Goal: Task Accomplishment & Management: Use online tool/utility

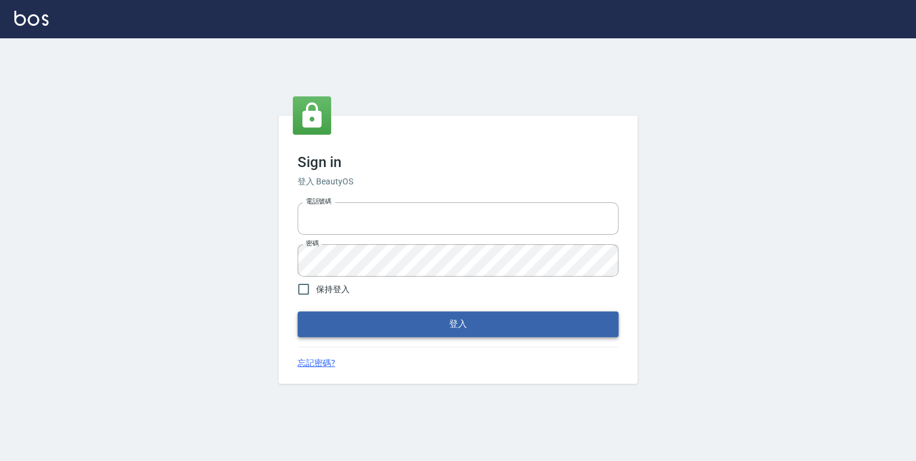
type input "0952331713"
click at [438, 327] on button "登入" at bounding box center [457, 323] width 321 height 25
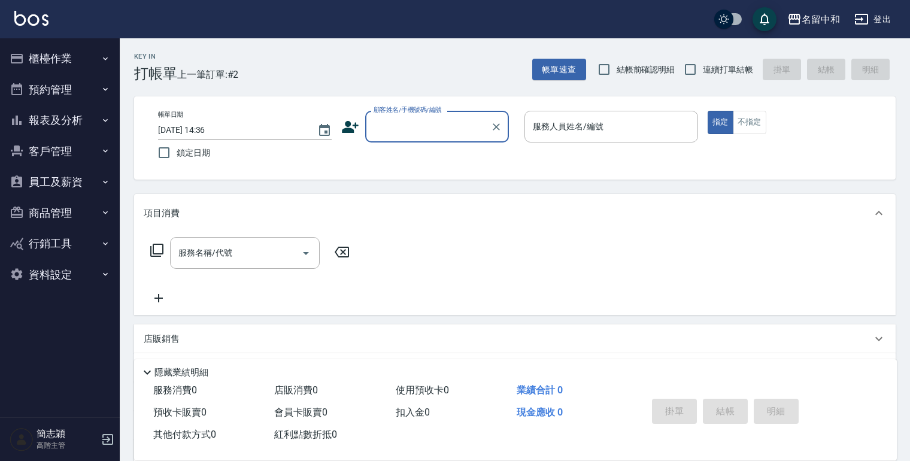
click at [105, 182] on icon "button" at bounding box center [105, 181] width 5 height 3
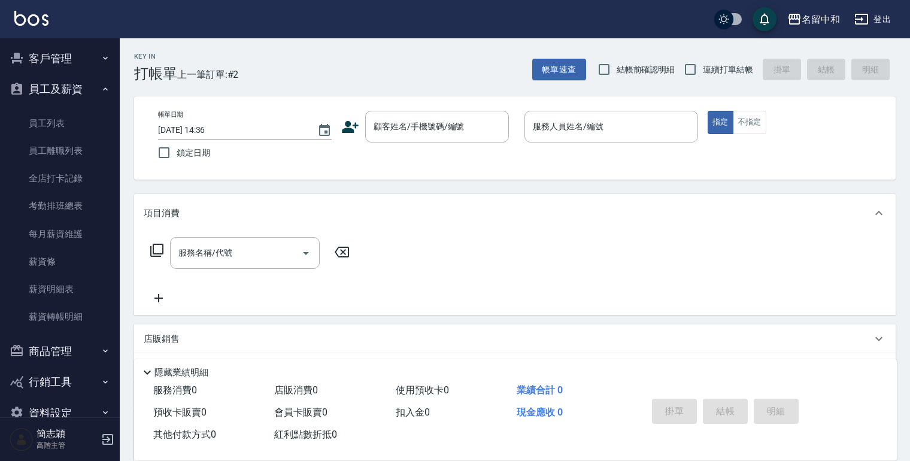
scroll to position [96, 0]
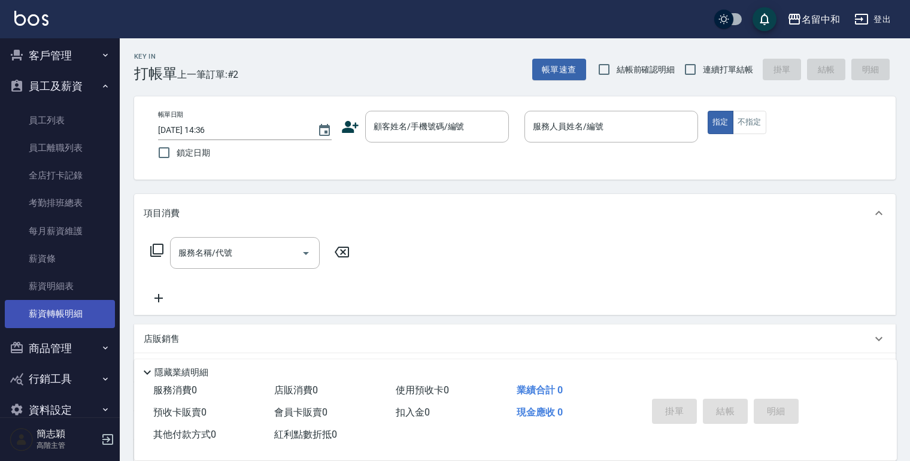
click at [61, 309] on link "薪資轉帳明細" at bounding box center [60, 314] width 110 height 28
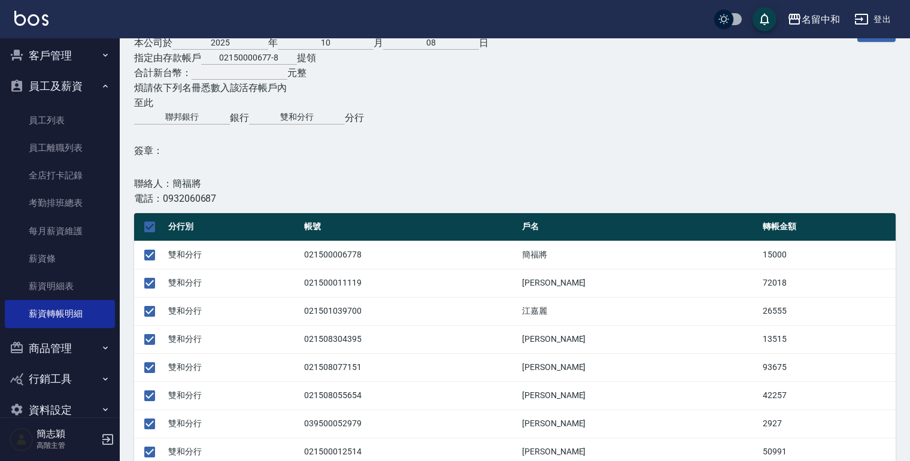
scroll to position [102, 0]
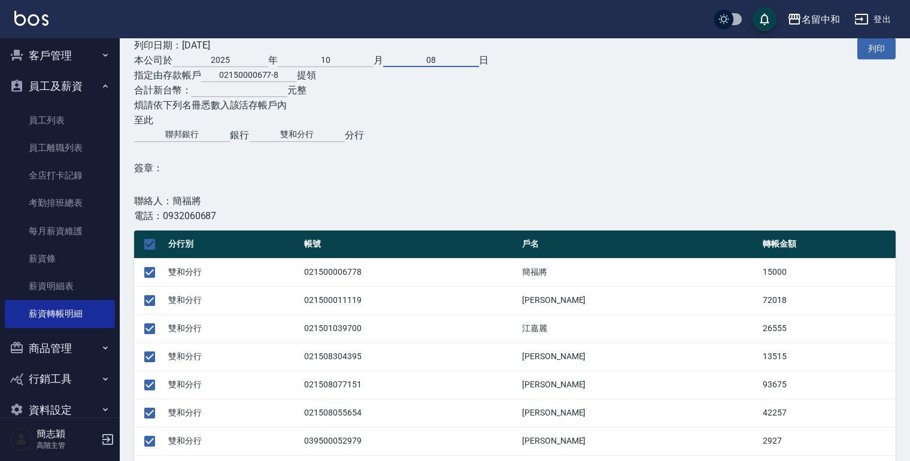
drag, startPoint x: 421, startPoint y: 58, endPoint x: 450, endPoint y: 58, distance: 28.7
click at [448, 58] on input "08" at bounding box center [431, 58] width 96 height 17
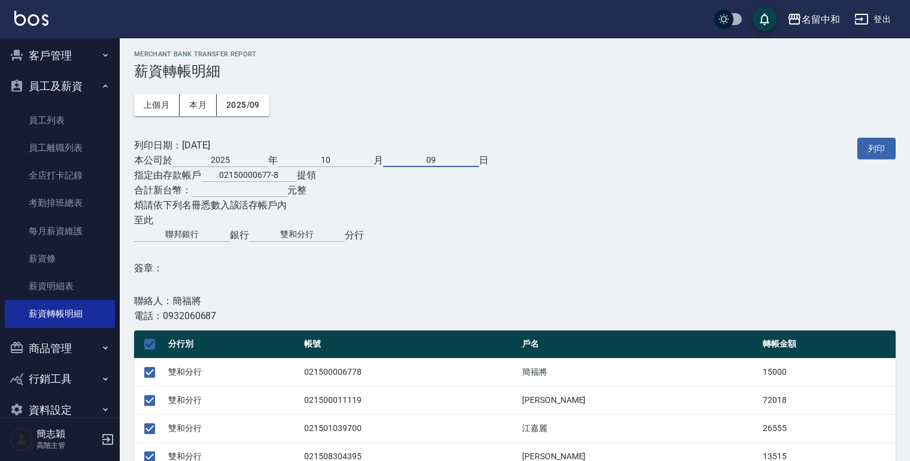
scroll to position [0, 0]
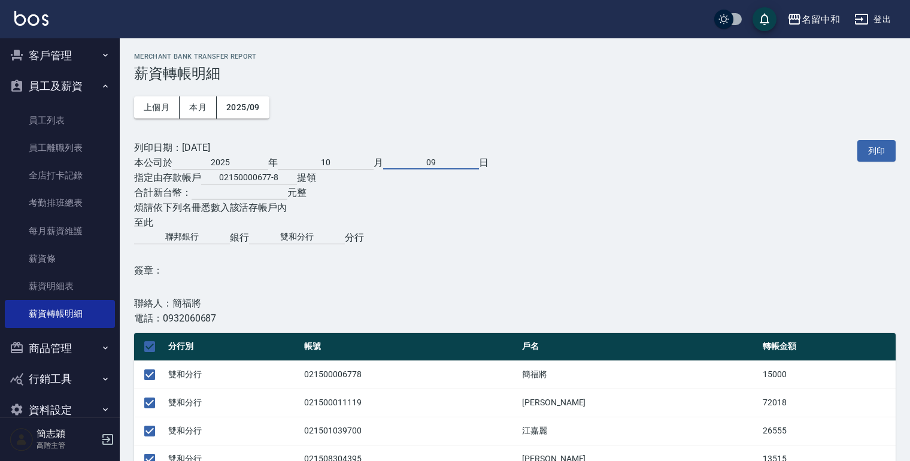
type input "09"
click at [200, 194] on input "text" at bounding box center [240, 190] width 96 height 17
type input "458414"
click at [879, 156] on button "列印" at bounding box center [876, 151] width 38 height 22
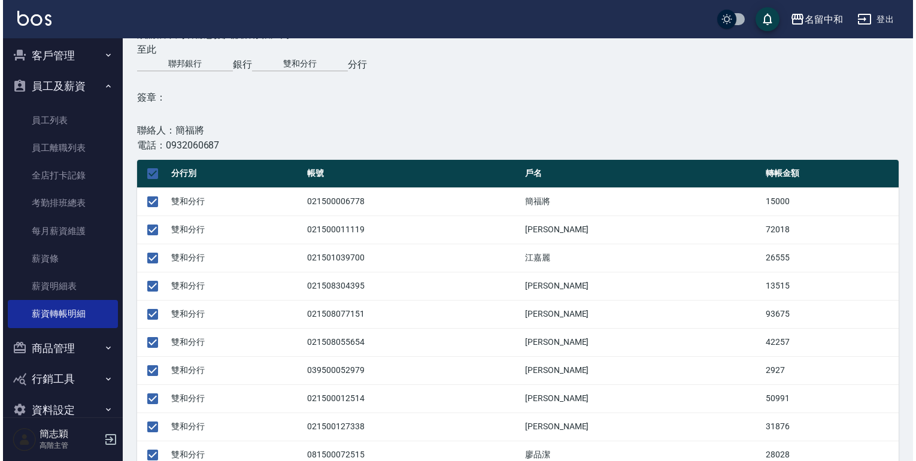
scroll to position [192, 0]
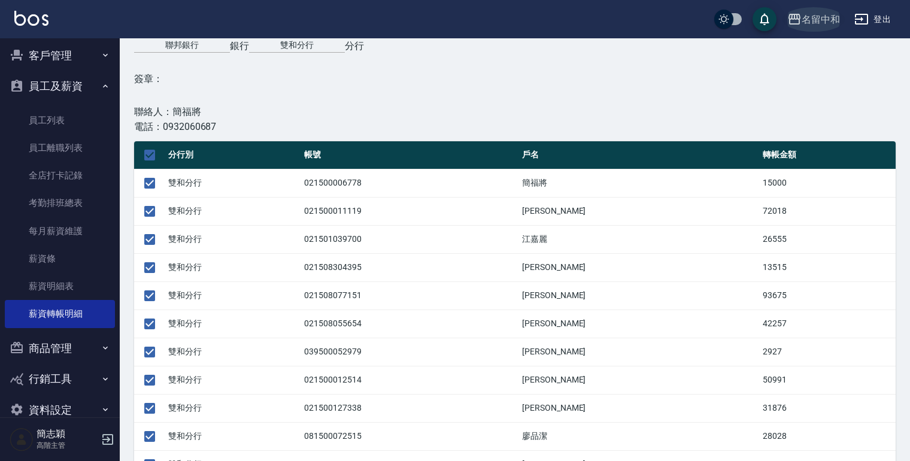
click at [795, 18] on icon "button" at bounding box center [794, 19] width 14 height 14
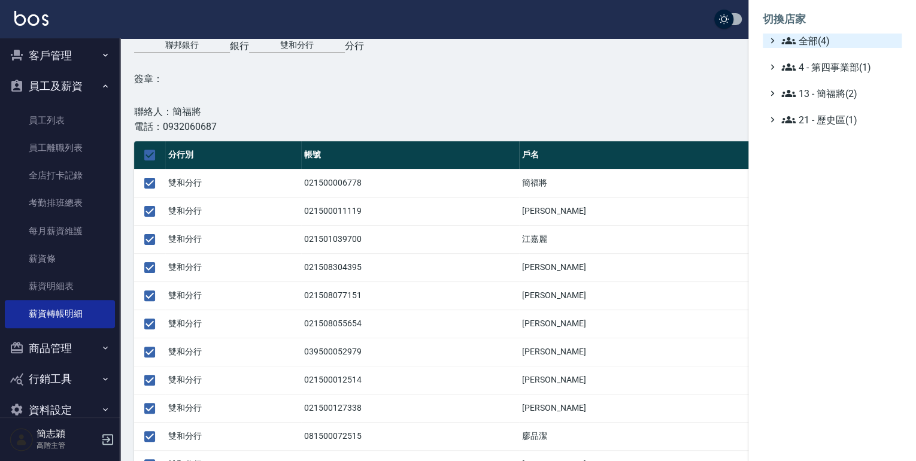
click at [785, 35] on icon at bounding box center [788, 41] width 14 height 14
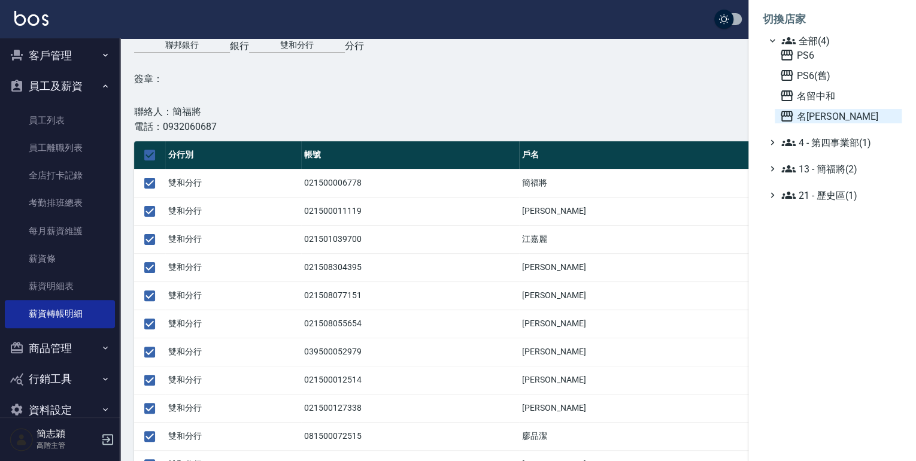
click at [783, 114] on icon at bounding box center [786, 116] width 12 height 11
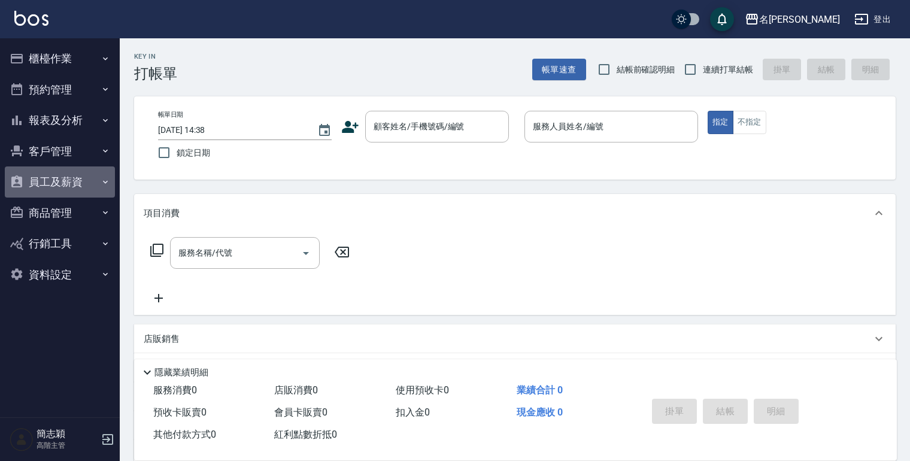
click at [101, 180] on icon "button" at bounding box center [106, 182] width 10 height 10
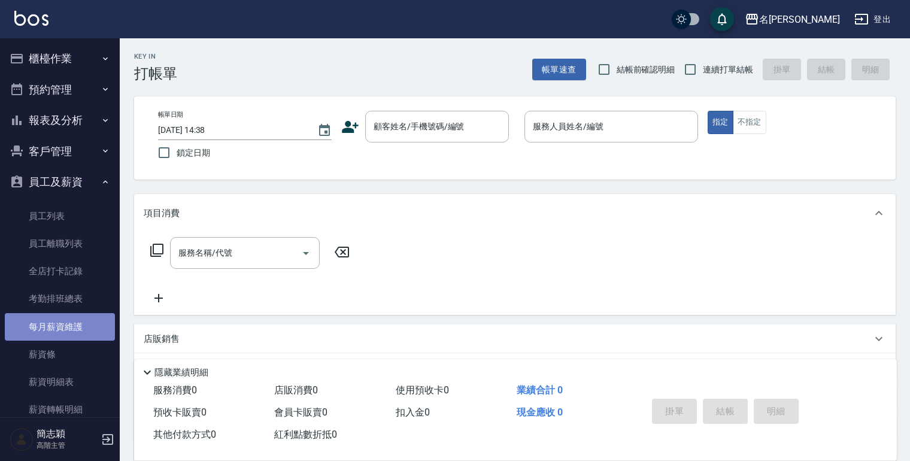
click at [62, 326] on link "每月薪資維護" at bounding box center [60, 327] width 110 height 28
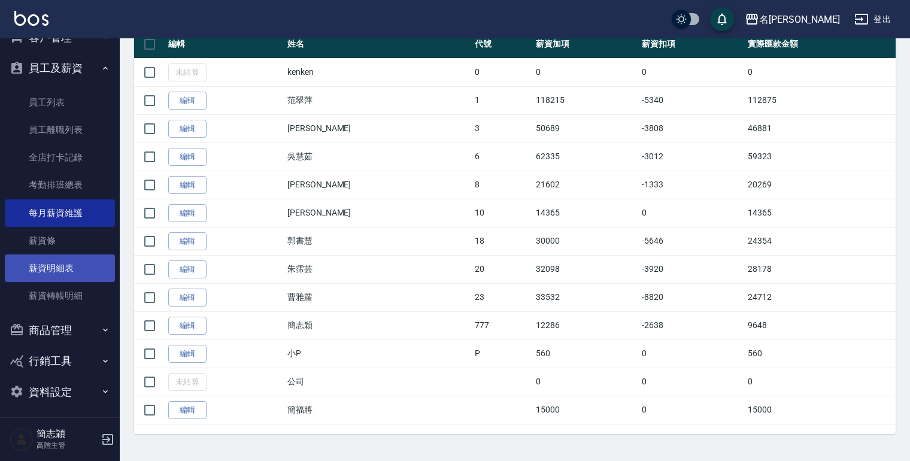
scroll to position [118, 0]
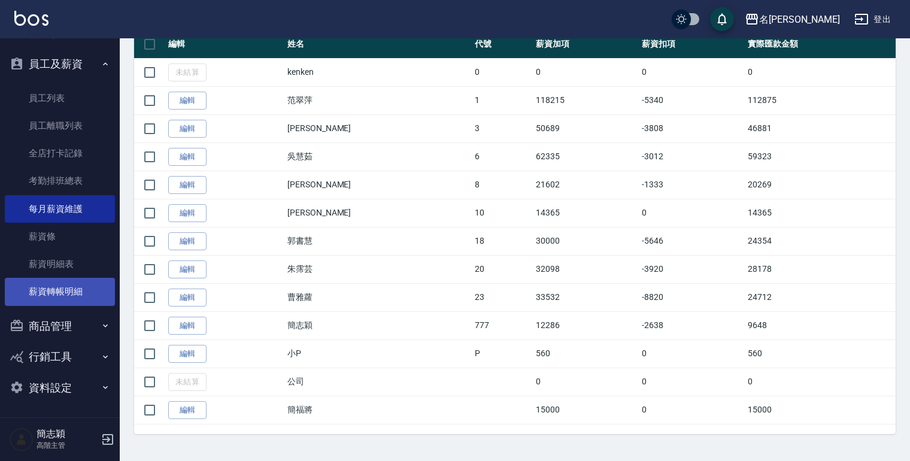
click at [60, 290] on link "薪資轉帳明細" at bounding box center [60, 292] width 110 height 28
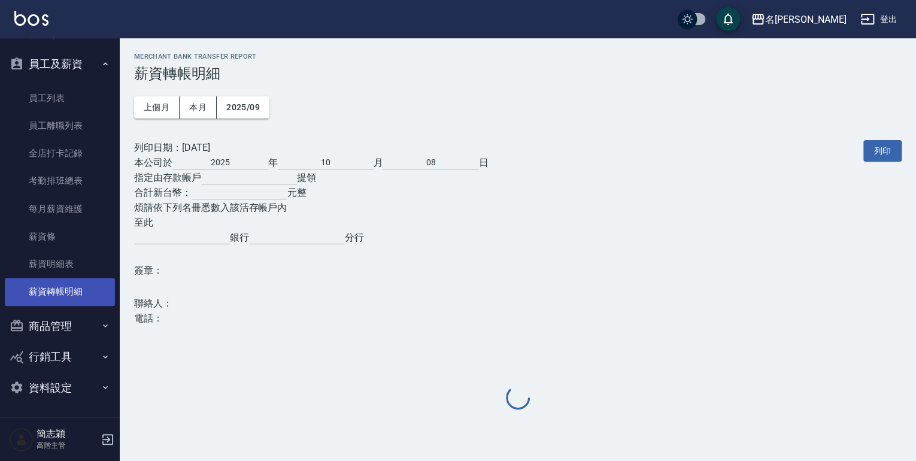
type input "02150000677--8"
type input "聯邦銀行"
type input "雙和分行"
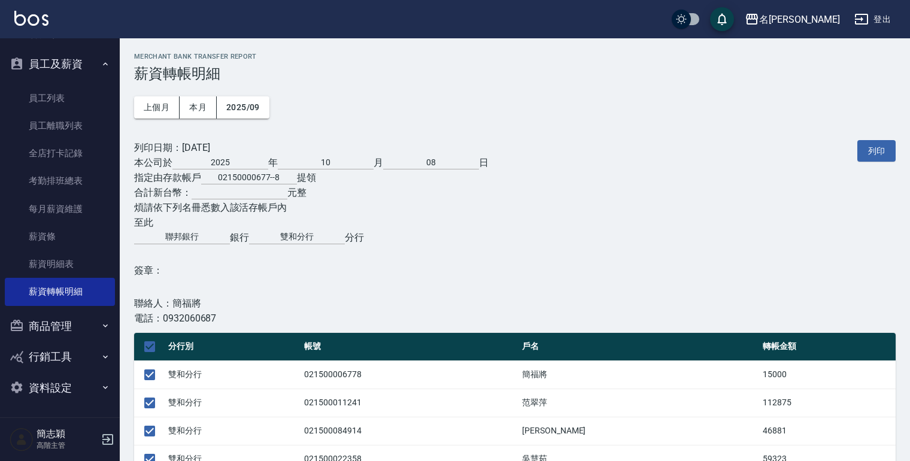
drag, startPoint x: 424, startPoint y: 163, endPoint x: 913, endPoint y: 265, distance: 500.0
click at [600, 199] on div "列印日期： 2025/10/08 本公司於 2025 年 10 月 08 日 指定由存款帳戶 02150000677--8 提領 合計新台幣： 元整 煩請依下…" at bounding box center [514, 233] width 761 height 186
type input "09"
click at [211, 194] on input "text" at bounding box center [240, 190] width 96 height 17
type input "327427"
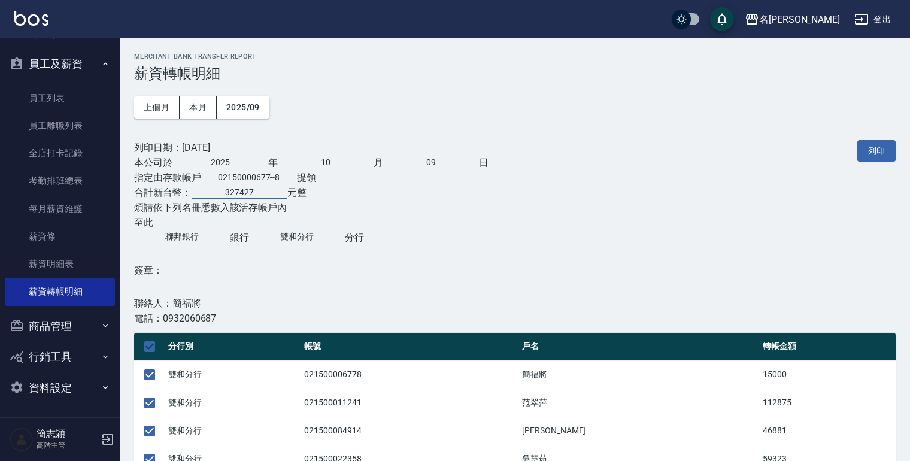
drag, startPoint x: 867, startPoint y: 149, endPoint x: 55, endPoint y: 404, distance: 850.7
click at [867, 149] on button "列印" at bounding box center [876, 151] width 38 height 22
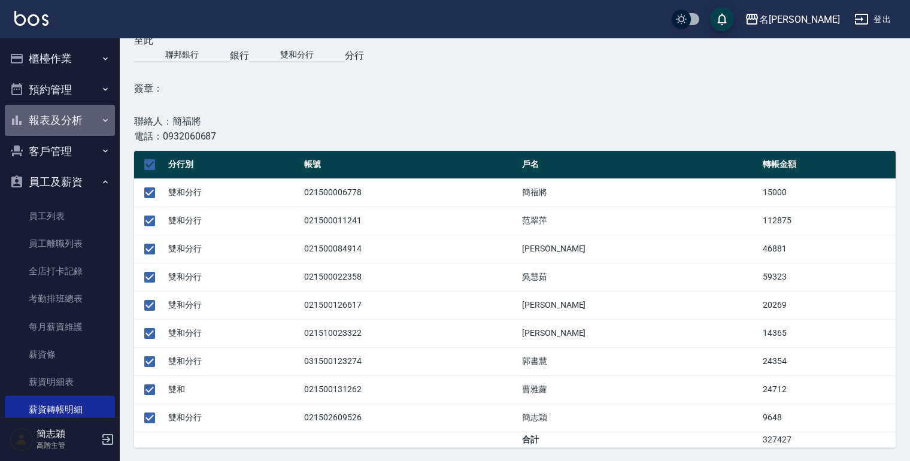
click at [101, 117] on icon "button" at bounding box center [106, 121] width 10 height 10
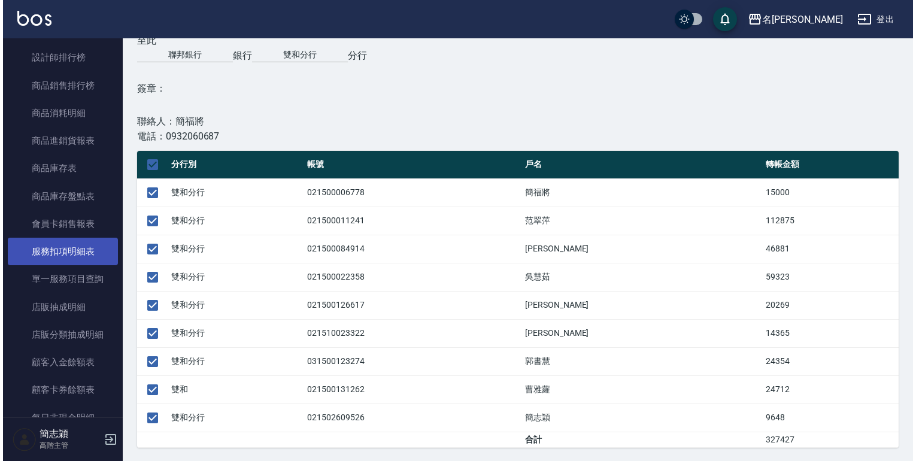
scroll to position [670, 0]
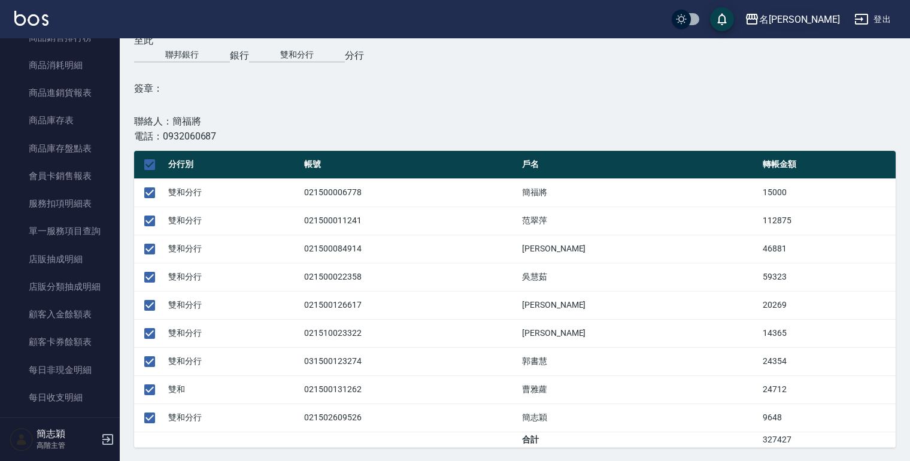
click at [758, 17] on icon "button" at bounding box center [752, 19] width 12 height 11
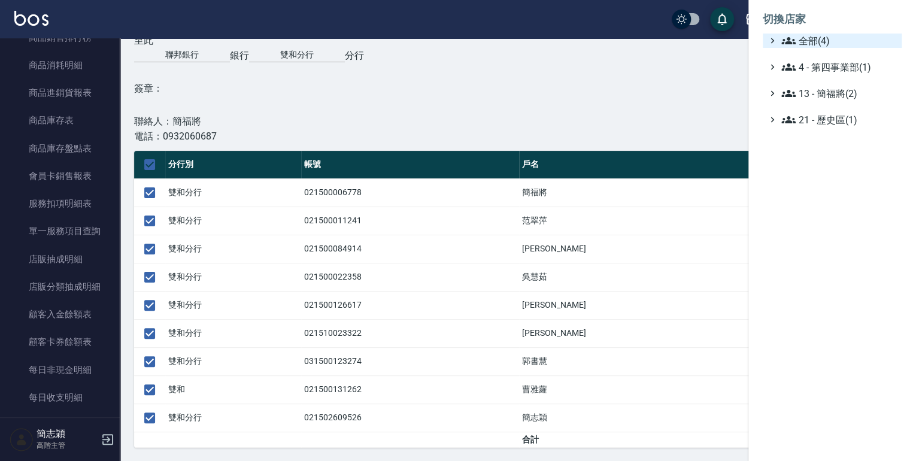
click at [780, 40] on div "全部(4)" at bounding box center [838, 41] width 118 height 14
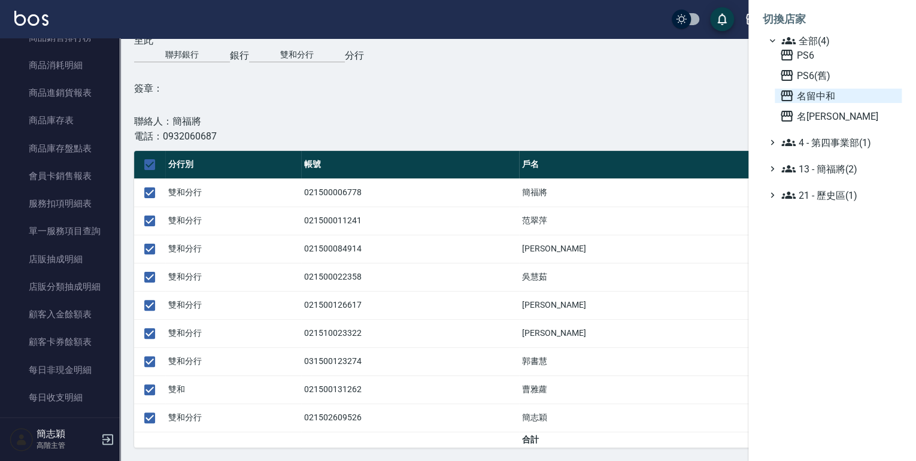
click at [782, 93] on icon at bounding box center [786, 96] width 14 height 14
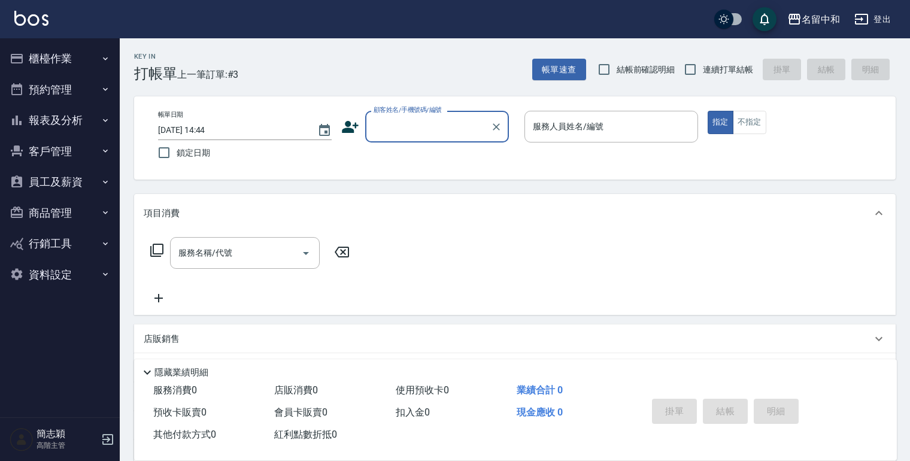
click at [104, 56] on icon "button" at bounding box center [106, 59] width 10 height 10
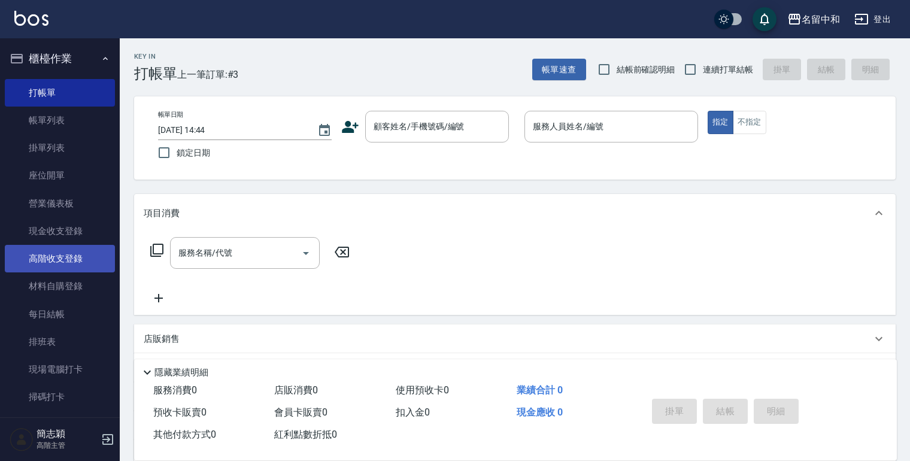
click at [64, 255] on link "高階收支登錄" at bounding box center [60, 259] width 110 height 28
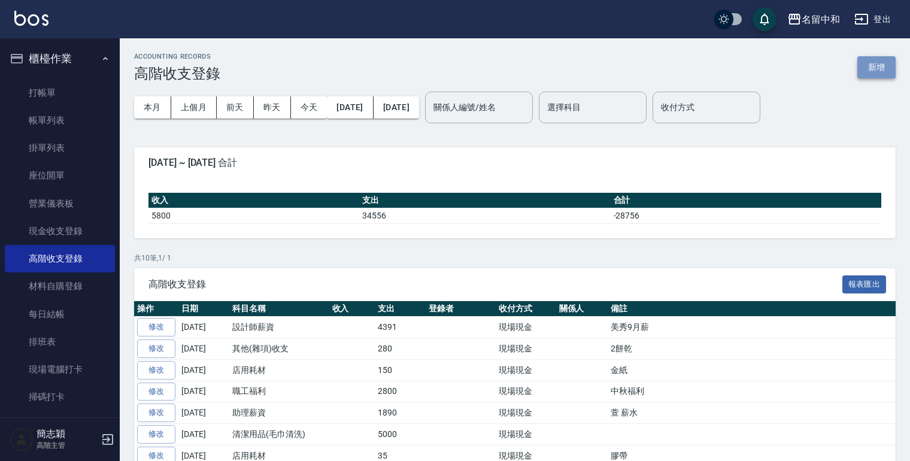
click at [864, 60] on button "新增" at bounding box center [876, 67] width 38 height 22
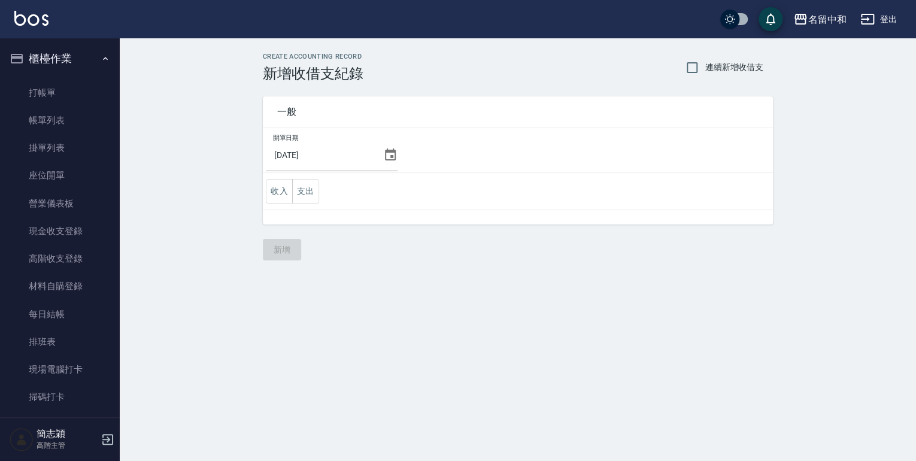
click at [388, 156] on icon at bounding box center [390, 154] width 11 height 12
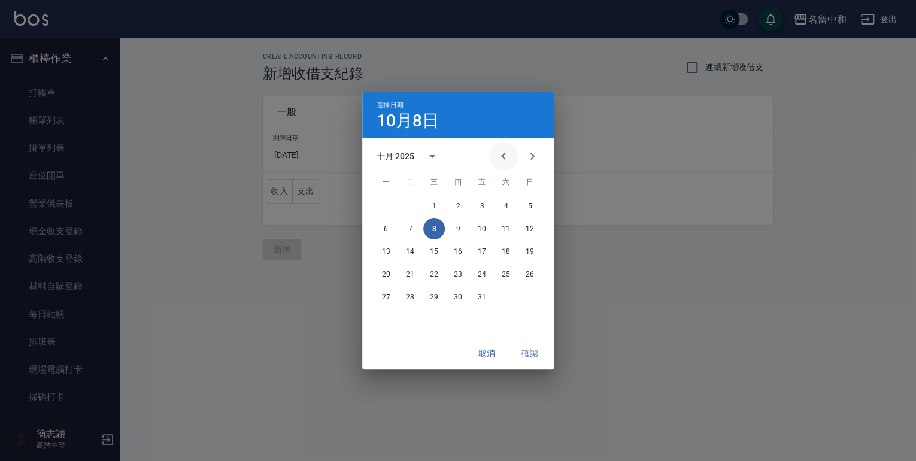
click at [501, 160] on icon "Previous month" at bounding box center [503, 156] width 14 height 14
click at [409, 296] on button "30" at bounding box center [410, 297] width 22 height 22
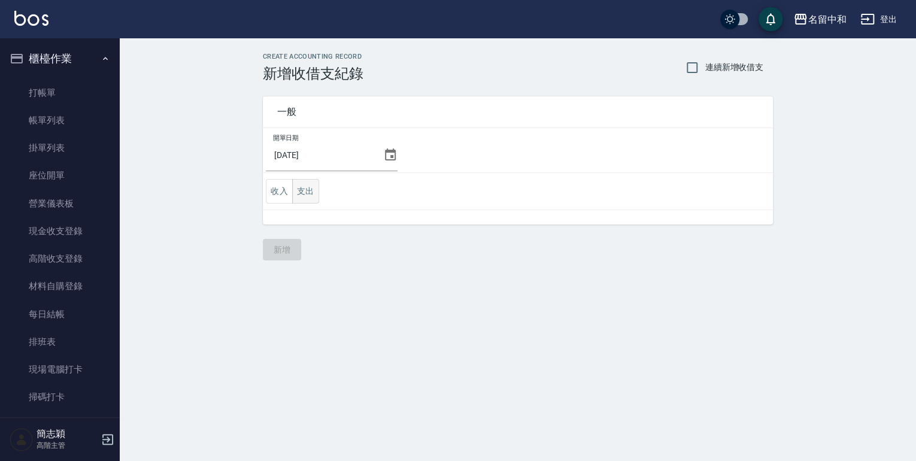
click at [302, 190] on button "支出" at bounding box center [305, 191] width 27 height 25
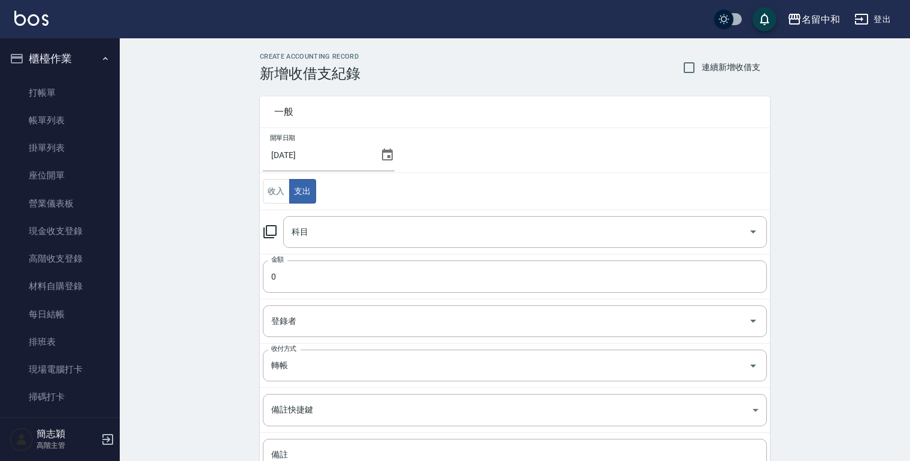
click at [271, 232] on icon at bounding box center [270, 231] width 14 height 14
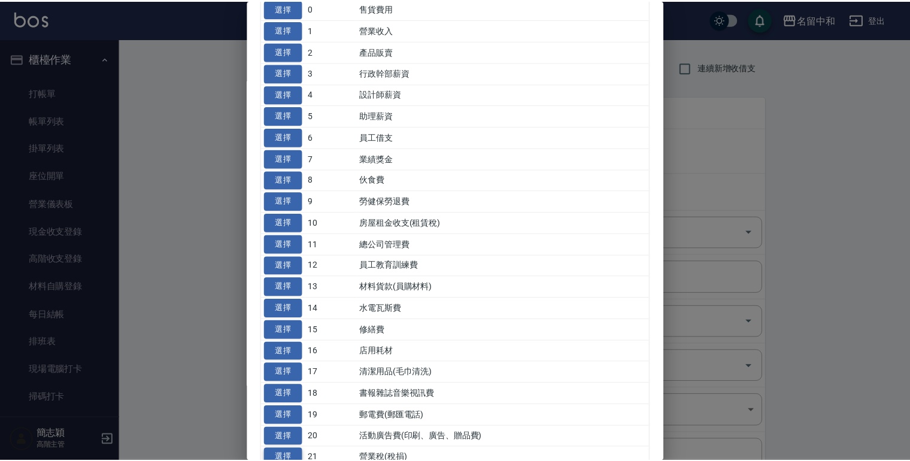
scroll to position [96, 0]
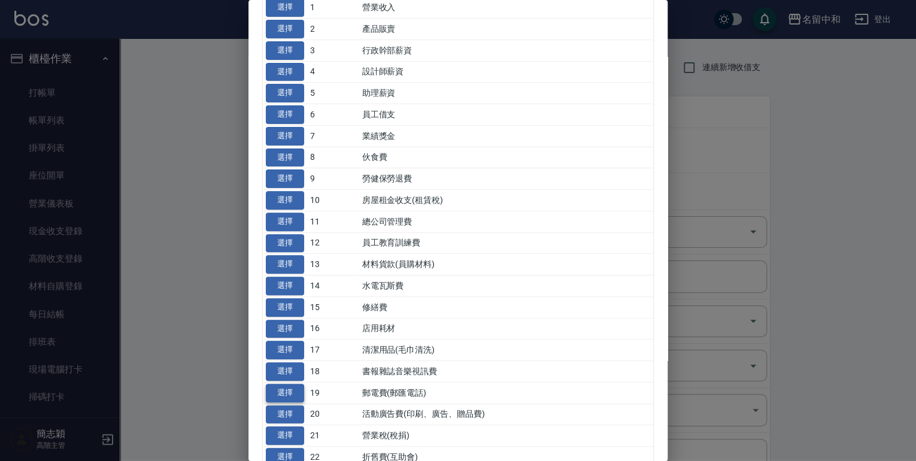
click at [280, 390] on button "選擇" at bounding box center [285, 393] width 38 height 19
type input "19 郵電費(郵匯電話)"
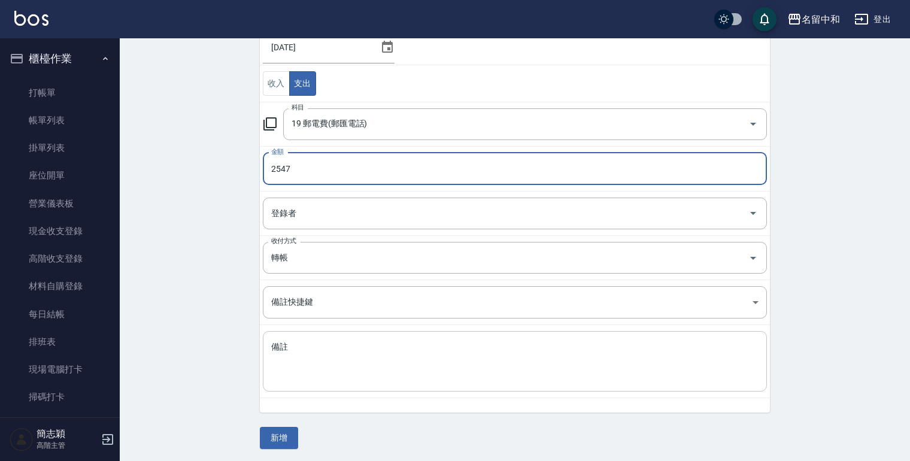
scroll to position [108, 0]
type input "2547"
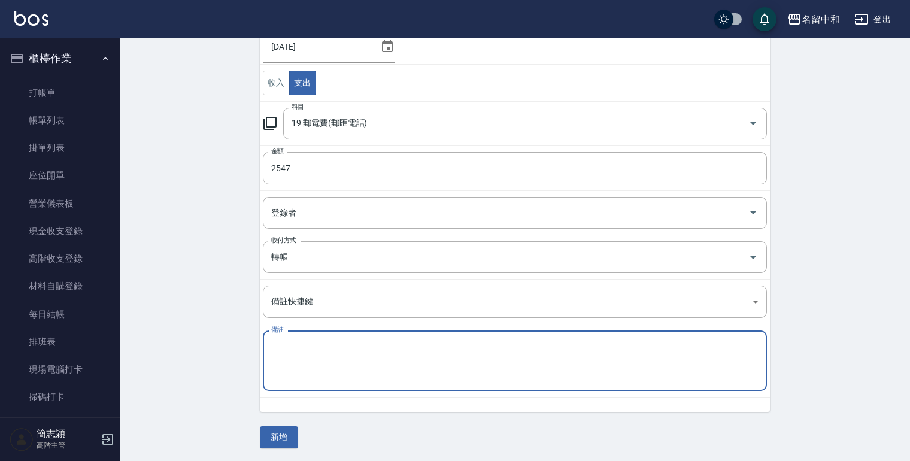
click at [304, 371] on textarea "備註" at bounding box center [514, 361] width 487 height 41
type textarea "5月----10月[29412898]"
click at [287, 438] on button "新增" at bounding box center [279, 437] width 38 height 22
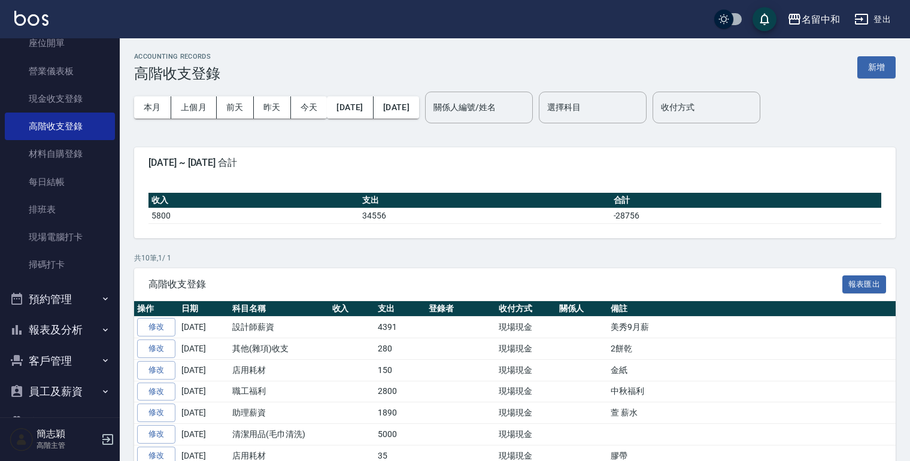
scroll to position [192, 0]
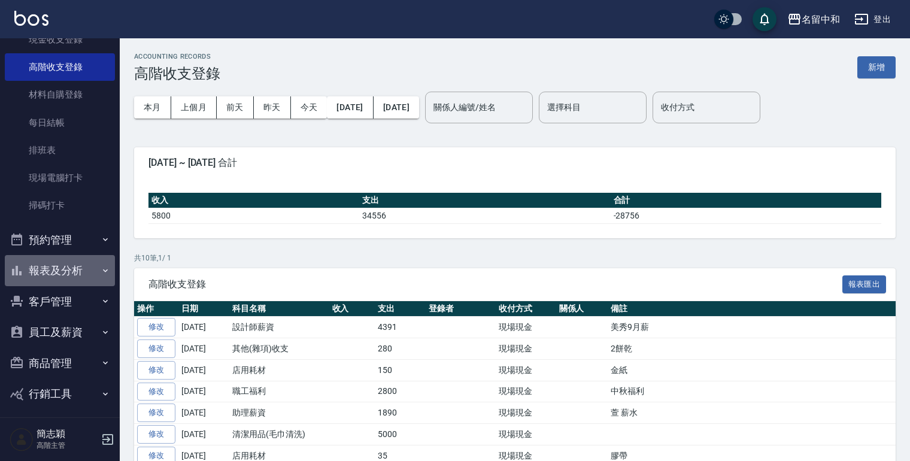
click at [101, 271] on icon "button" at bounding box center [106, 271] width 10 height 10
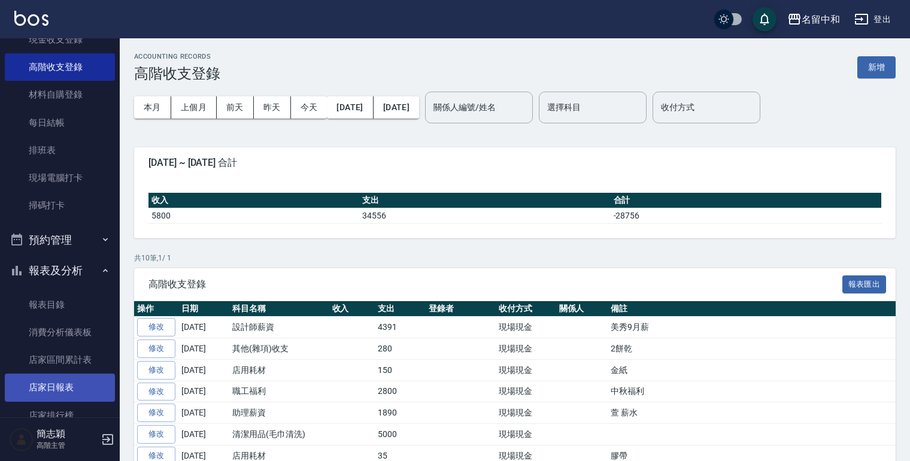
click at [59, 384] on link "店家日報表" at bounding box center [60, 387] width 110 height 28
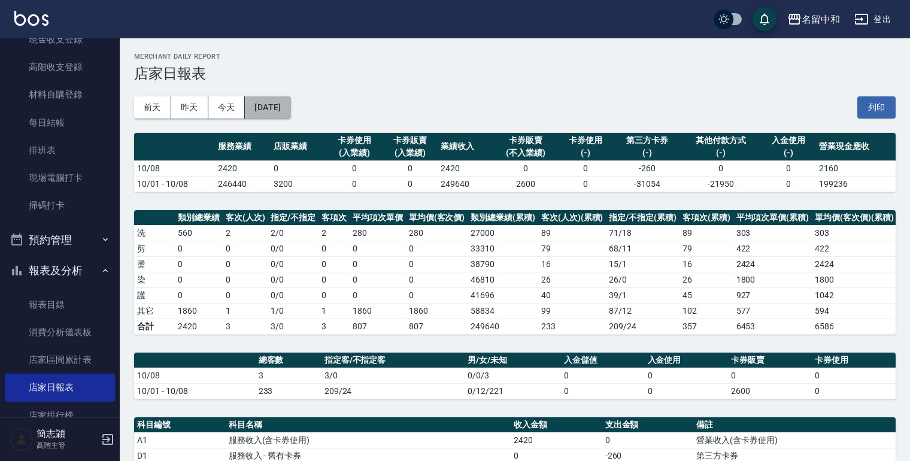
click at [280, 110] on button "[DATE]" at bounding box center [267, 107] width 45 height 22
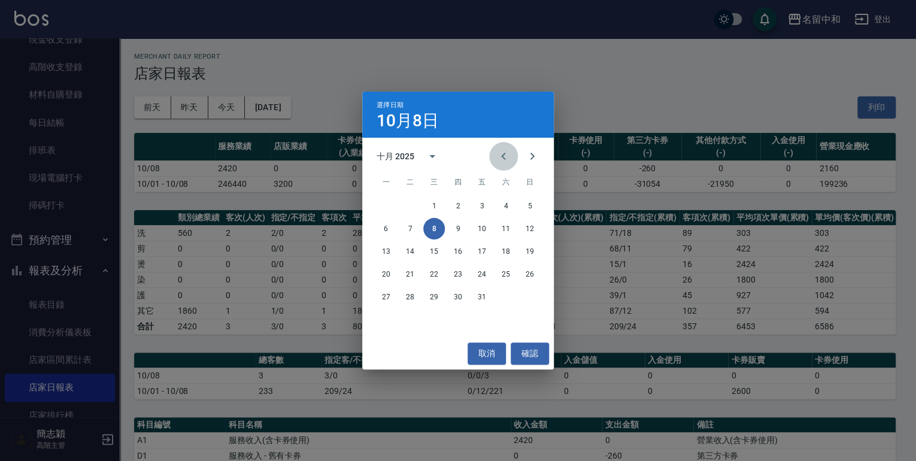
click at [503, 156] on icon "Previous month" at bounding box center [503, 156] width 14 height 14
click at [414, 296] on button "30" at bounding box center [410, 297] width 22 height 22
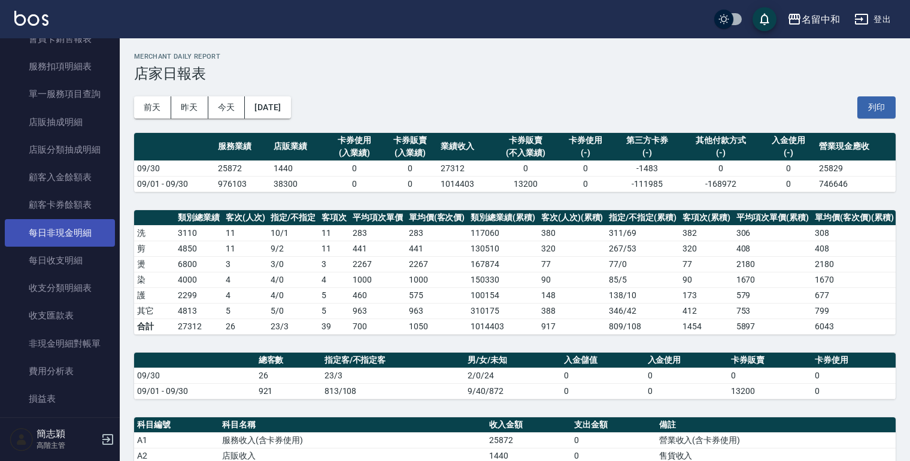
scroll to position [1341, 0]
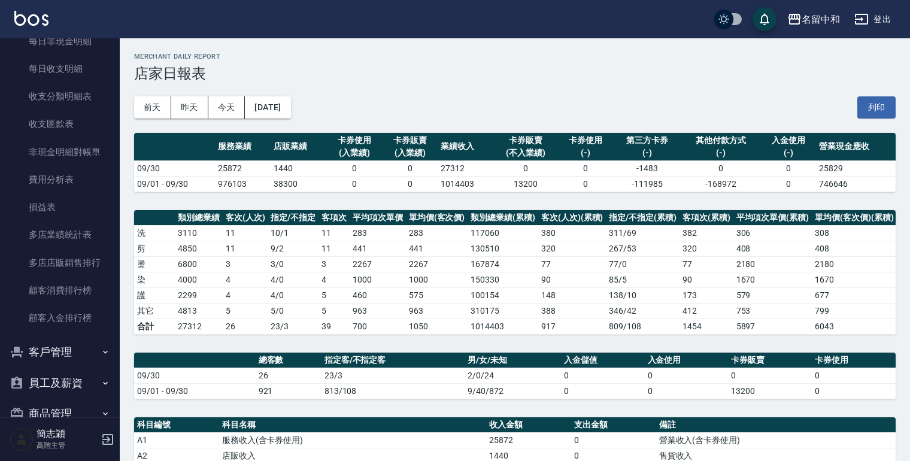
click at [101, 382] on icon "button" at bounding box center [106, 383] width 10 height 10
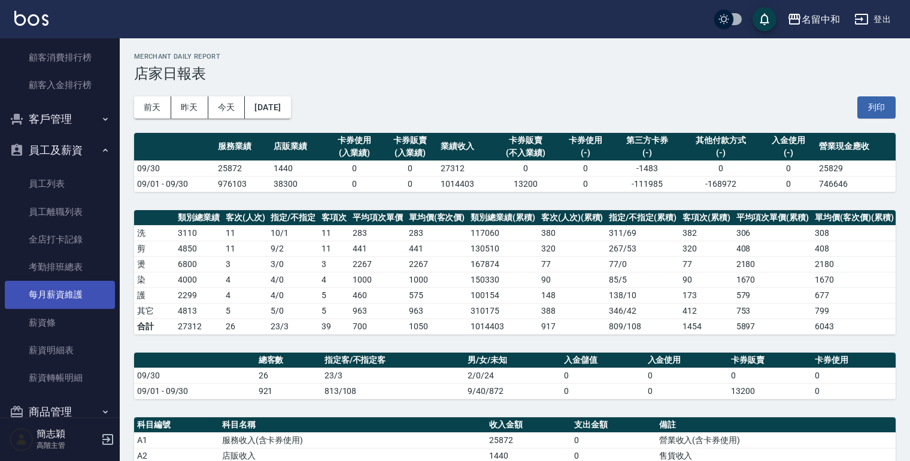
scroll to position [1580, 0]
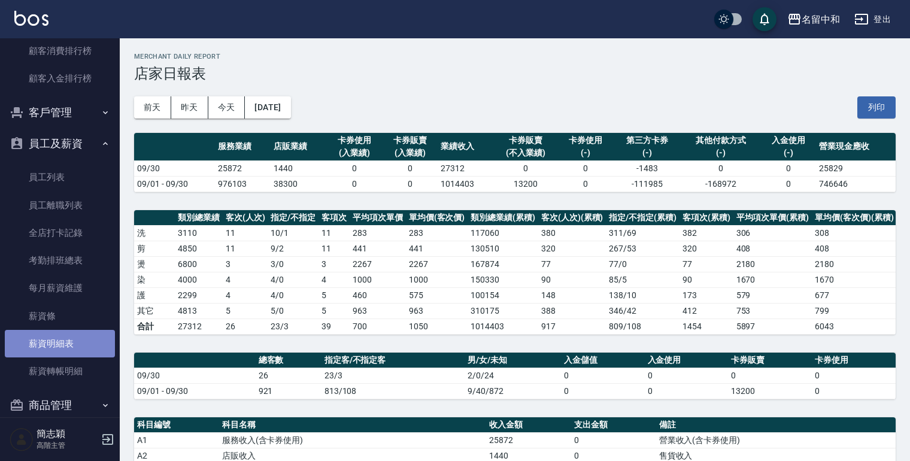
click at [62, 340] on link "薪資明細表" at bounding box center [60, 344] width 110 height 28
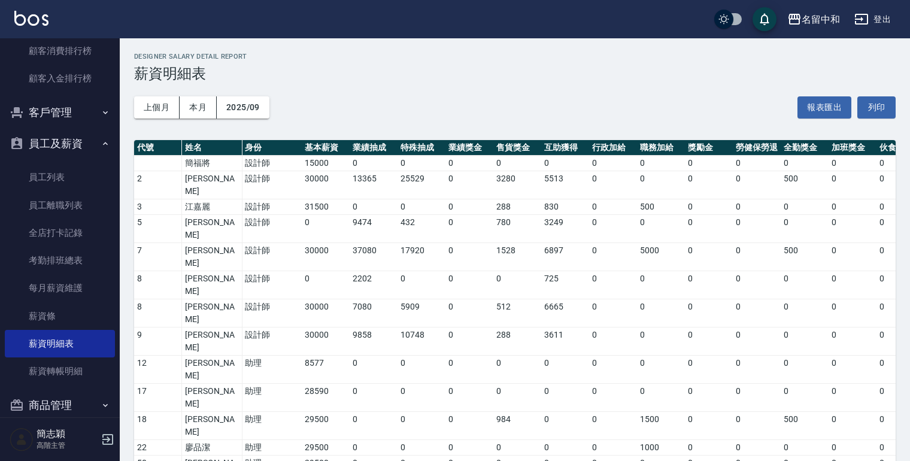
drag, startPoint x: 861, startPoint y: 398, endPoint x: 711, endPoint y: 369, distance: 153.1
click at [711, 369] on tbody "簡福將 設計師 15000 0 0 0 0 0 0 0 0 0 0 0 0 0 15000 0 0 0 0 2 傅英芳 設計師 30000 13365 255…" at bounding box center [672, 349] width 1077 height 387
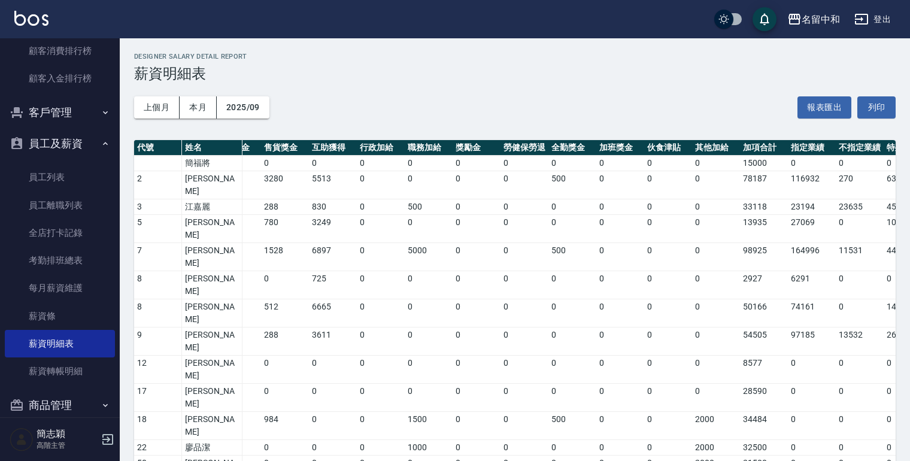
scroll to position [0, 316]
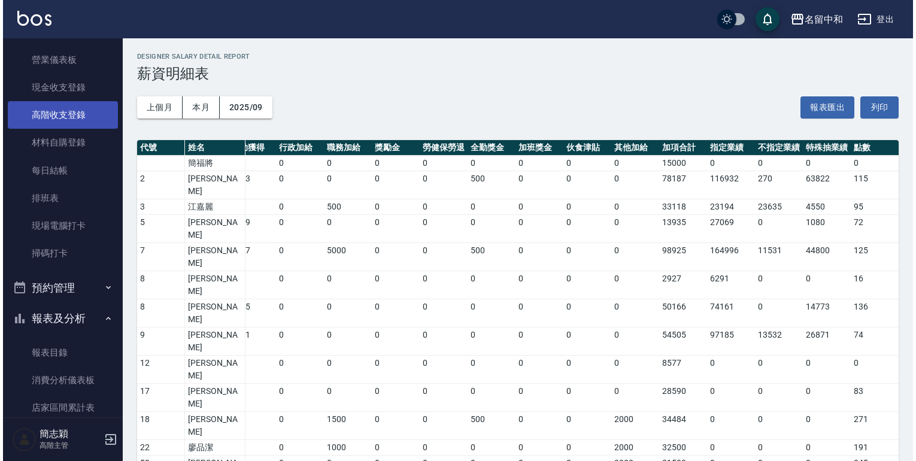
scroll to position [0, 0]
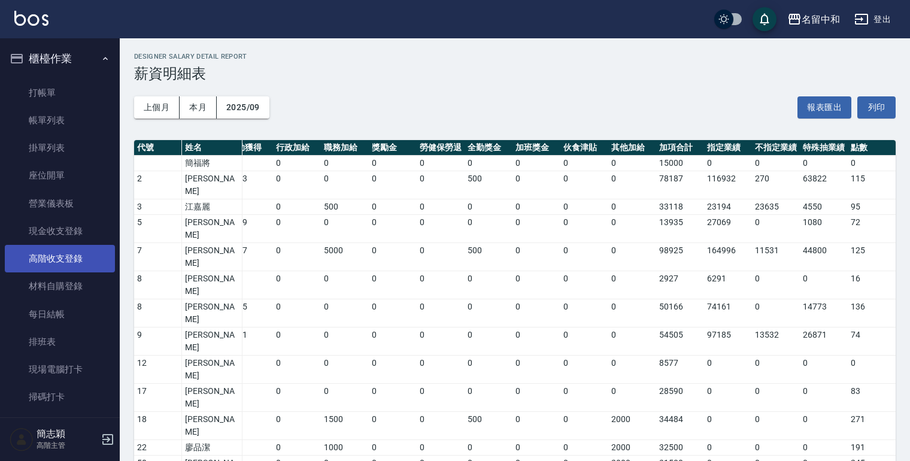
click at [65, 262] on link "高階收支登錄" at bounding box center [60, 259] width 110 height 28
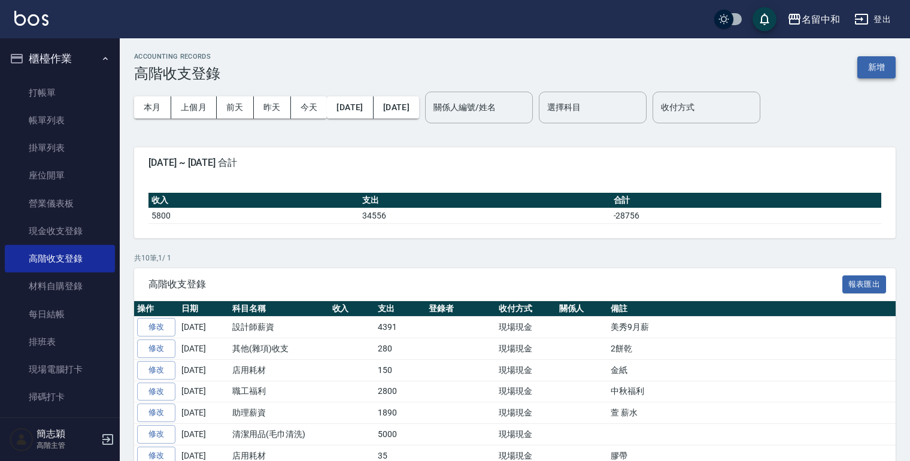
click at [878, 69] on button "新增" at bounding box center [876, 67] width 38 height 22
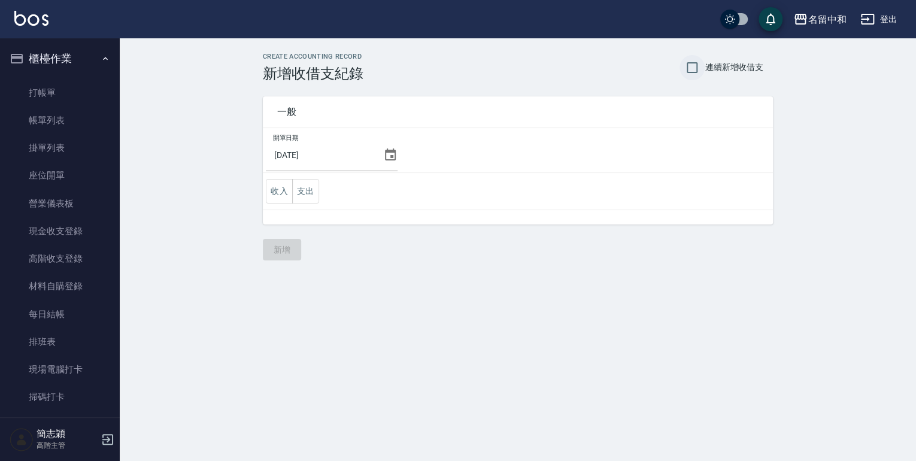
click at [688, 66] on input "連續新增收借支" at bounding box center [691, 67] width 25 height 25
checkbox input "true"
click at [385, 158] on icon at bounding box center [390, 155] width 14 height 14
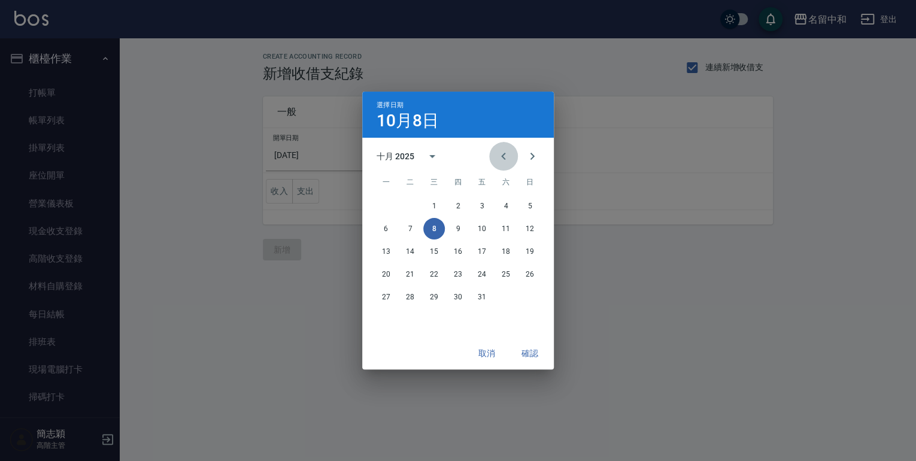
click at [504, 153] on icon "Previous month" at bounding box center [503, 156] width 14 height 14
click at [409, 293] on button "30" at bounding box center [410, 297] width 22 height 22
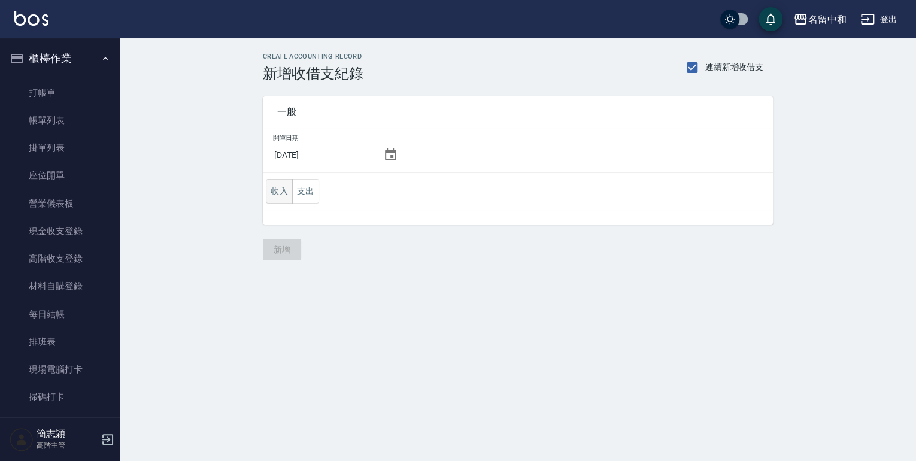
click at [284, 196] on button "收入" at bounding box center [279, 191] width 27 height 25
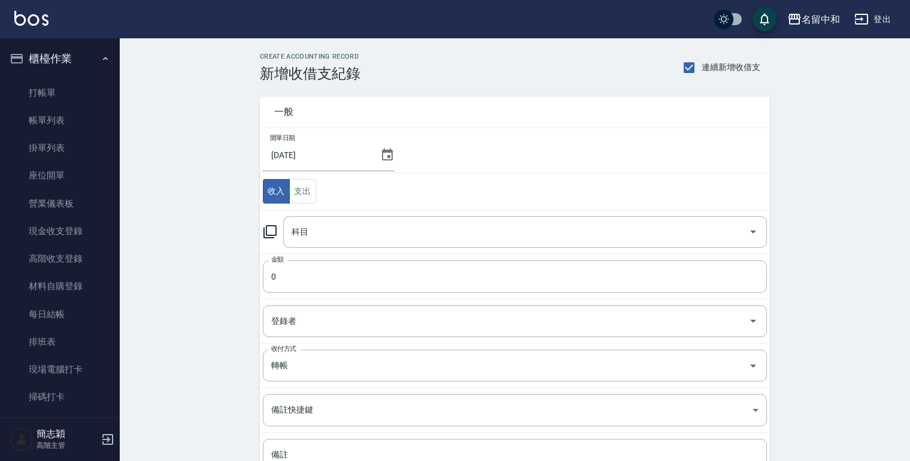
click at [271, 230] on icon at bounding box center [270, 231] width 14 height 14
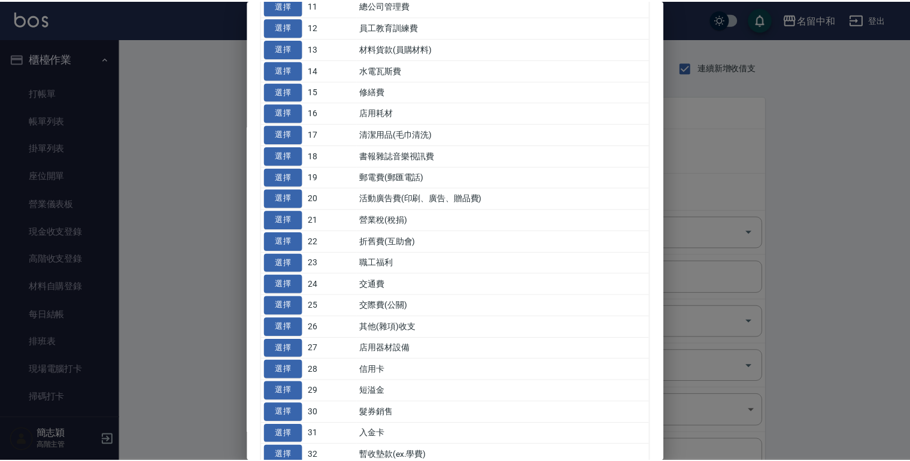
scroll to position [383, 0]
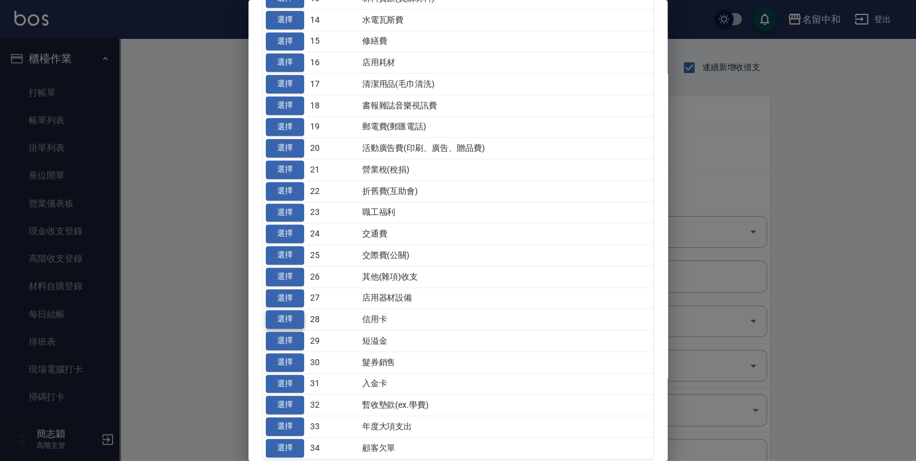
click at [278, 315] on button "選擇" at bounding box center [285, 319] width 38 height 19
type input "28 信用卡"
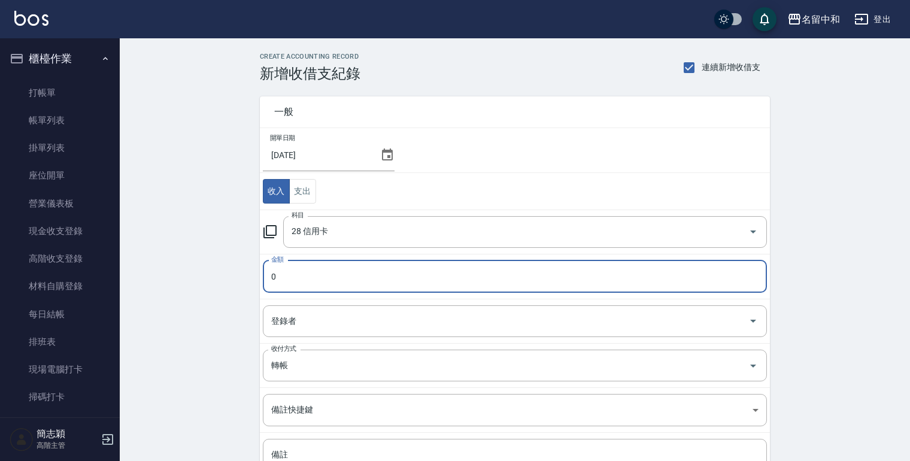
click at [271, 280] on input "0" at bounding box center [515, 276] width 504 height 32
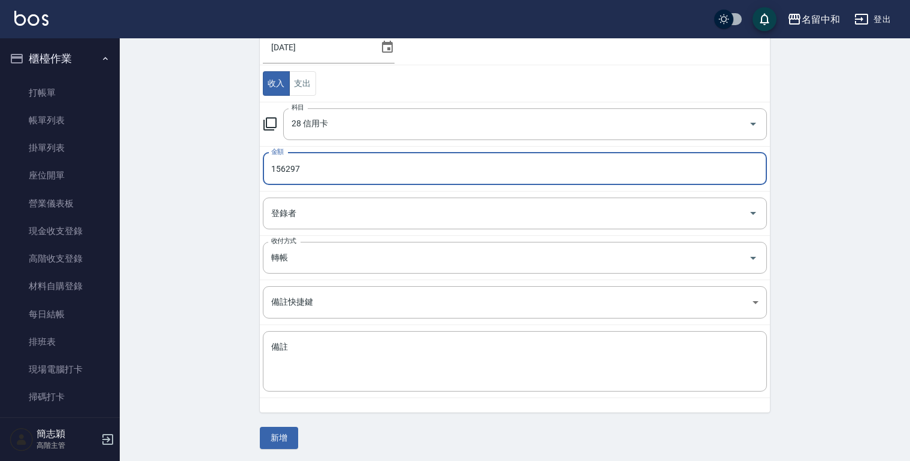
scroll to position [108, 0]
type input "156297"
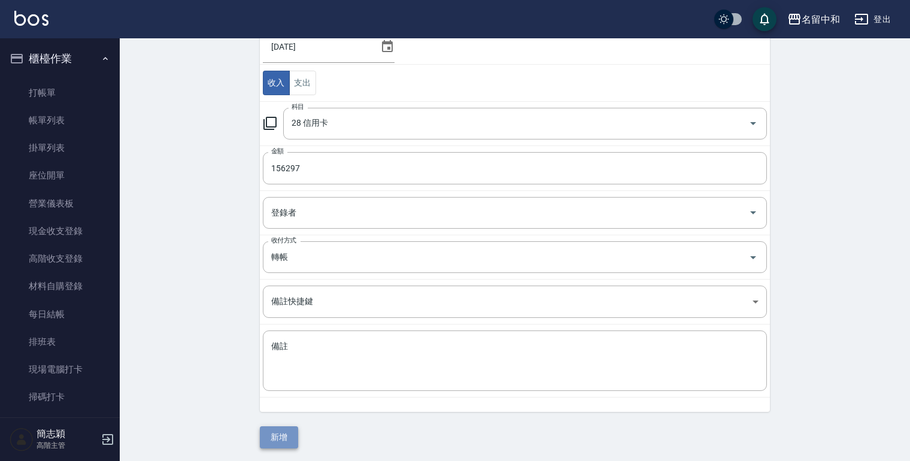
click at [278, 433] on button "新增" at bounding box center [279, 437] width 38 height 22
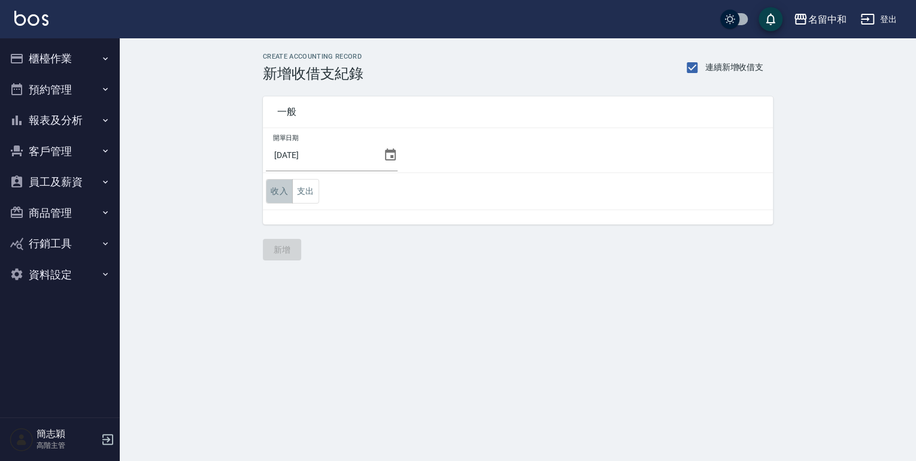
click at [274, 188] on button "收入" at bounding box center [279, 191] width 27 height 25
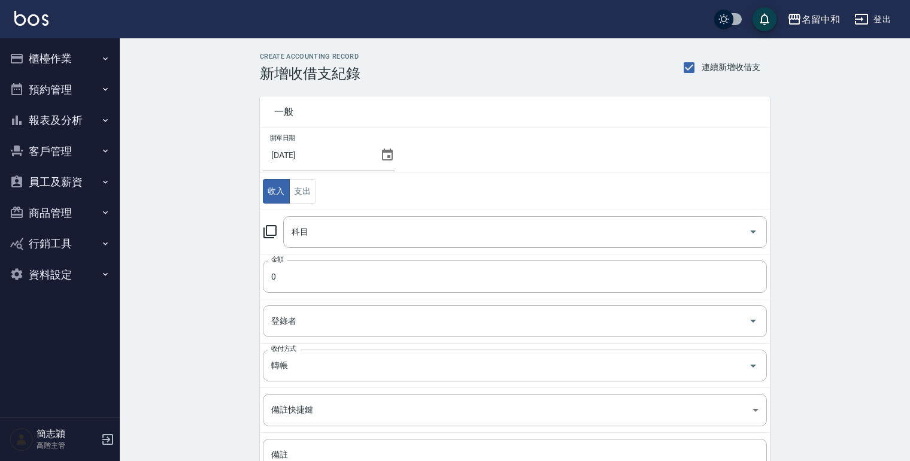
click at [268, 227] on icon at bounding box center [270, 231] width 14 height 14
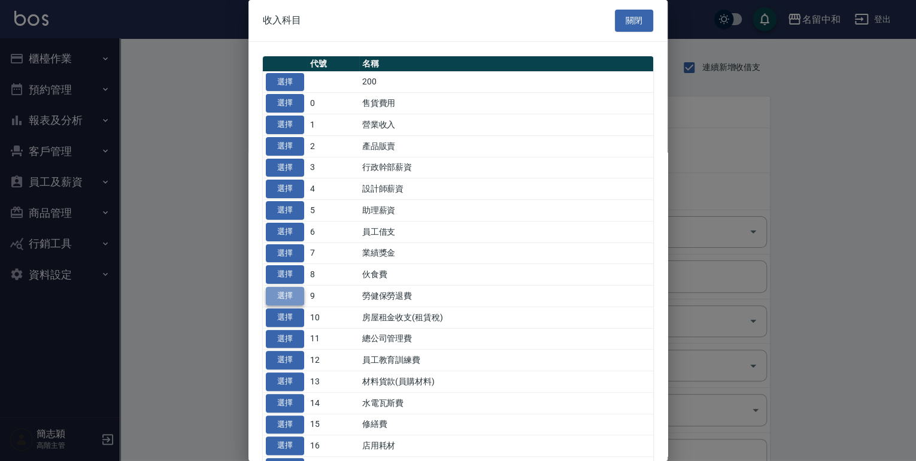
click at [276, 290] on button "選擇" at bounding box center [285, 296] width 38 height 19
type input "9 勞健保勞退費"
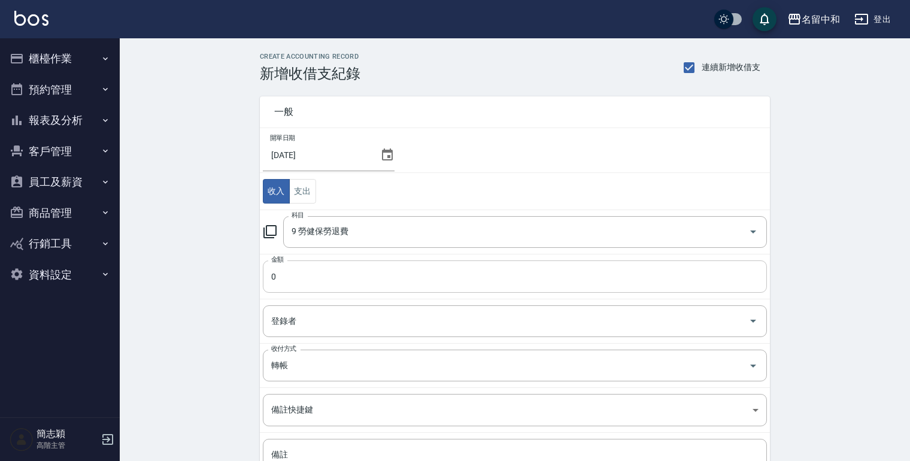
click at [271, 277] on input "0" at bounding box center [515, 276] width 504 height 32
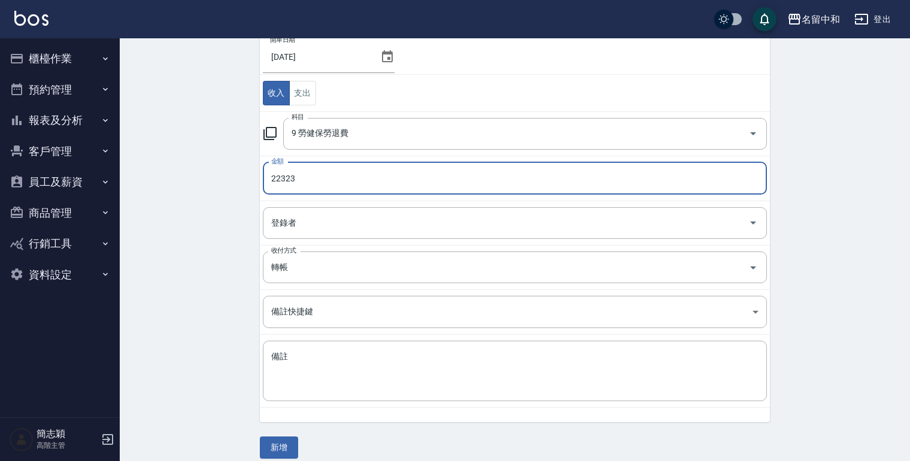
scroll to position [108, 0]
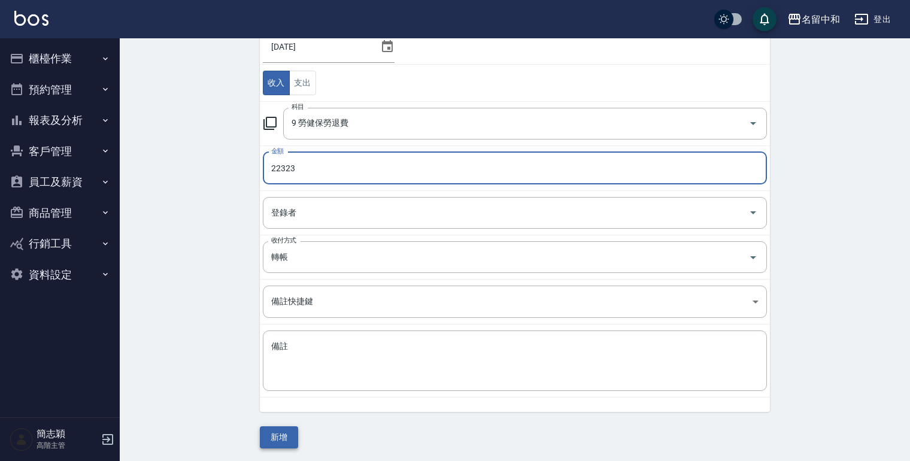
type input "22323"
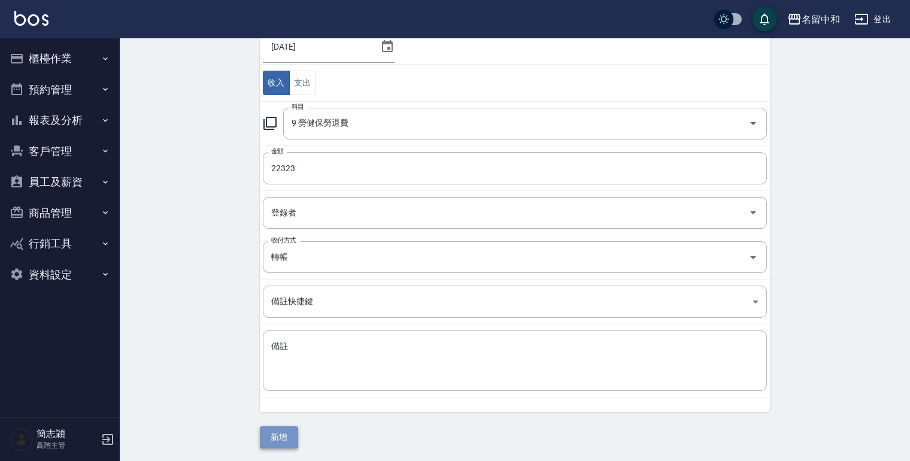
click at [277, 436] on button "新增" at bounding box center [279, 437] width 38 height 22
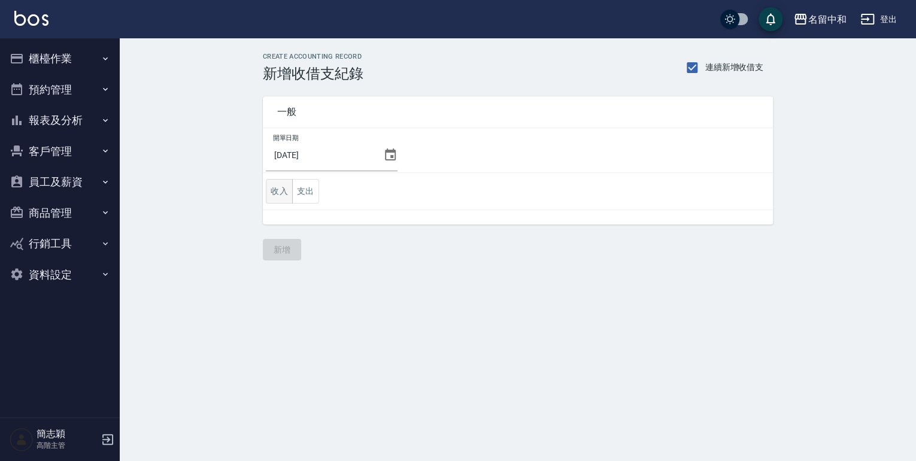
click at [281, 192] on button "收入" at bounding box center [279, 191] width 27 height 25
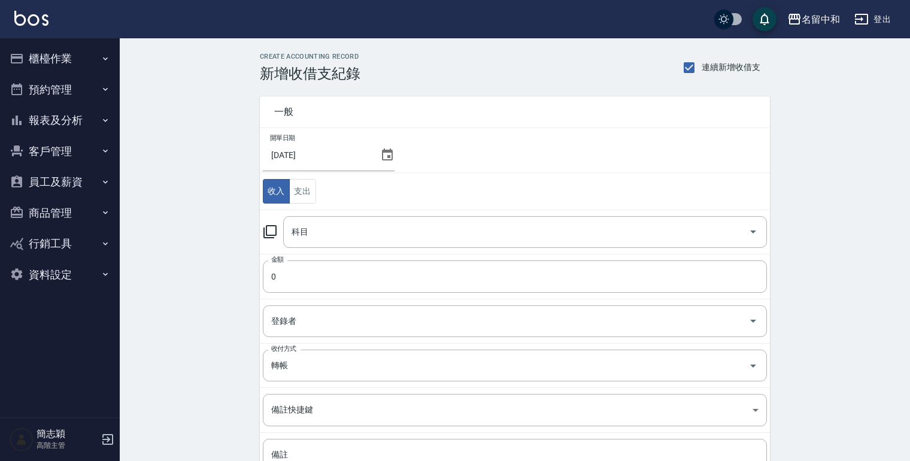
click at [269, 229] on icon at bounding box center [270, 231] width 14 height 14
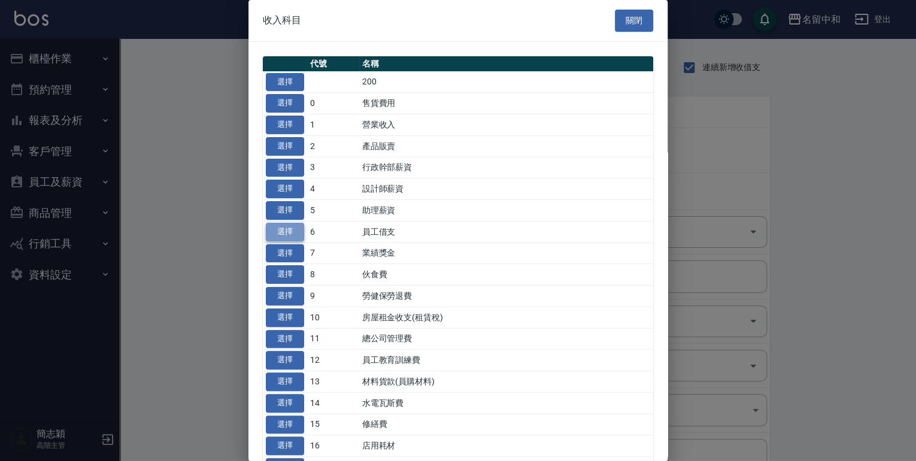
click at [278, 234] on button "選擇" at bounding box center [285, 232] width 38 height 19
type input "6 員工借支"
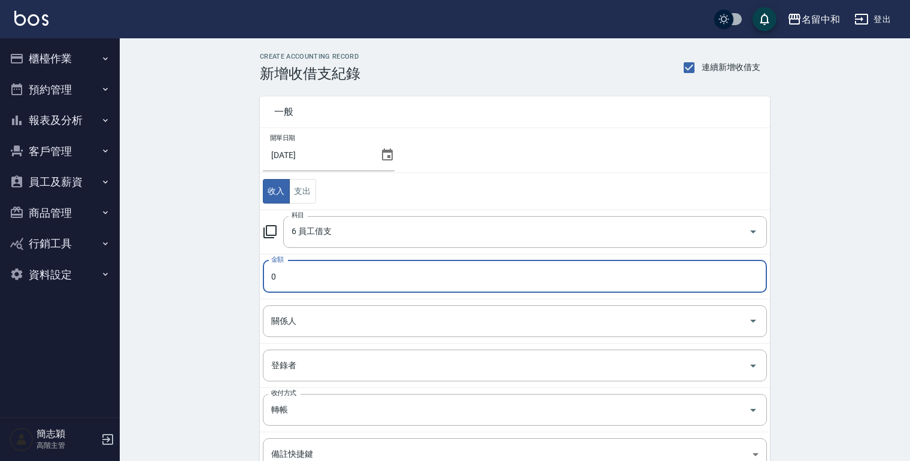
click at [272, 278] on input "0" at bounding box center [515, 276] width 504 height 32
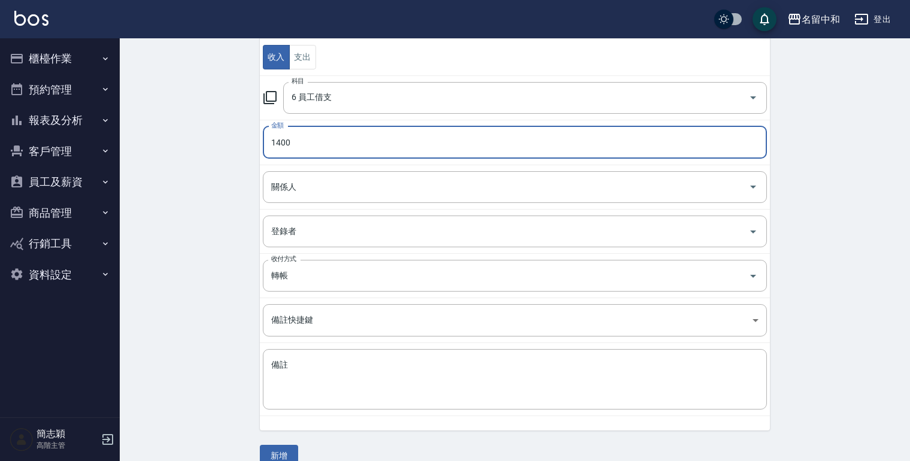
scroll to position [153, 0]
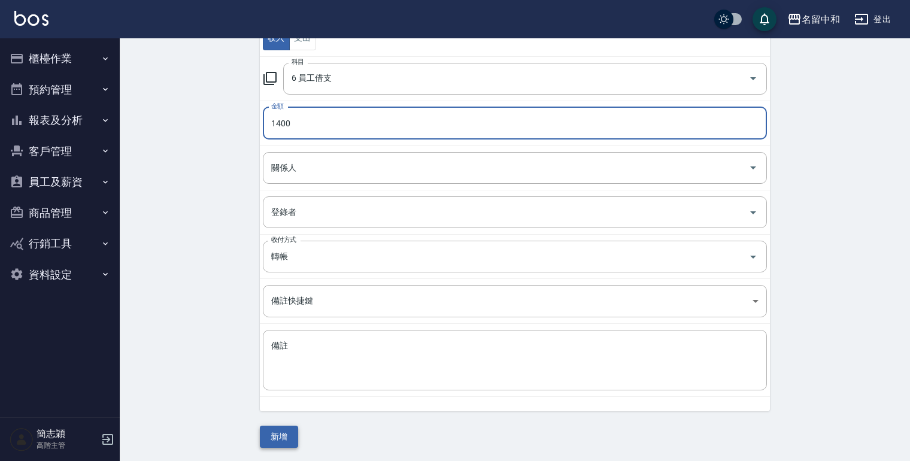
type input "1400"
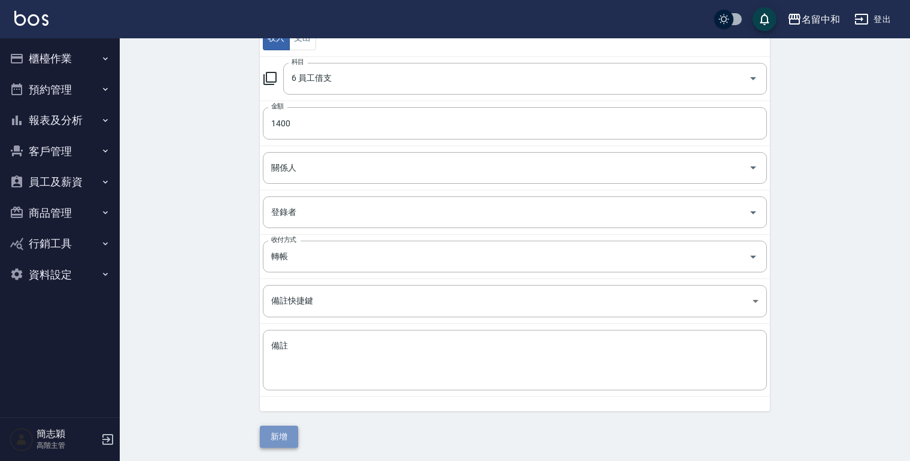
click at [277, 435] on button "新增" at bounding box center [279, 437] width 38 height 22
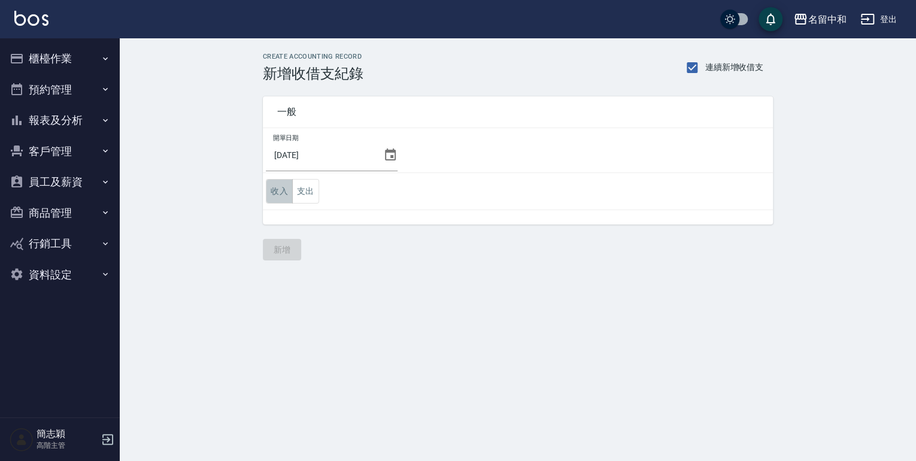
click at [286, 193] on button "收入" at bounding box center [279, 191] width 27 height 25
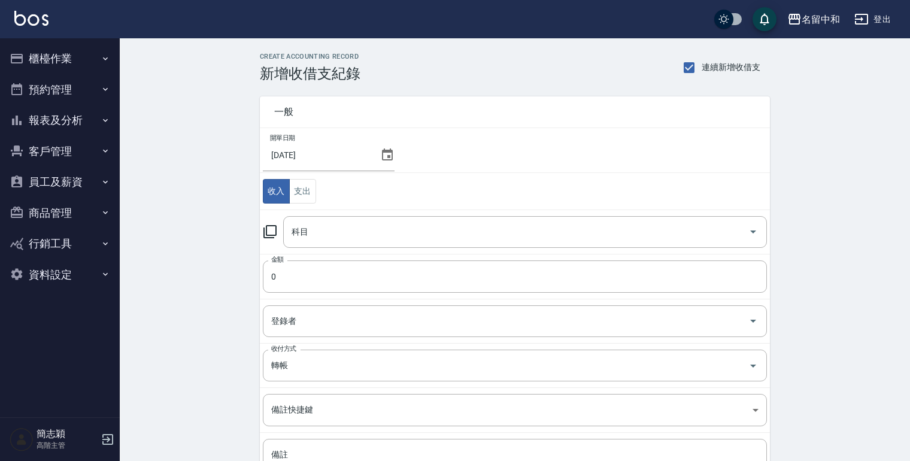
click at [272, 230] on icon at bounding box center [270, 231] width 14 height 14
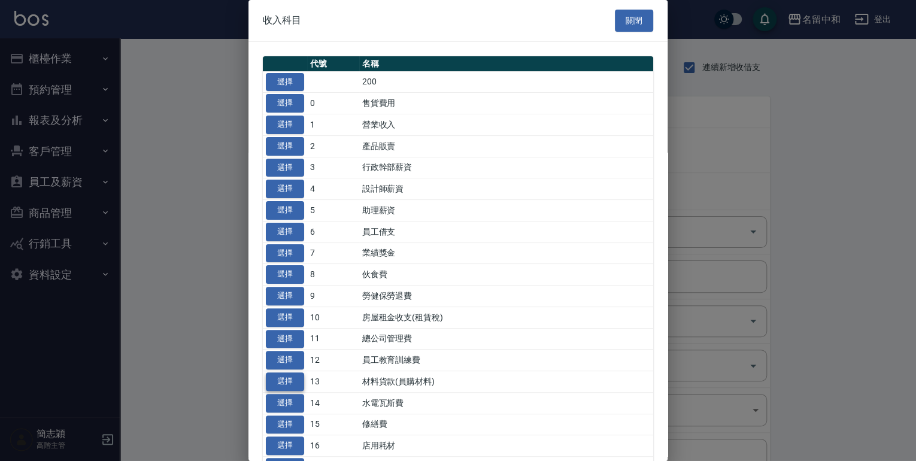
click at [280, 378] on button "選擇" at bounding box center [285, 381] width 38 height 19
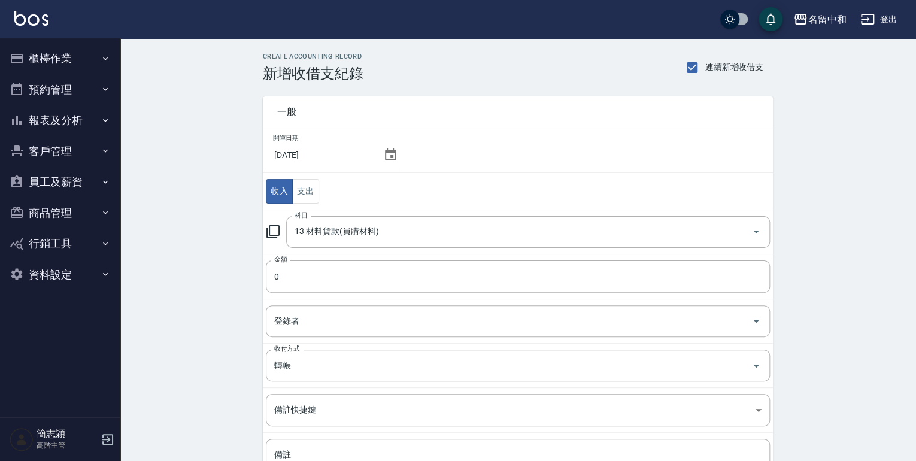
type input "13 材料貨款(員購材料)"
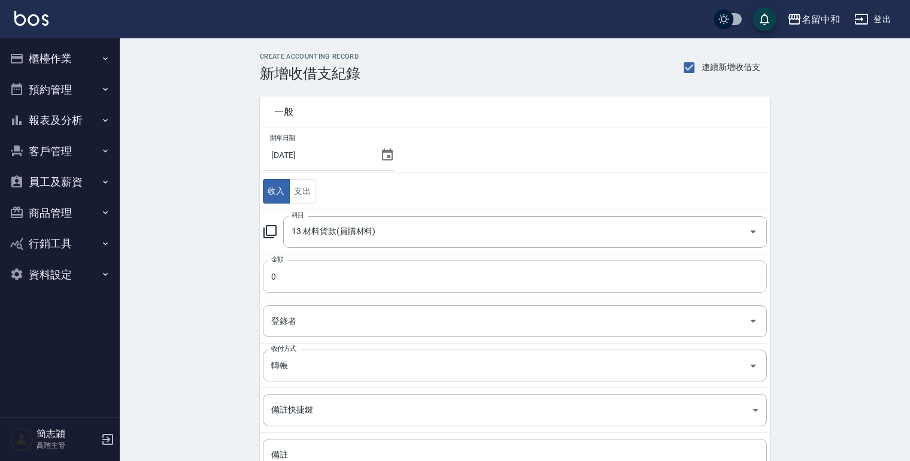
click at [273, 278] on input "0" at bounding box center [515, 276] width 504 height 32
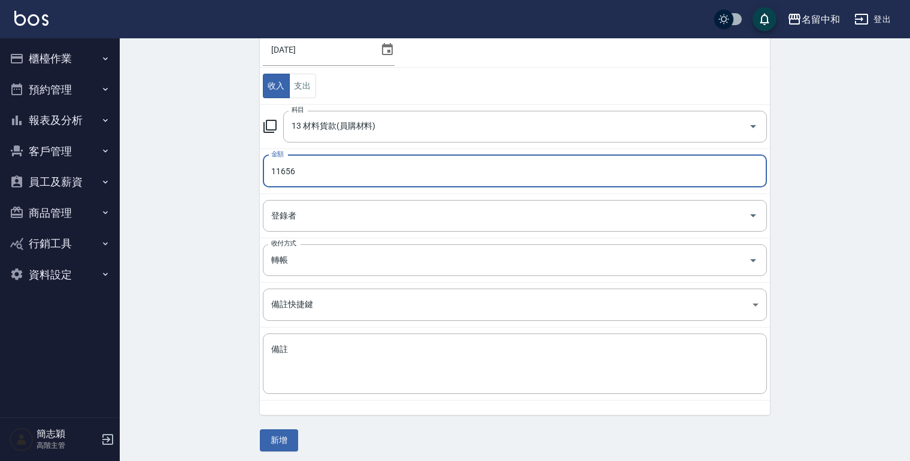
scroll to position [108, 0]
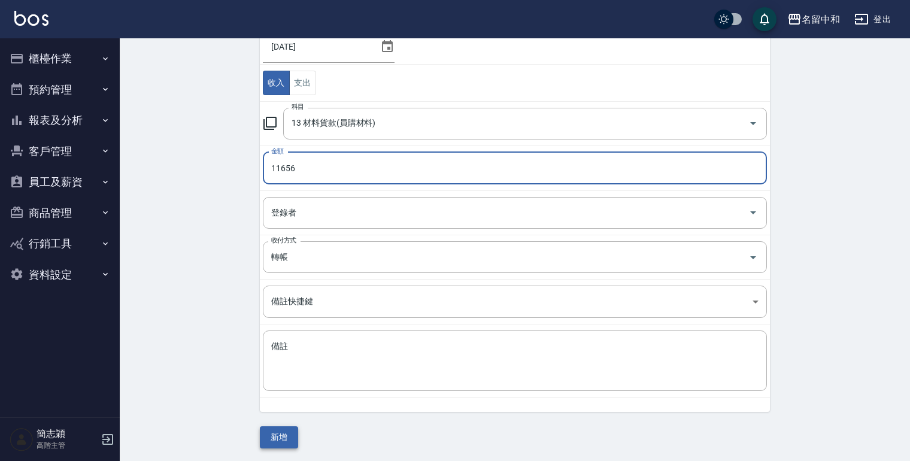
type input "11656"
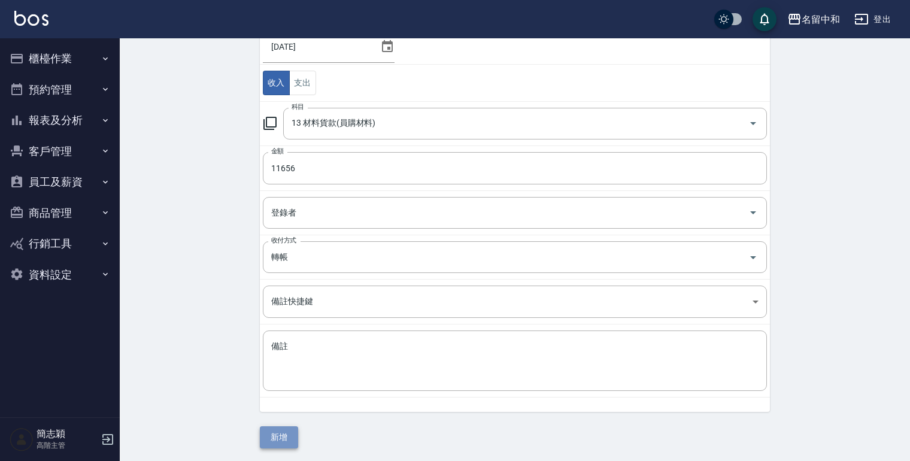
click at [267, 430] on button "新增" at bounding box center [279, 437] width 38 height 22
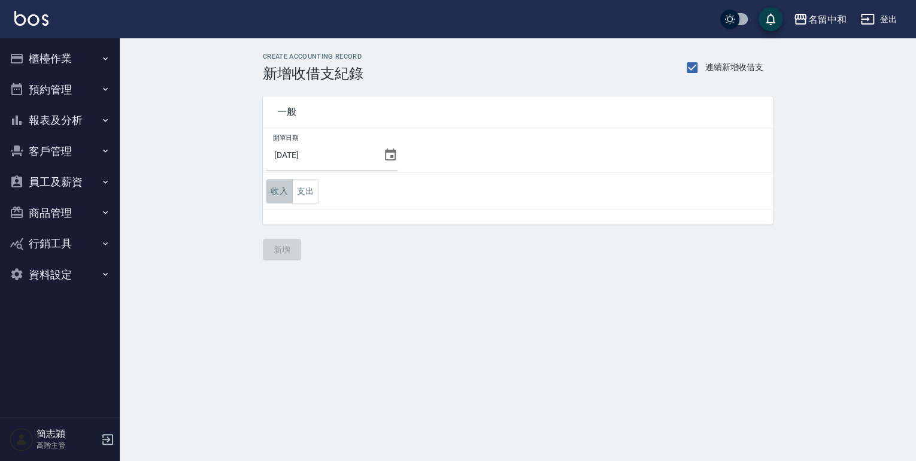
click at [275, 189] on button "收入" at bounding box center [279, 191] width 27 height 25
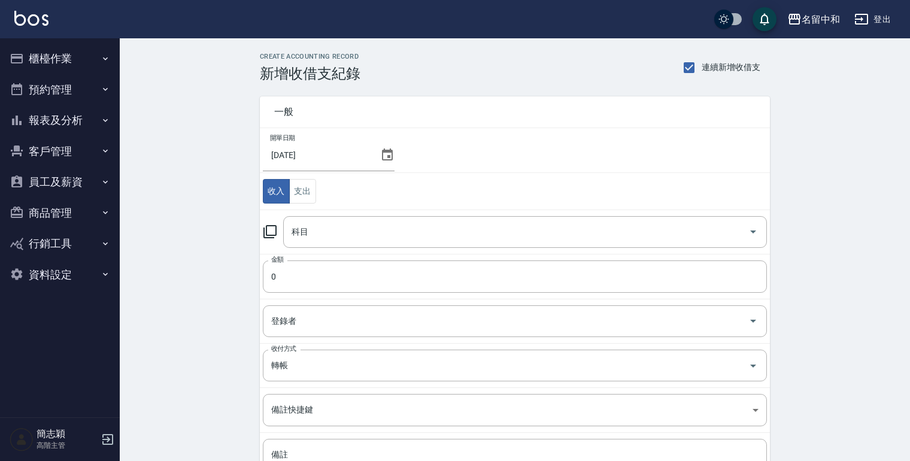
click at [268, 232] on icon at bounding box center [270, 231] width 14 height 14
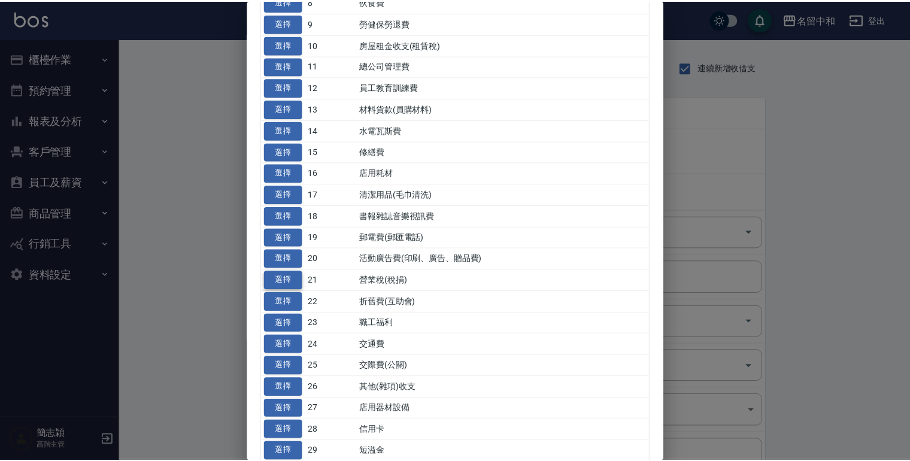
scroll to position [287, 0]
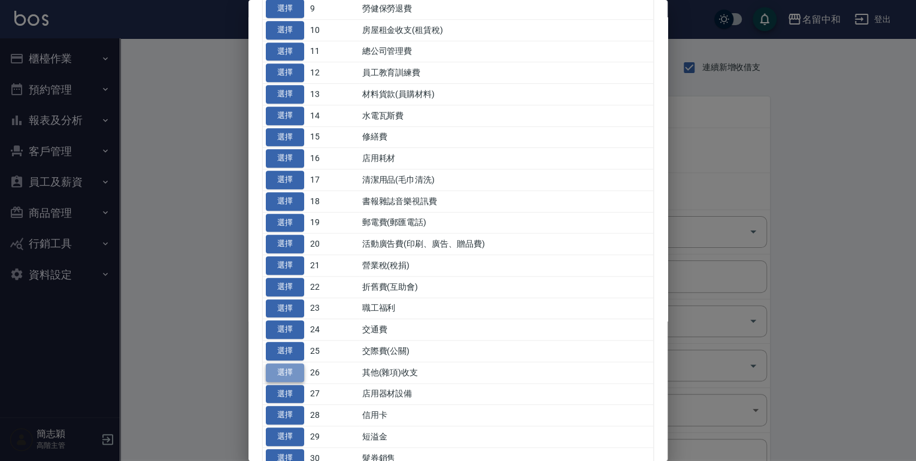
click at [292, 369] on button "選擇" at bounding box center [285, 372] width 38 height 19
type input "26 其他(雜項)收支"
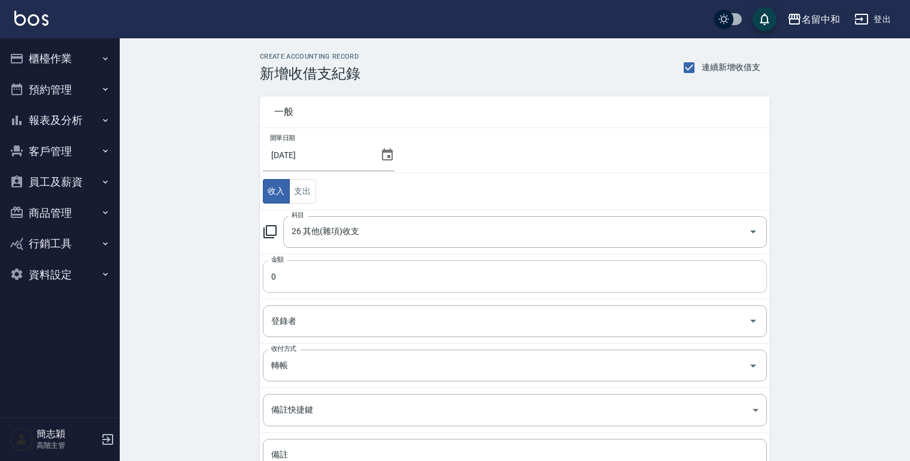
drag, startPoint x: 270, startPoint y: 274, endPoint x: 277, endPoint y: 278, distance: 8.0
click at [271, 274] on input "0" at bounding box center [515, 276] width 504 height 32
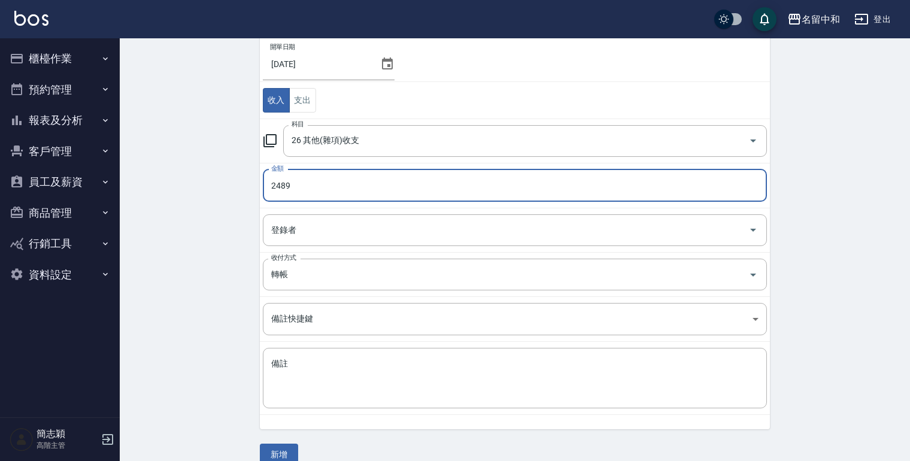
scroll to position [108, 0]
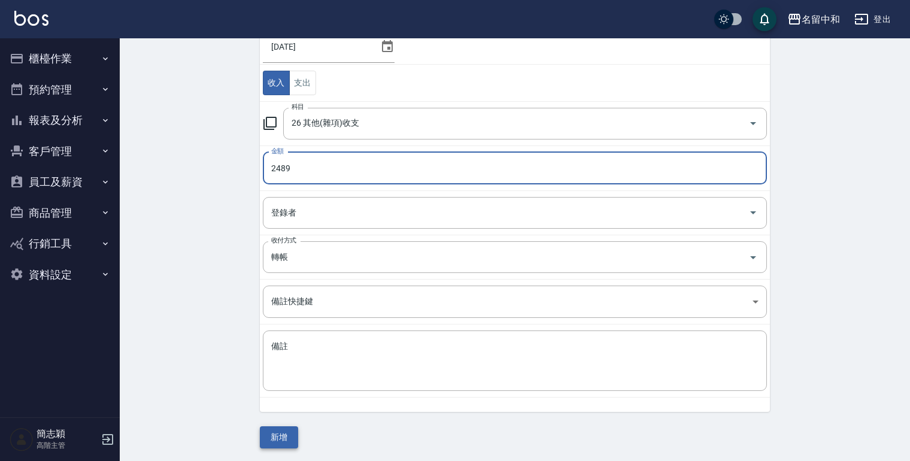
type input "2489"
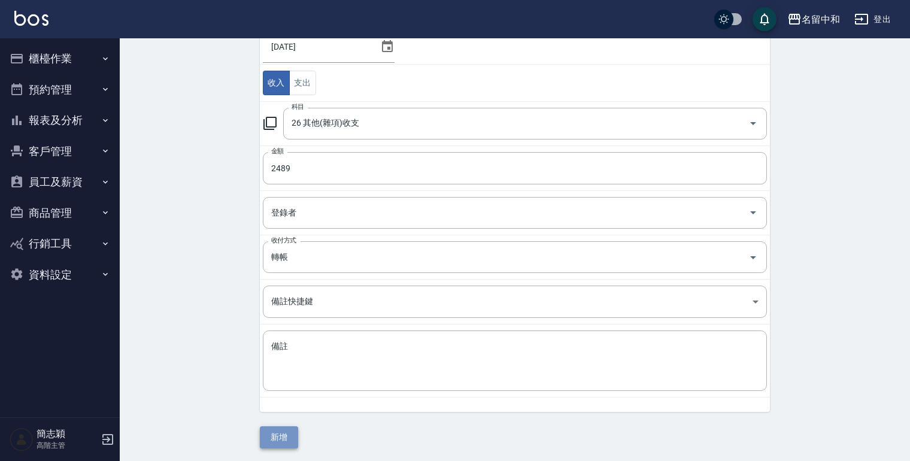
click at [271, 439] on button "新增" at bounding box center [279, 437] width 38 height 22
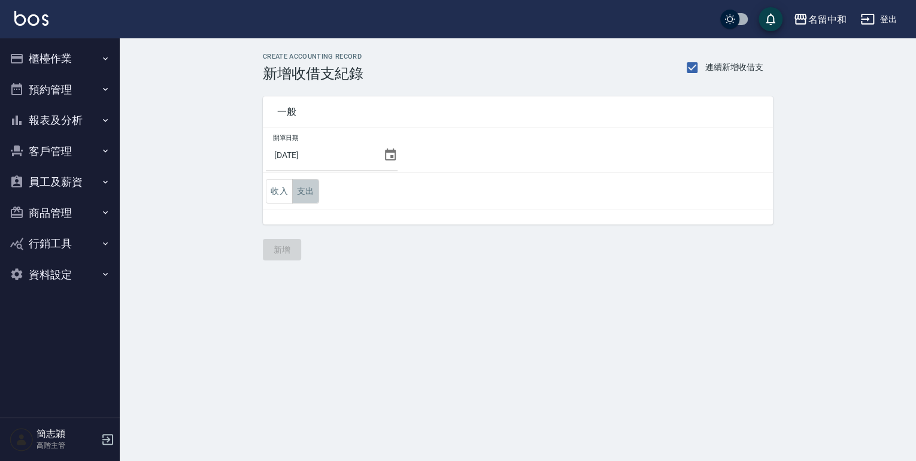
click at [309, 189] on button "支出" at bounding box center [305, 191] width 27 height 25
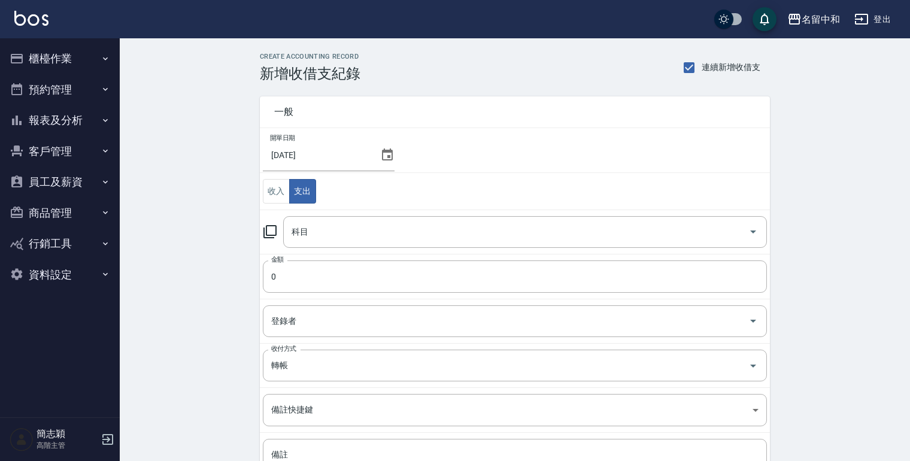
click at [272, 229] on icon at bounding box center [270, 231] width 14 height 14
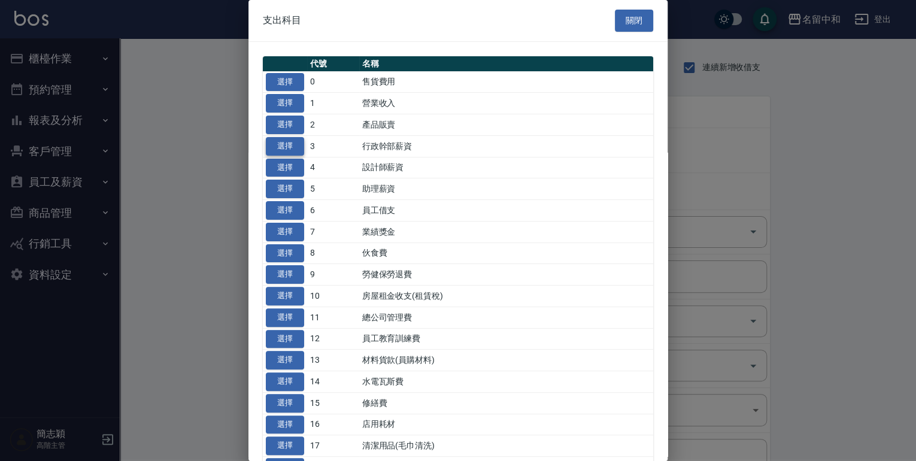
click at [285, 148] on button "選擇" at bounding box center [285, 146] width 38 height 19
type input "3 行政幹部薪資"
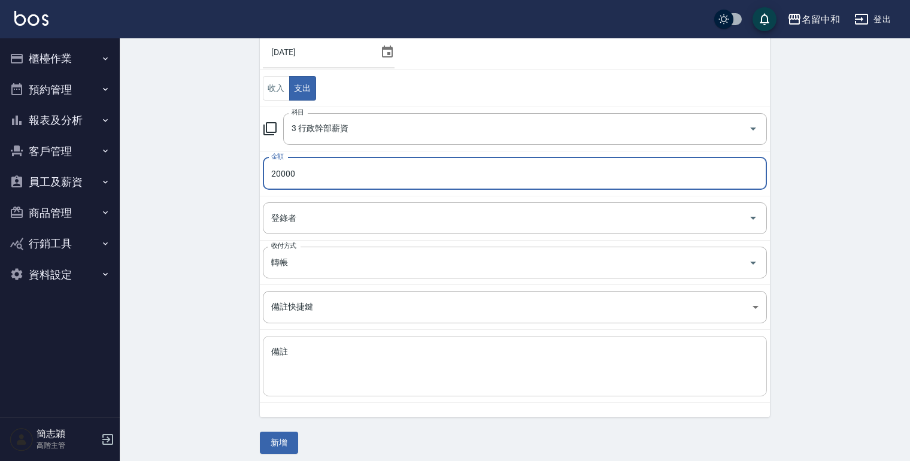
scroll to position [108, 0]
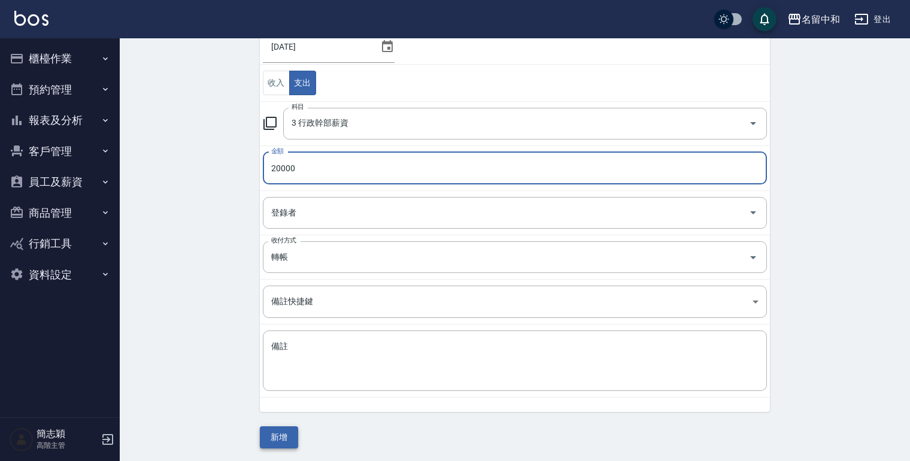
type input "20000"
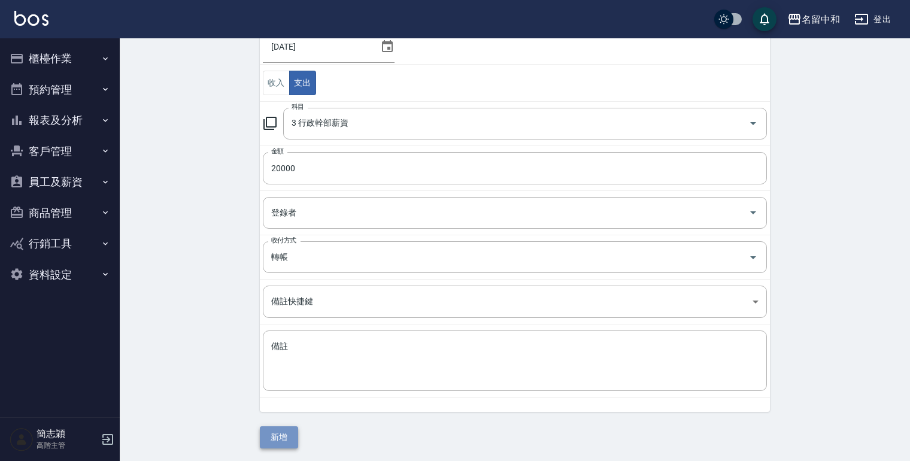
click at [273, 426] on button "新增" at bounding box center [279, 437] width 38 height 22
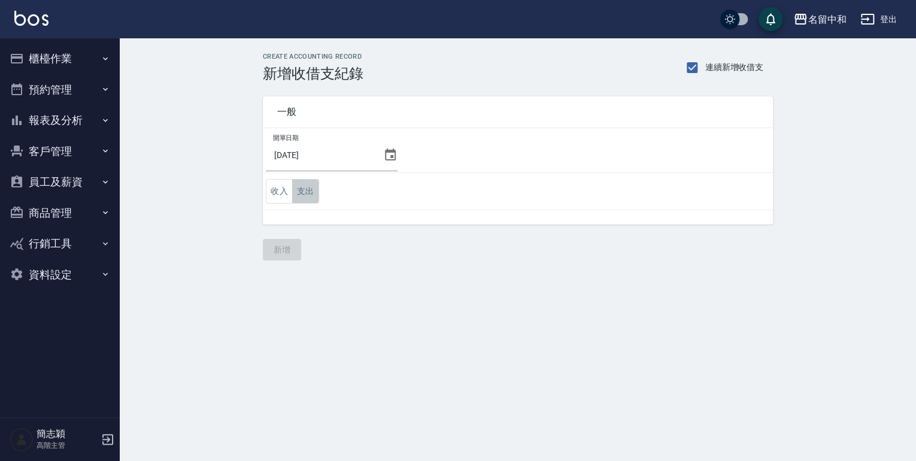
click at [305, 187] on button "支出" at bounding box center [305, 191] width 27 height 25
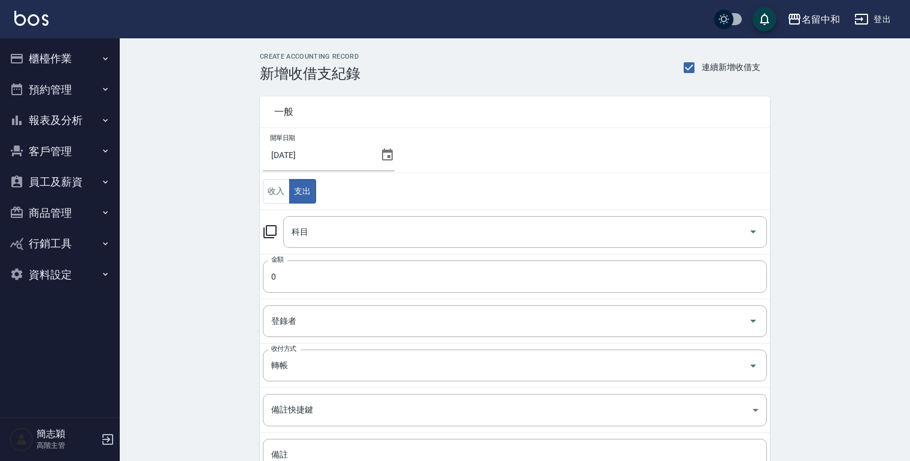
click at [267, 230] on icon at bounding box center [270, 231] width 14 height 14
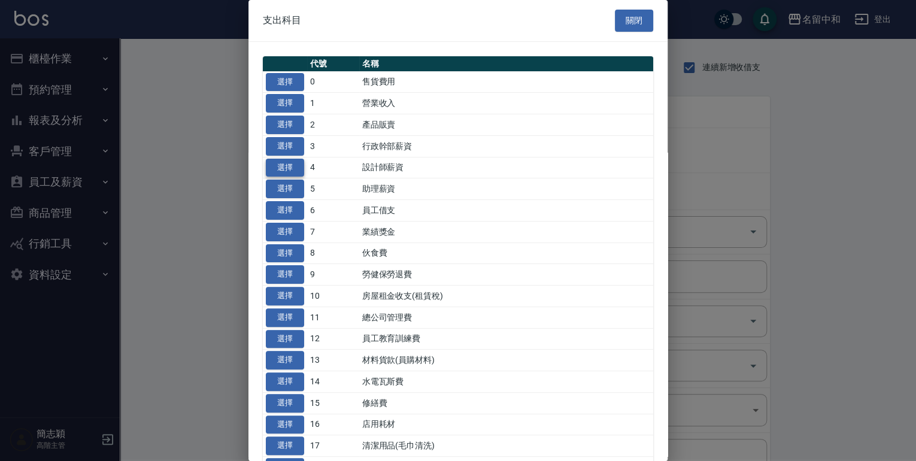
click at [280, 163] on button "選擇" at bounding box center [285, 168] width 38 height 19
type input "4 設計師薪資"
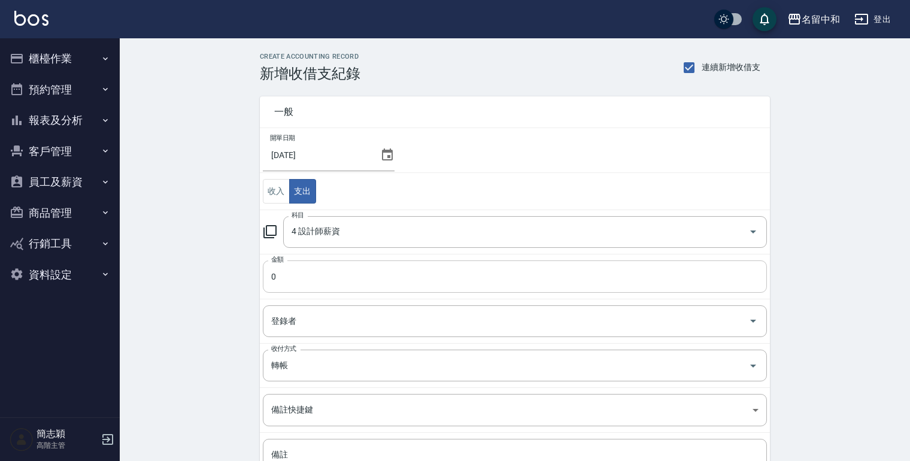
click at [271, 278] on input "0" at bounding box center [515, 276] width 504 height 32
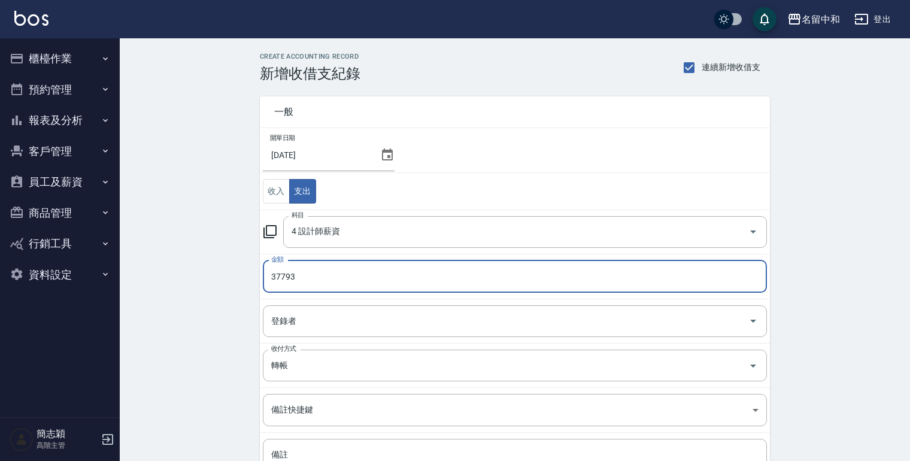
click at [290, 278] on input "37793" at bounding box center [515, 276] width 504 height 32
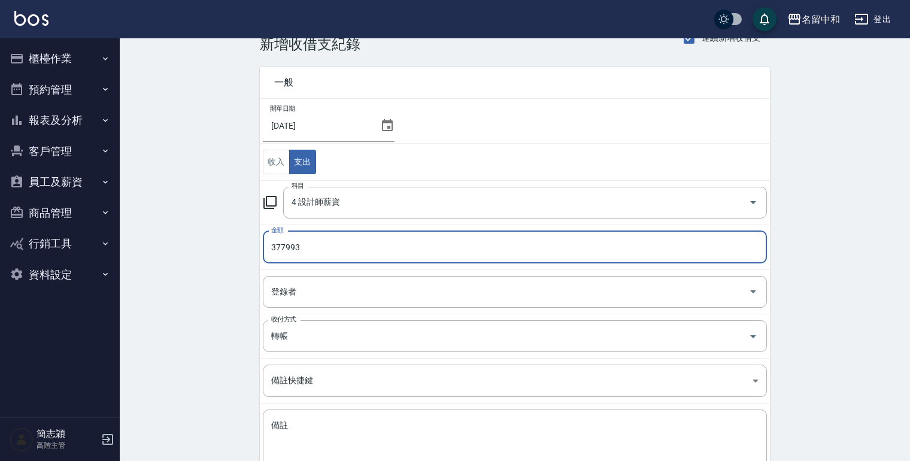
scroll to position [108, 0]
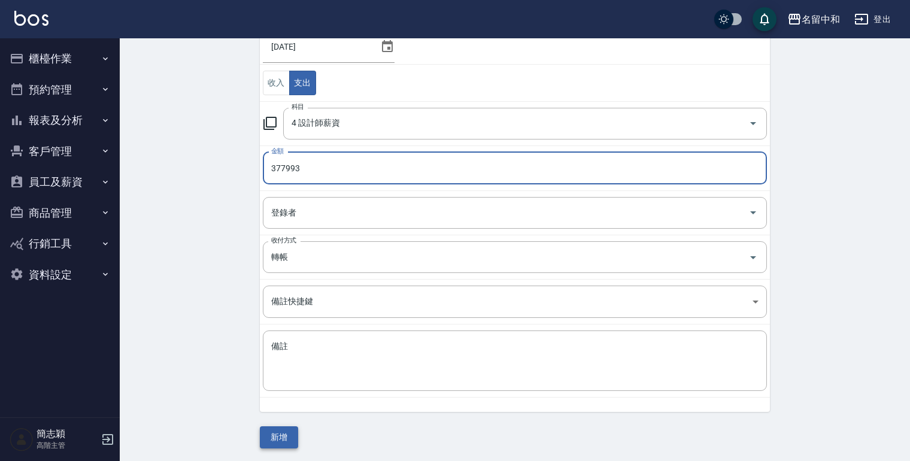
type input "377993"
click at [266, 432] on button "新增" at bounding box center [279, 437] width 38 height 22
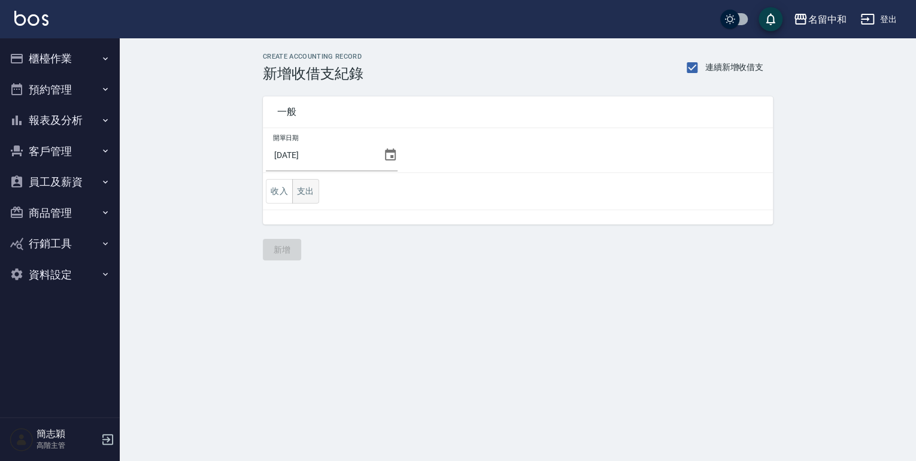
click at [306, 192] on button "支出" at bounding box center [305, 191] width 27 height 25
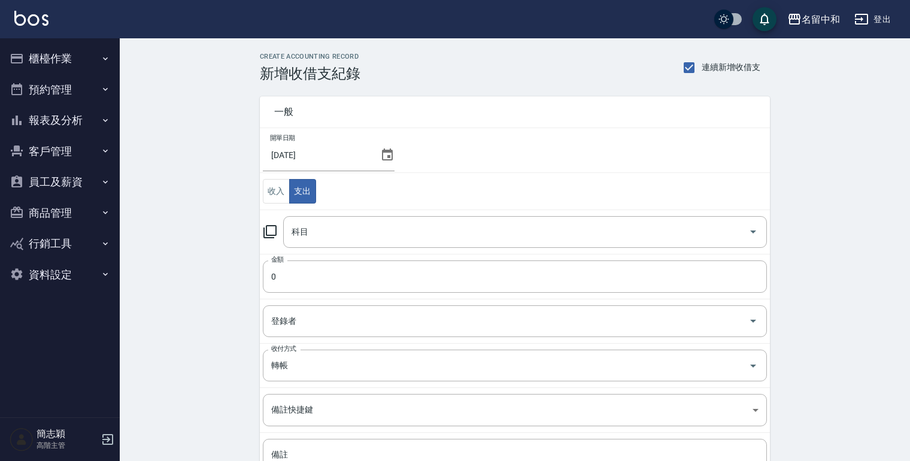
click at [271, 232] on icon at bounding box center [270, 231] width 14 height 14
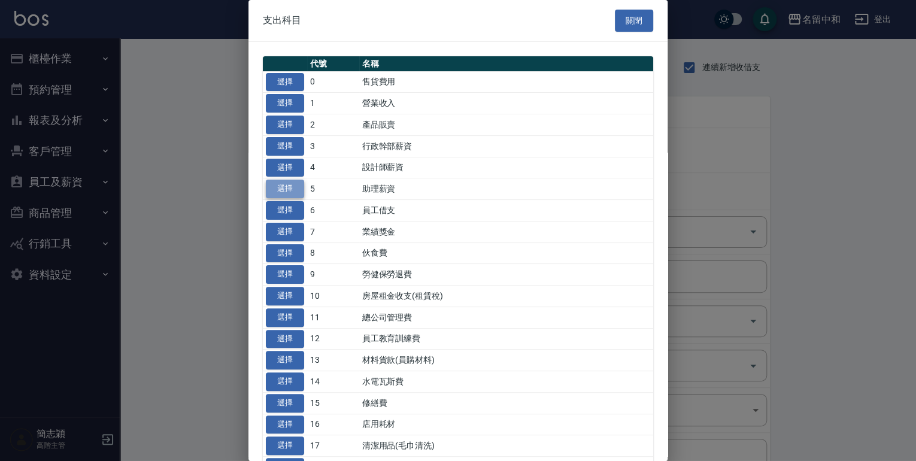
click at [284, 189] on button "選擇" at bounding box center [285, 189] width 38 height 19
type input "5 助理薪資"
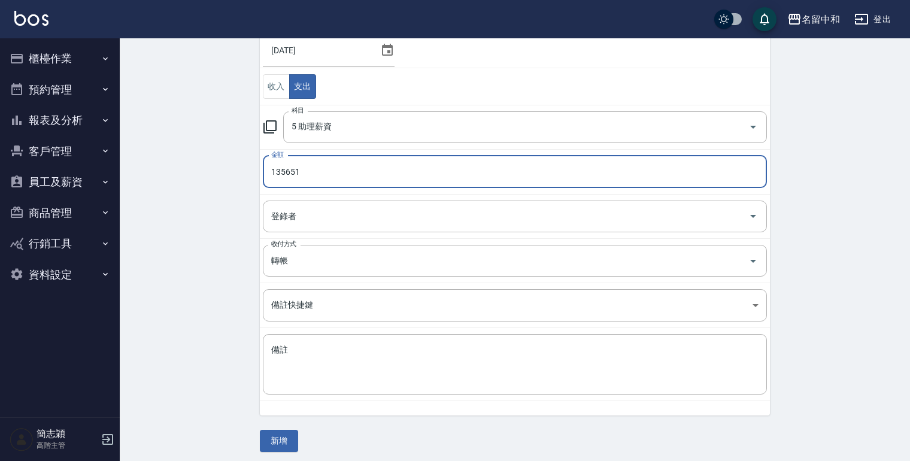
scroll to position [108, 0]
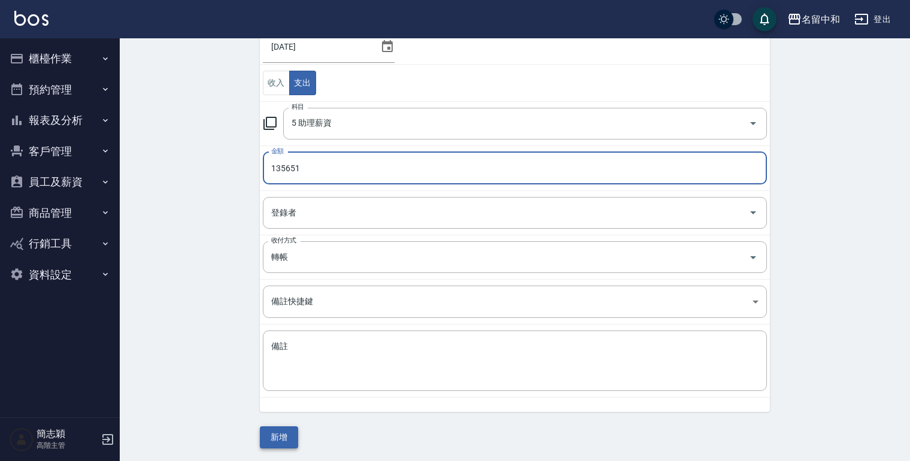
type input "135651"
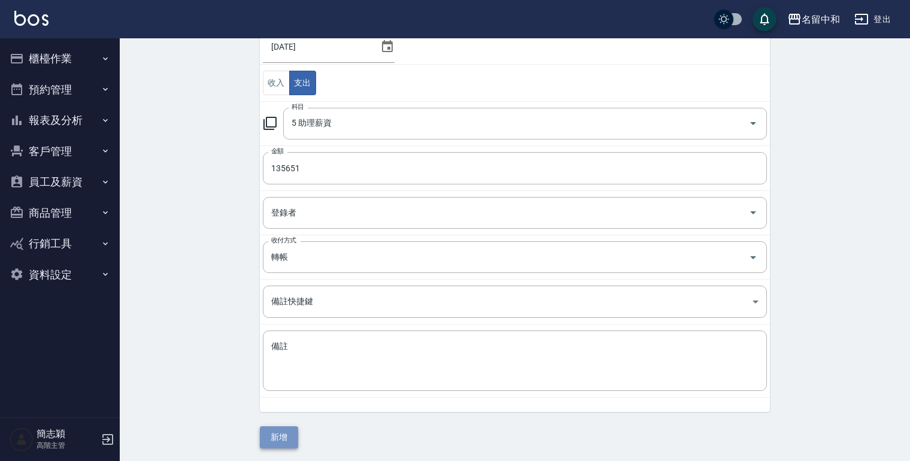
click at [283, 432] on button "新增" at bounding box center [279, 437] width 38 height 22
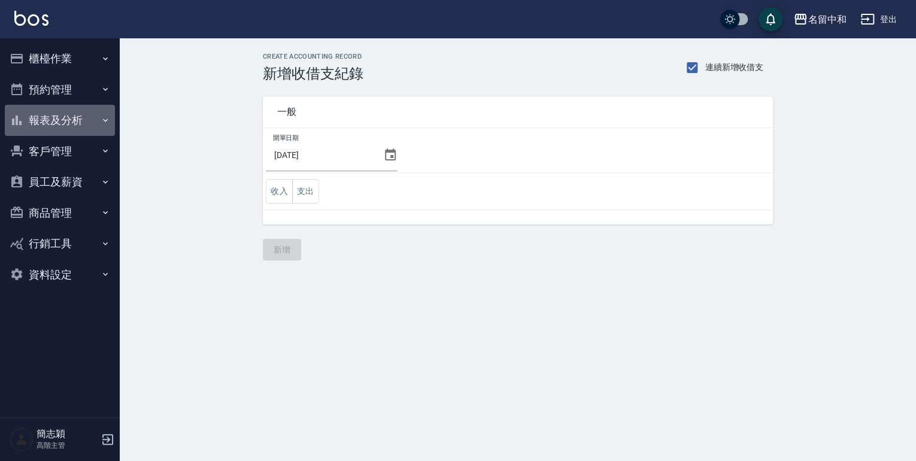
click at [103, 121] on icon "button" at bounding box center [106, 121] width 10 height 10
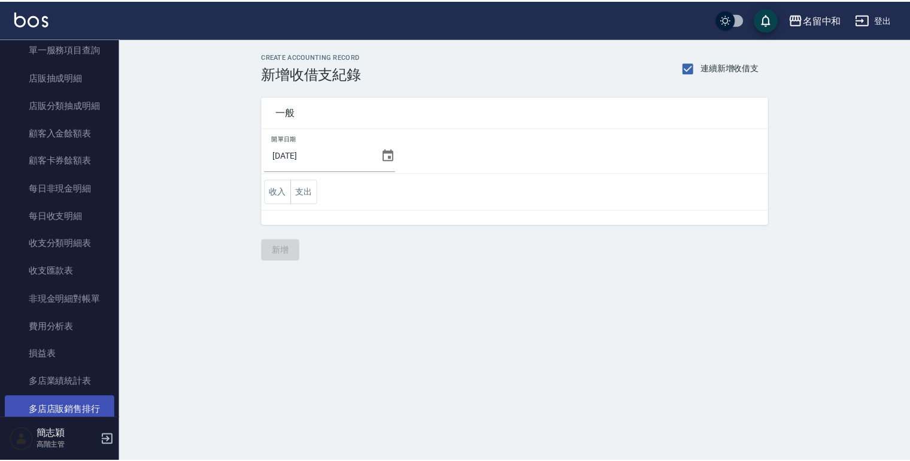
scroll to position [862, 0]
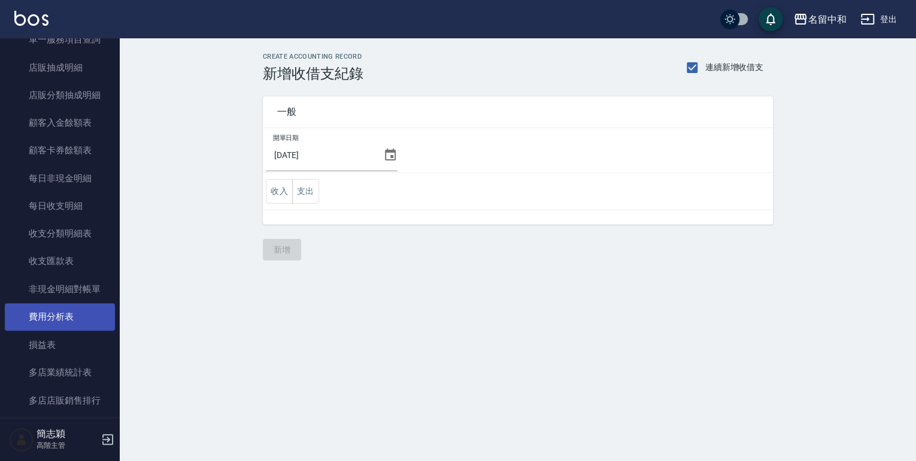
click at [68, 315] on link "費用分析表" at bounding box center [60, 317] width 110 height 28
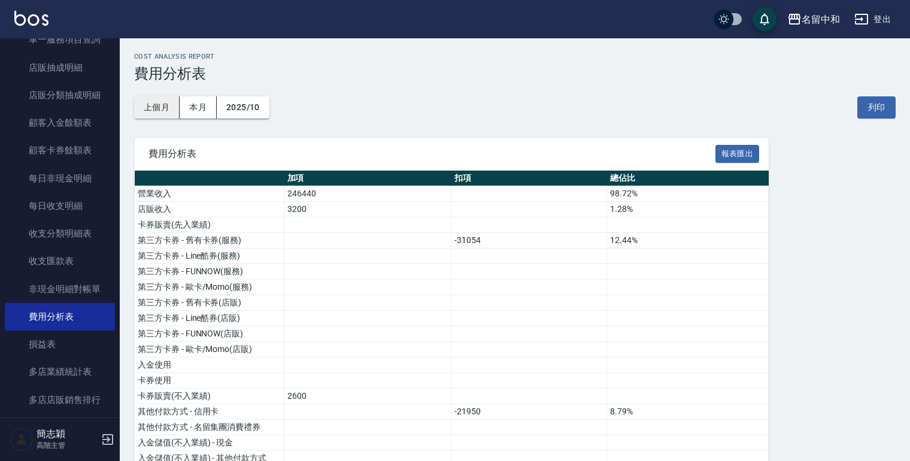
click at [166, 112] on button "上個月" at bounding box center [156, 107] width 45 height 22
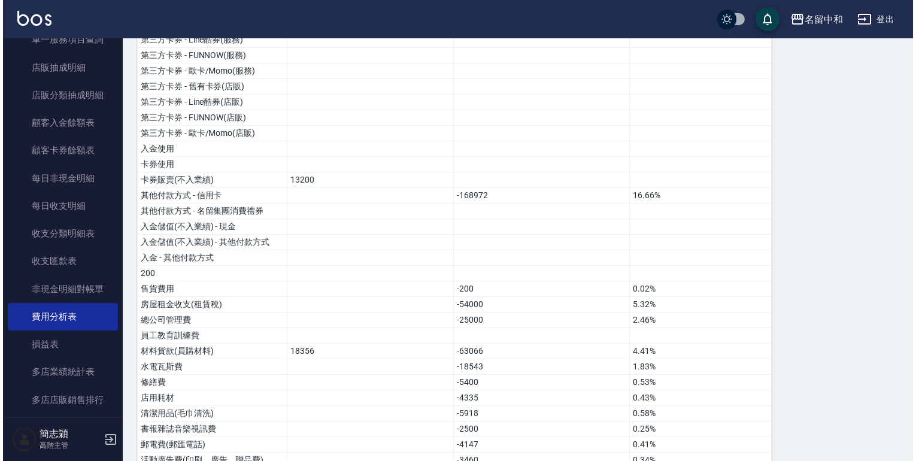
scroll to position [90, 0]
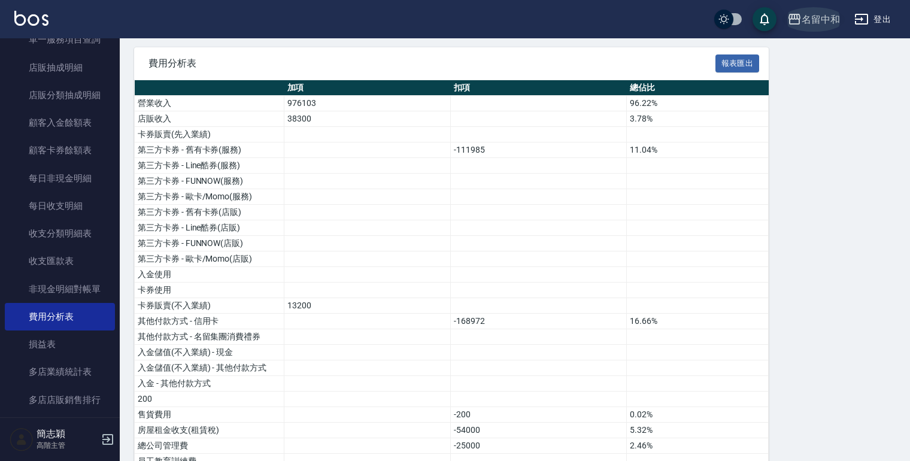
click at [792, 14] on icon "button" at bounding box center [794, 19] width 12 height 11
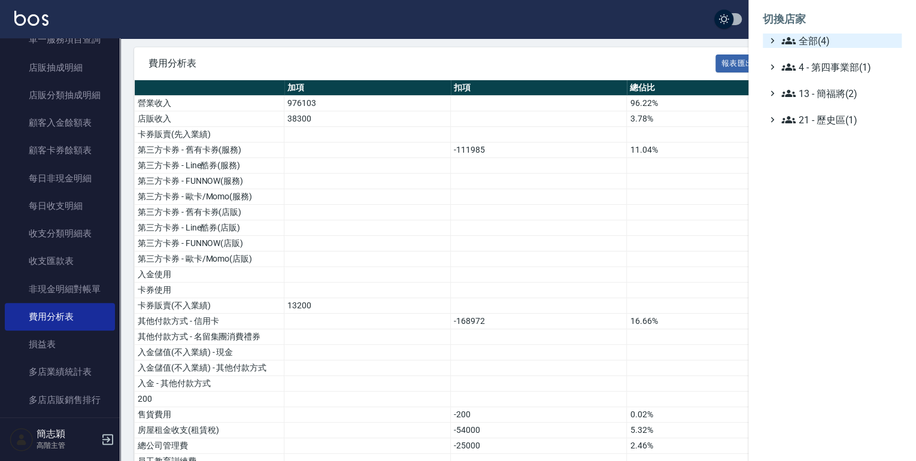
click at [785, 40] on icon at bounding box center [788, 41] width 14 height 14
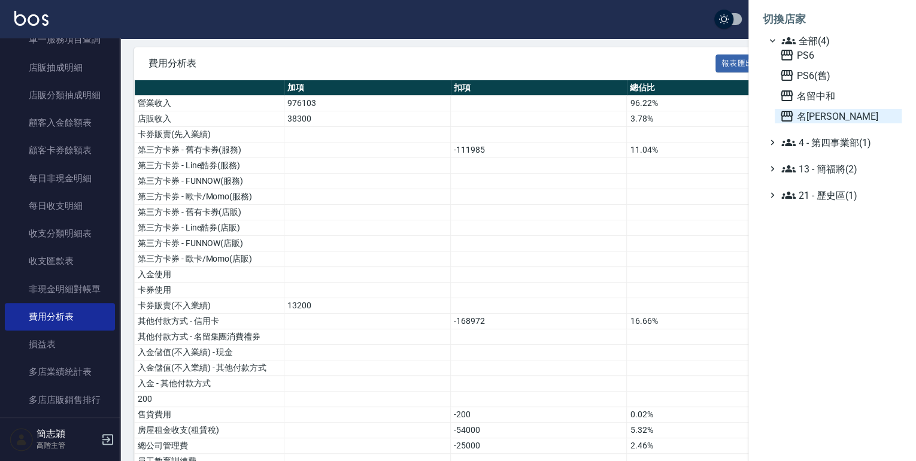
click at [786, 115] on icon at bounding box center [786, 116] width 12 height 11
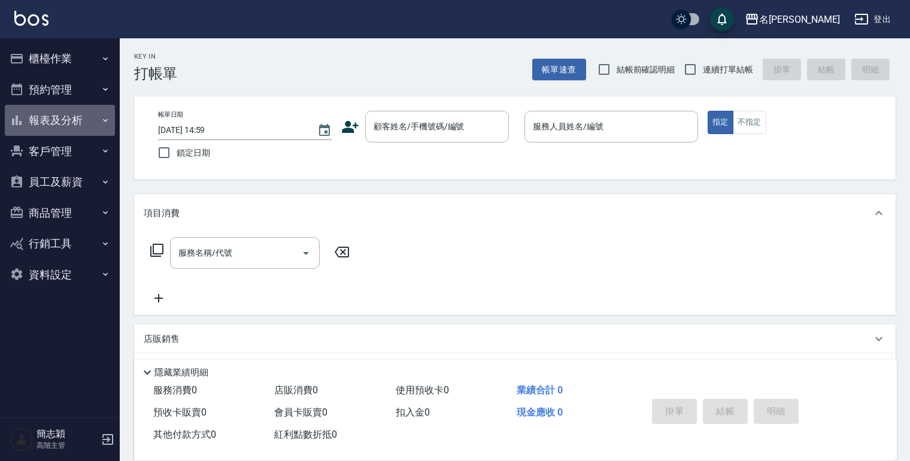
click at [106, 118] on icon "button" at bounding box center [106, 121] width 10 height 10
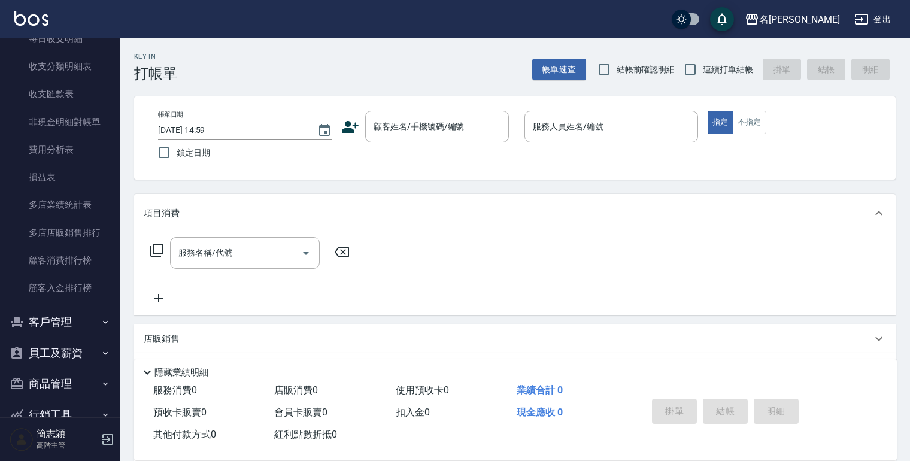
scroll to position [1053, 0]
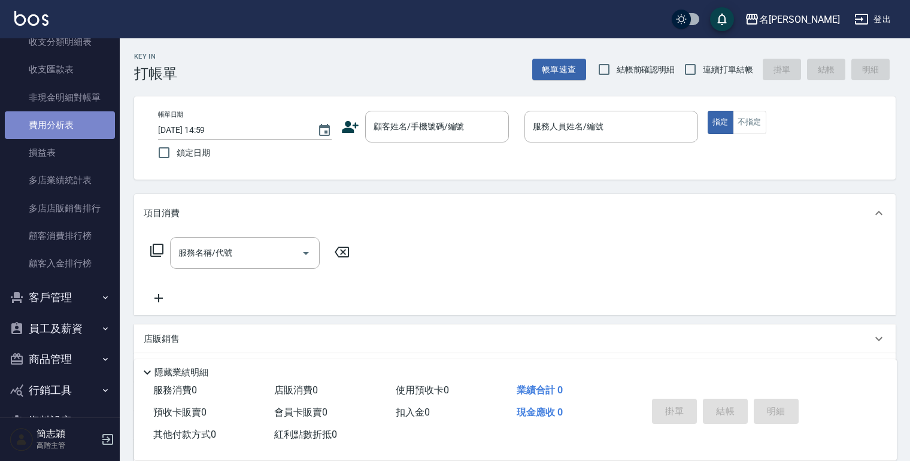
click at [62, 124] on link "費用分析表" at bounding box center [60, 125] width 110 height 28
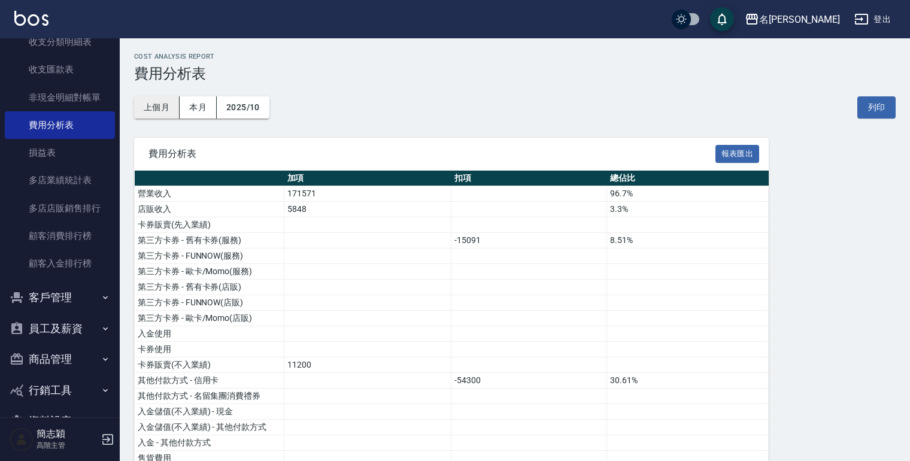
click at [158, 111] on button "上個月" at bounding box center [156, 107] width 45 height 22
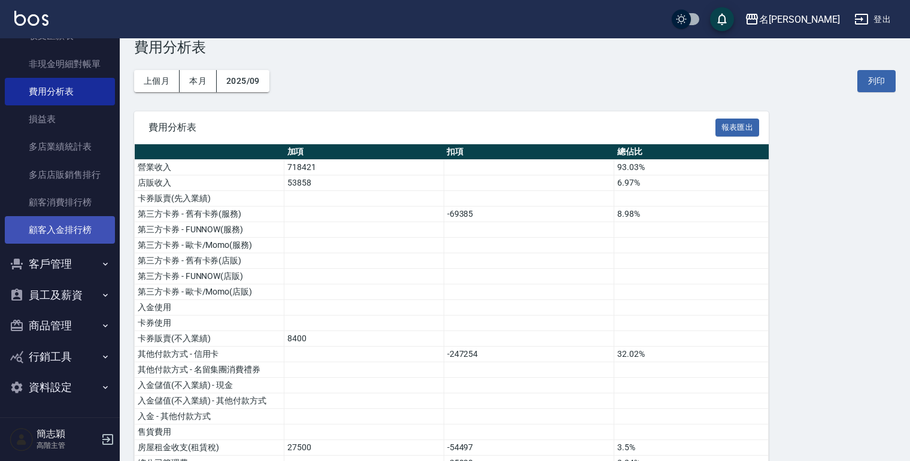
scroll to position [48, 0]
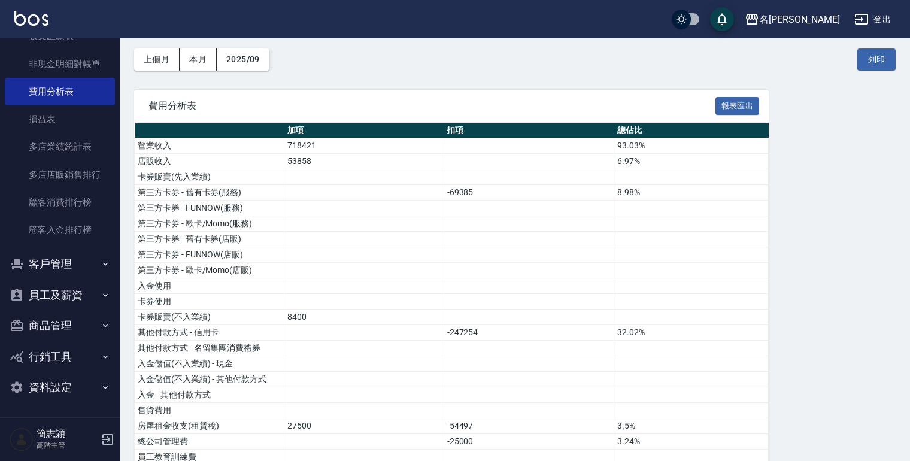
click at [103, 294] on icon "button" at bounding box center [105, 294] width 5 height 3
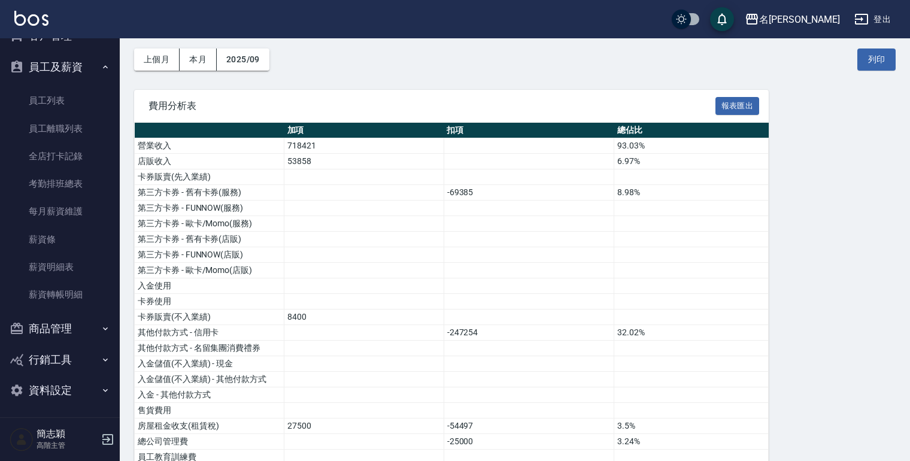
scroll to position [1317, 0]
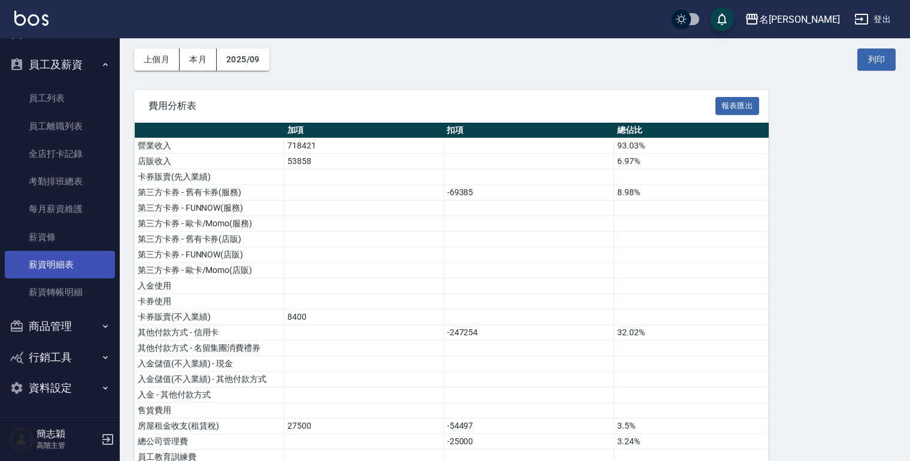
click at [44, 268] on link "薪資明細表" at bounding box center [60, 265] width 110 height 28
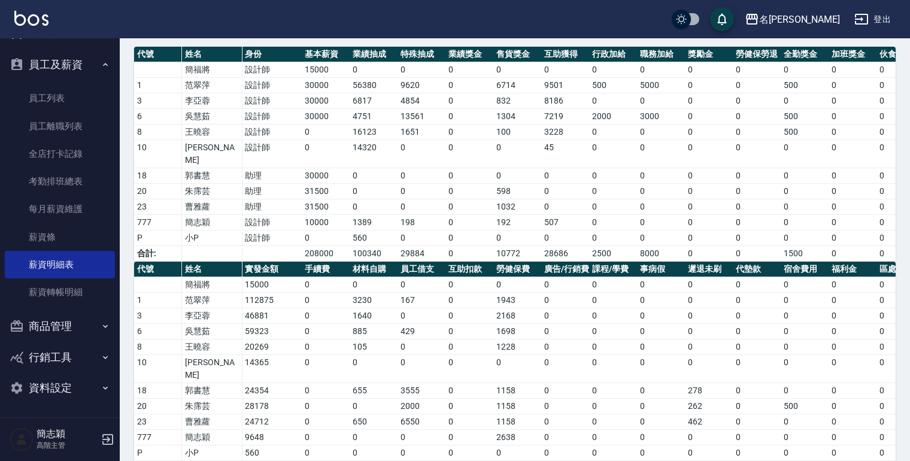
scroll to position [93, 0]
click at [458, 460] on html "名留竹林 登出 櫃檯作業 打帳單 帳單列表 掛單列表 座位開單 營業儀表板 現金收支登錄 高階收支登錄 材料自購登錄 每日結帳 排班表 現場電腦打卡 掃碼打卡…" at bounding box center [455, 199] width 910 height 584
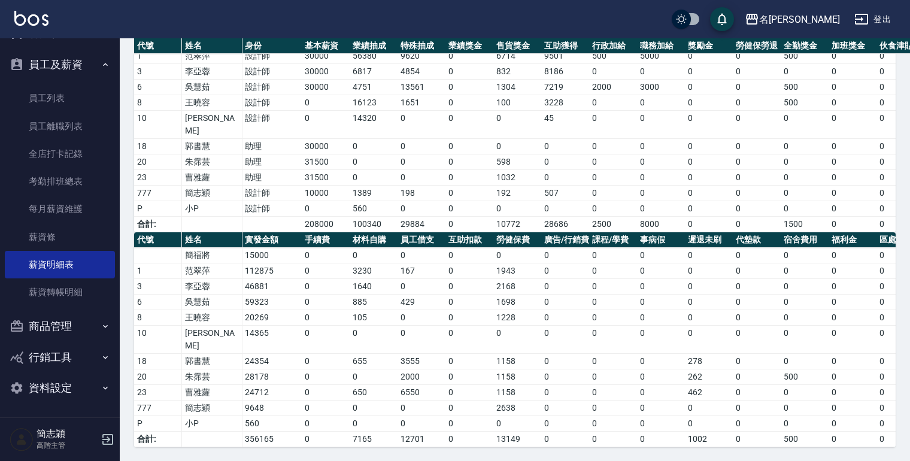
click at [479, 460] on div "名留竹林 2025-09 薪資明細表 列印時間： [DATE][PHONE_NUMBER]:15 Designer Salary Detail Report …" at bounding box center [515, 196] width 790 height 530
click at [657, 194] on td "0" at bounding box center [661, 194] width 48 height 16
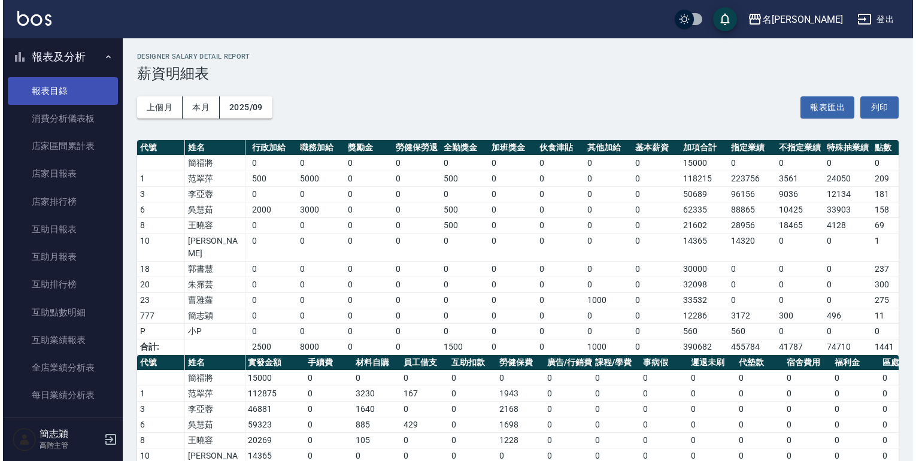
scroll to position [0, 0]
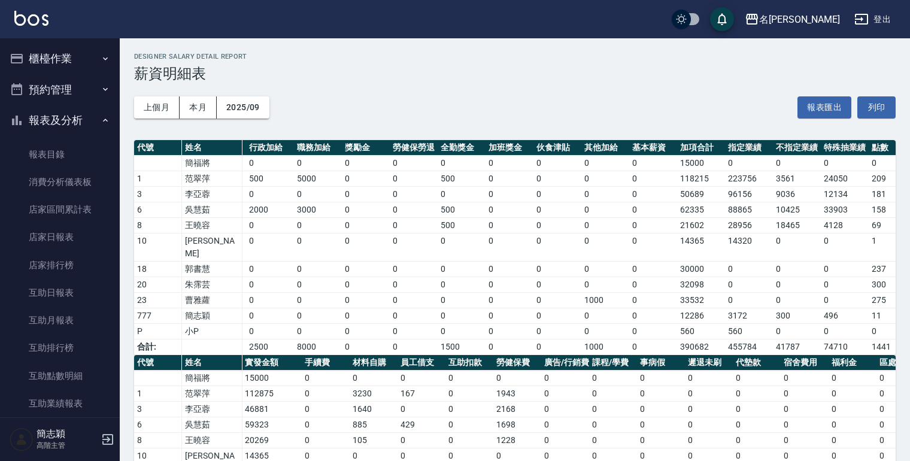
click at [101, 60] on icon "button" at bounding box center [106, 59] width 10 height 10
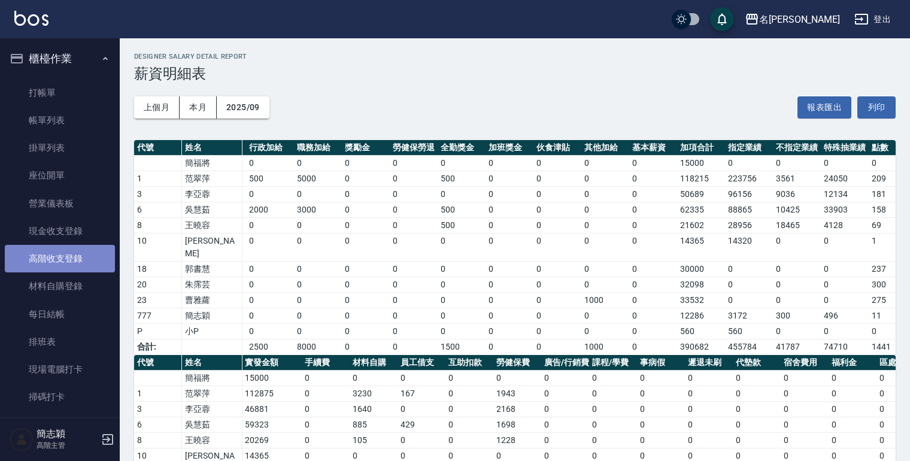
click at [59, 265] on link "高階收支登錄" at bounding box center [60, 259] width 110 height 28
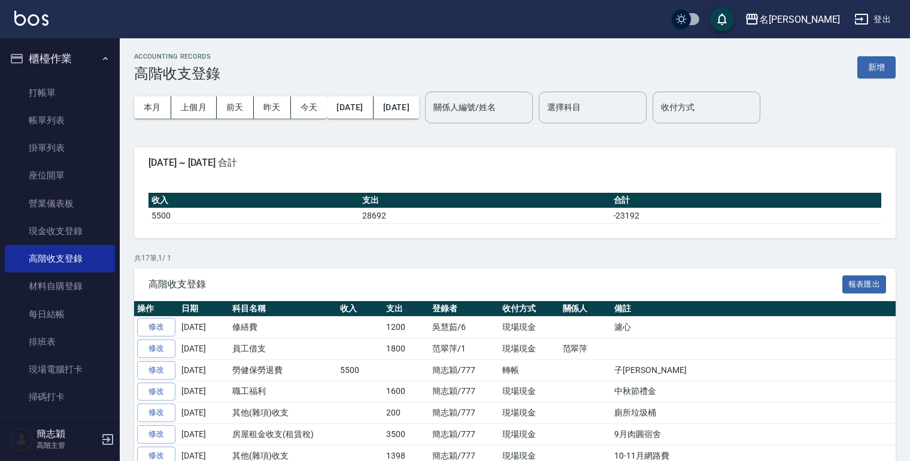
click at [874, 65] on button "新增" at bounding box center [876, 67] width 38 height 22
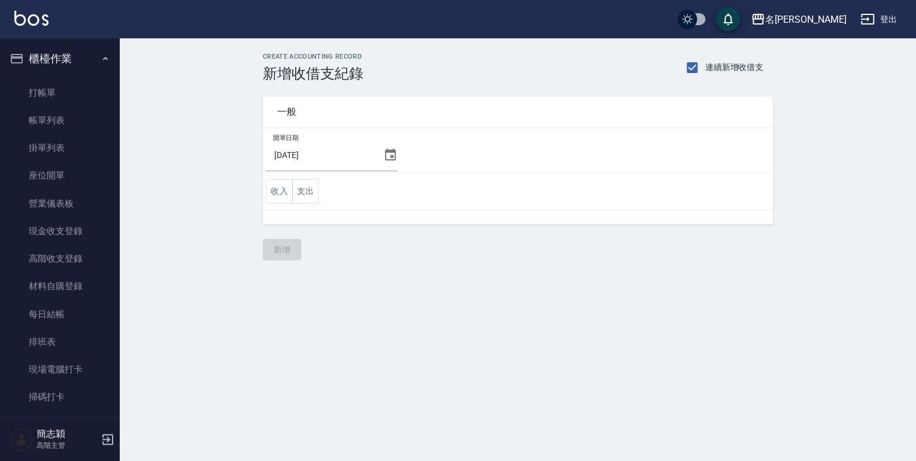
click at [388, 156] on icon at bounding box center [390, 155] width 14 height 14
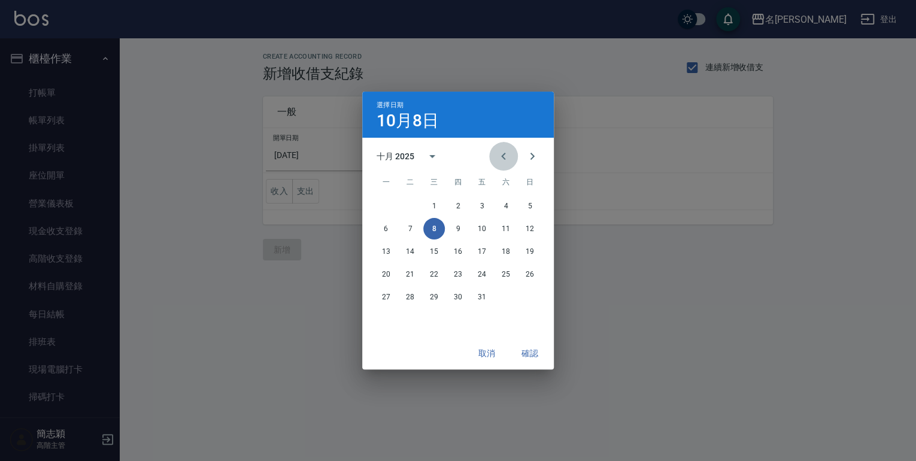
click at [502, 158] on icon "Previous month" at bounding box center [503, 156] width 14 height 14
click at [407, 293] on button "30" at bounding box center [410, 297] width 22 height 22
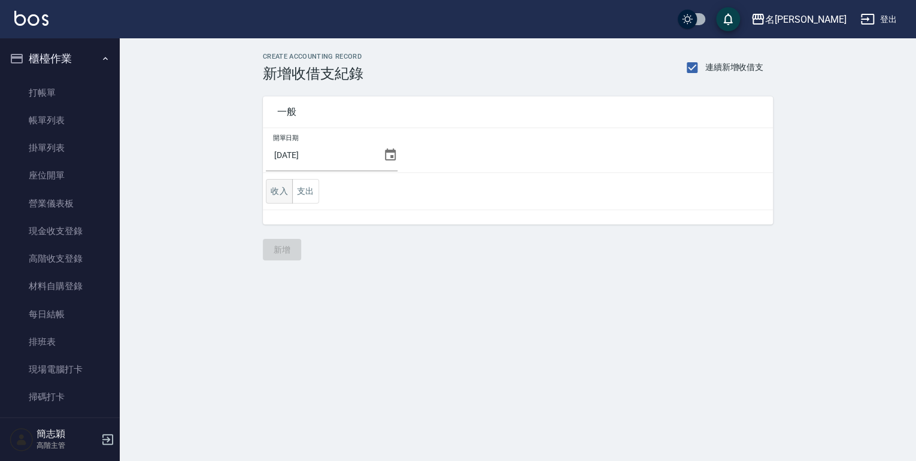
click at [280, 198] on button "收入" at bounding box center [279, 191] width 27 height 25
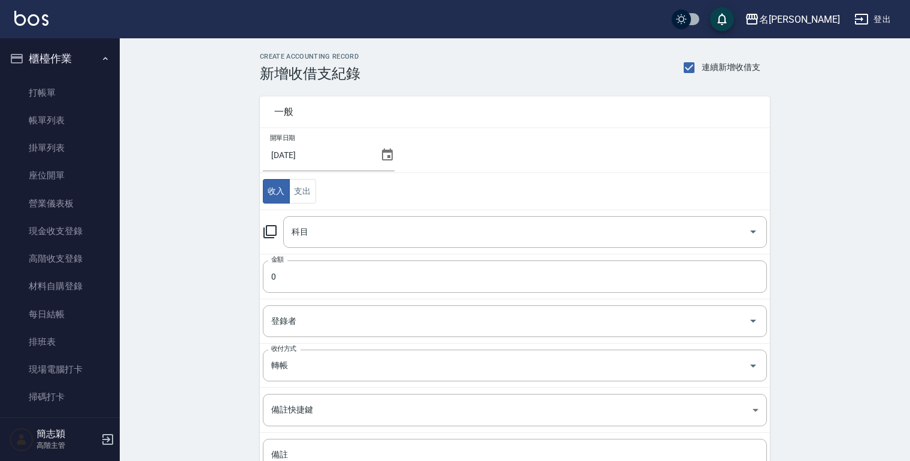
click at [270, 230] on icon at bounding box center [270, 231] width 14 height 14
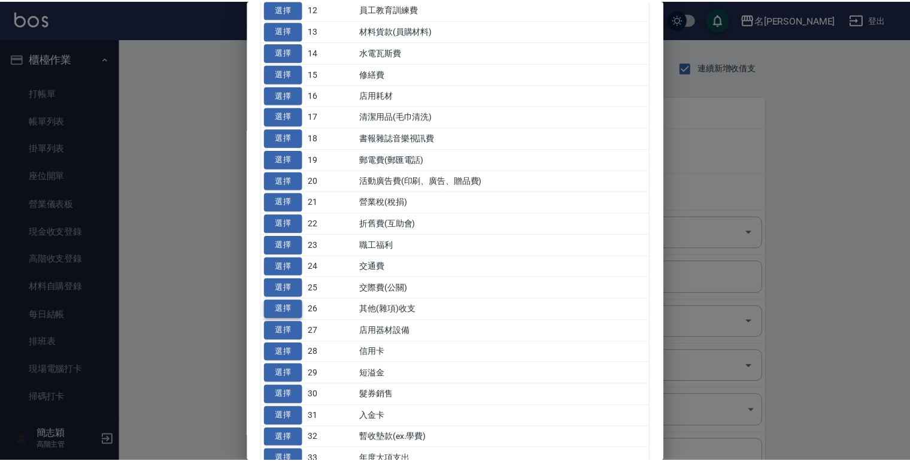
scroll to position [335, 0]
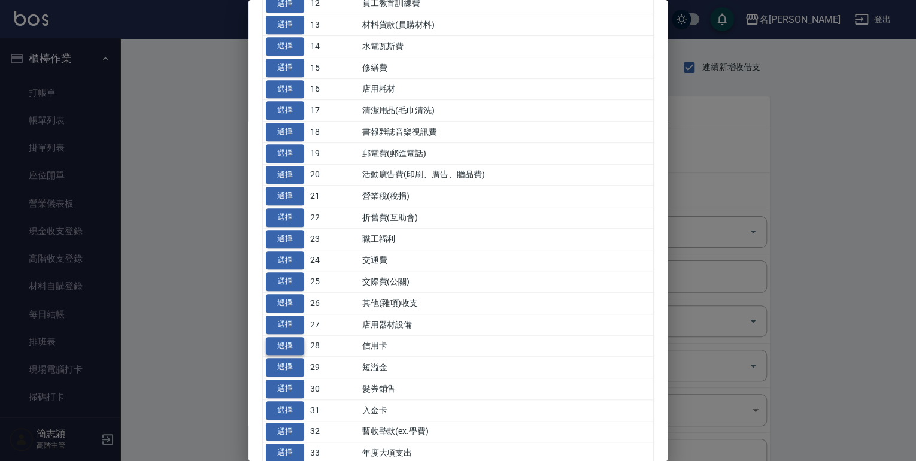
click at [278, 339] on button "選擇" at bounding box center [285, 346] width 38 height 19
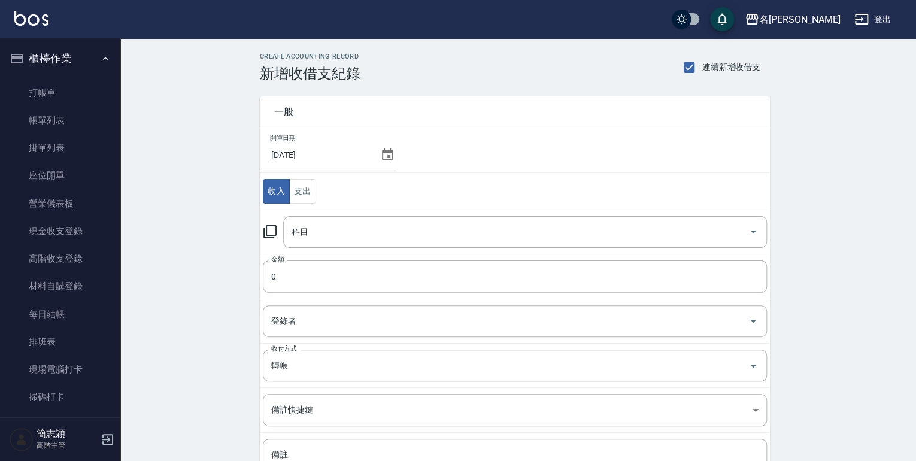
type input "28 信用卡"
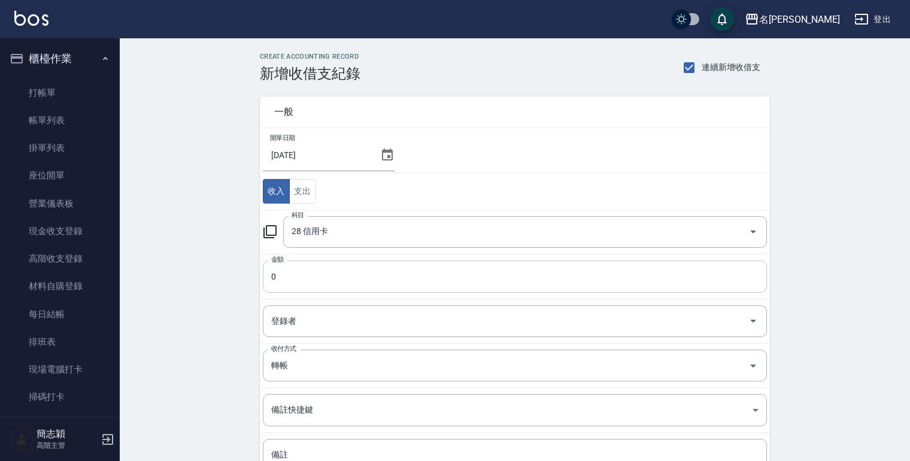
drag, startPoint x: 270, startPoint y: 283, endPoint x: 452, endPoint y: 342, distance: 191.7
click at [270, 282] on input "0" at bounding box center [515, 276] width 504 height 32
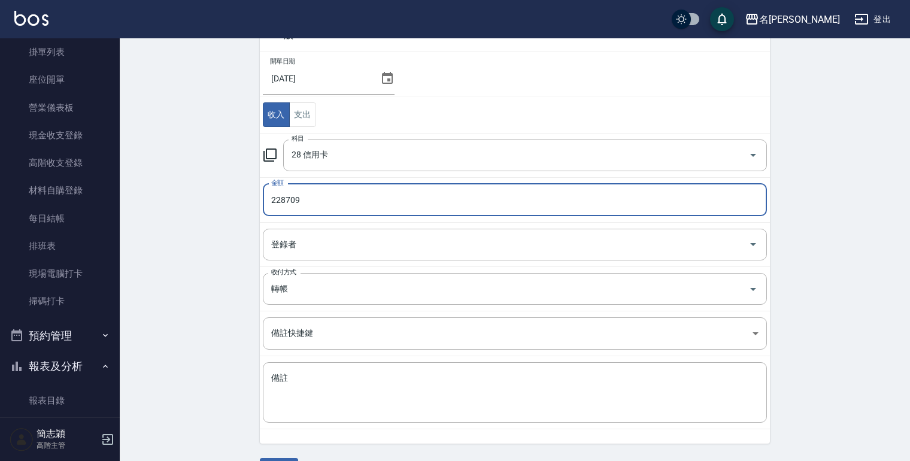
scroll to position [108, 0]
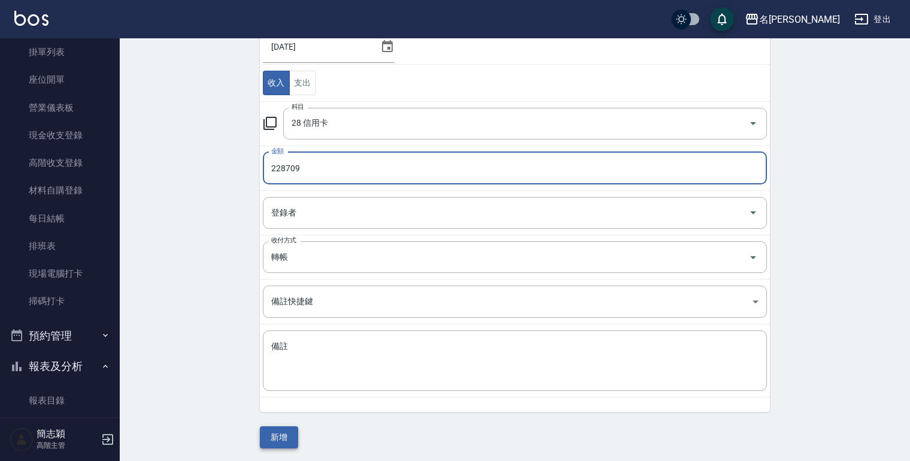
type input "228709"
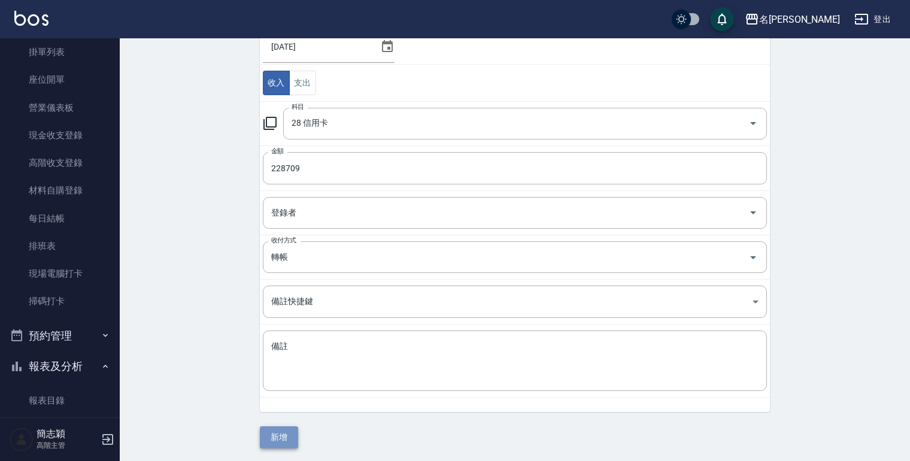
click at [280, 433] on button "新增" at bounding box center [279, 437] width 38 height 22
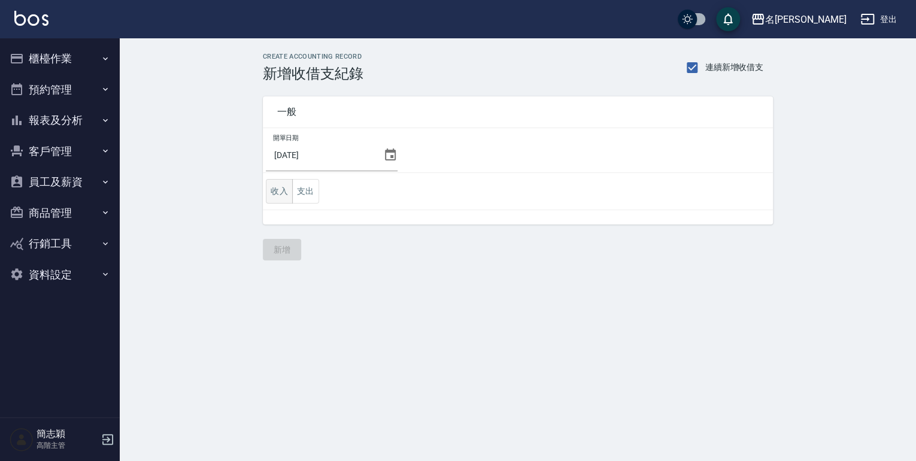
click at [273, 192] on button "收入" at bounding box center [279, 191] width 27 height 25
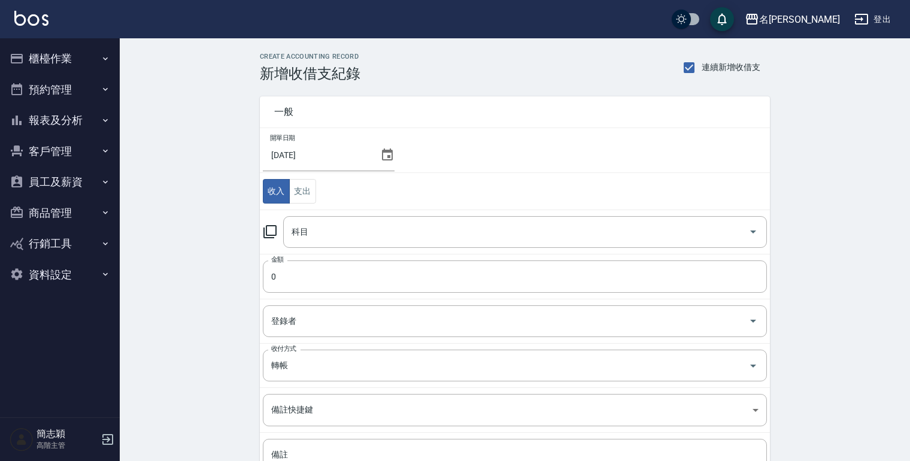
click at [266, 232] on icon at bounding box center [270, 231] width 14 height 14
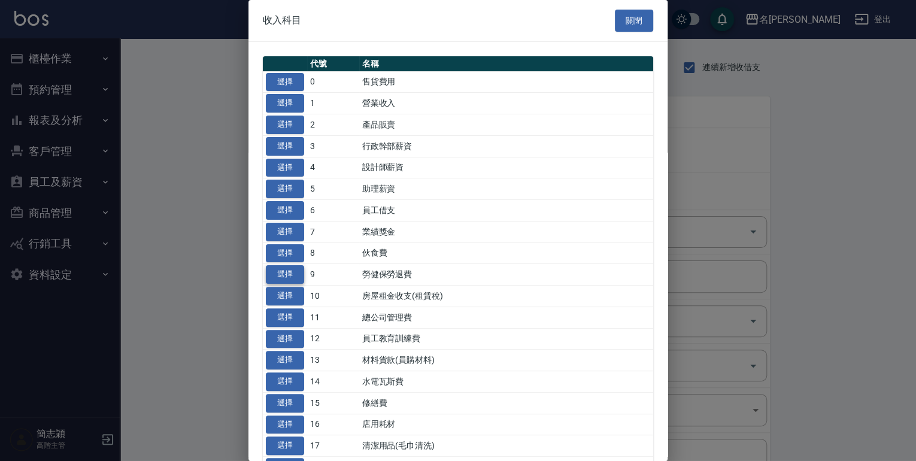
click at [281, 274] on button "選擇" at bounding box center [285, 274] width 38 height 19
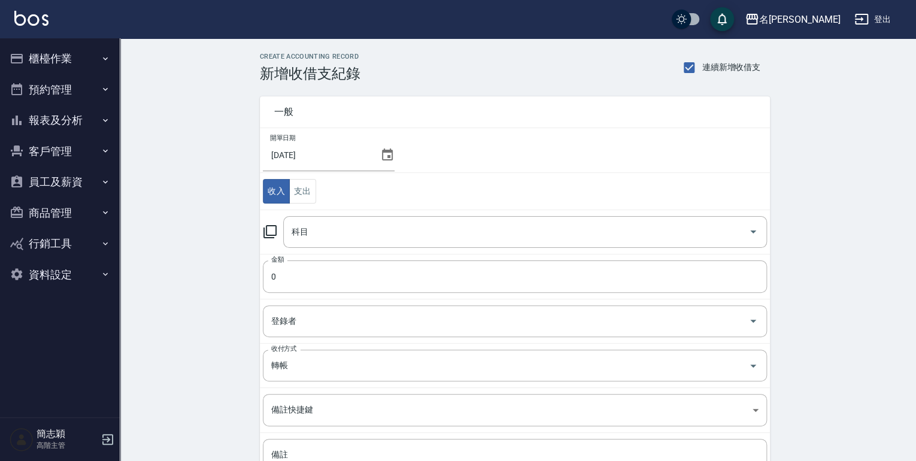
type input "9 勞健保勞退費"
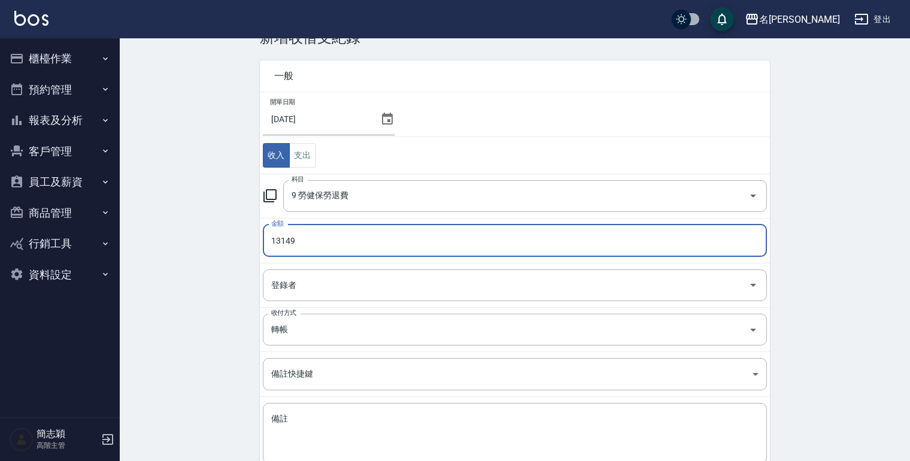
scroll to position [108, 0]
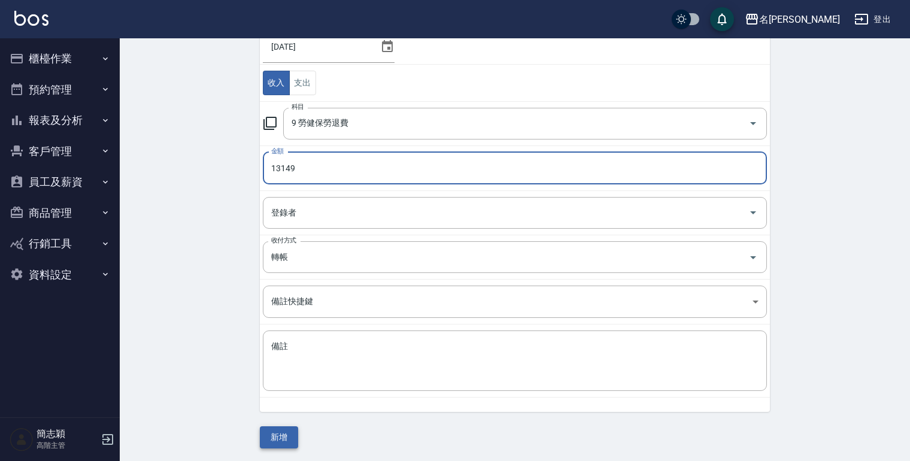
type input "13149"
click at [263, 435] on button "新增" at bounding box center [279, 437] width 38 height 22
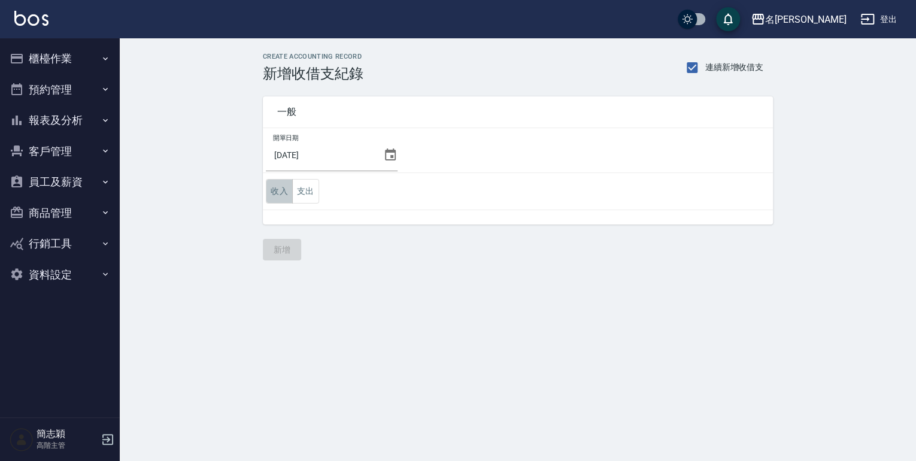
click at [269, 193] on button "收入" at bounding box center [279, 191] width 27 height 25
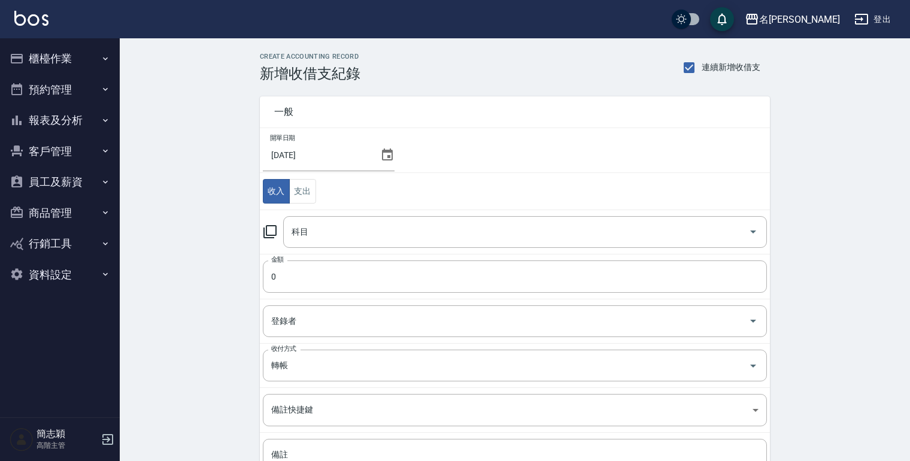
click at [268, 229] on icon at bounding box center [270, 231] width 14 height 14
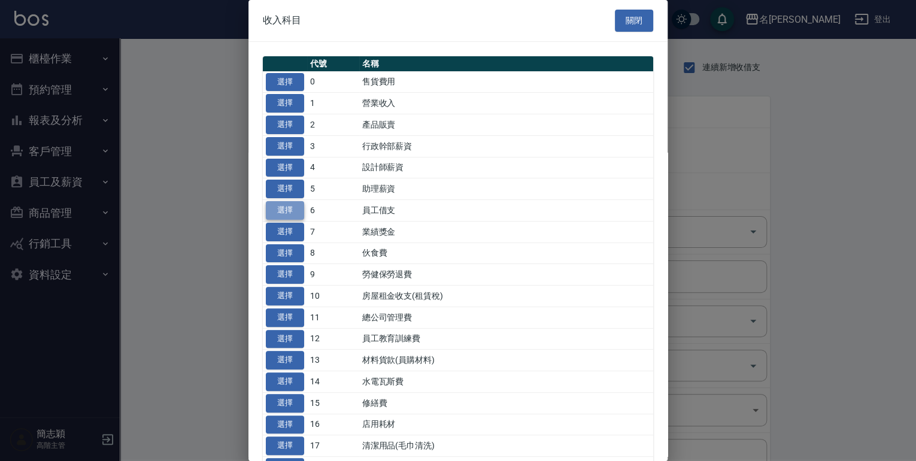
click at [283, 211] on button "選擇" at bounding box center [285, 210] width 38 height 19
type input "6 員工借支"
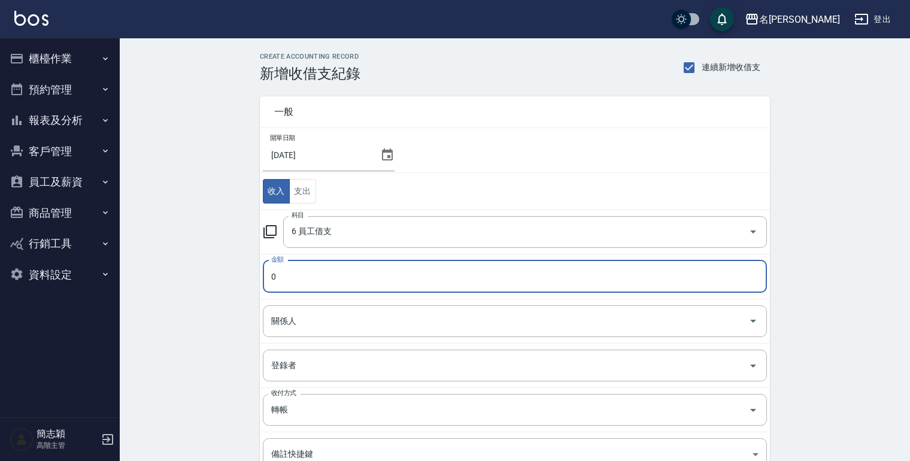
click at [272, 278] on input "0" at bounding box center [515, 276] width 504 height 32
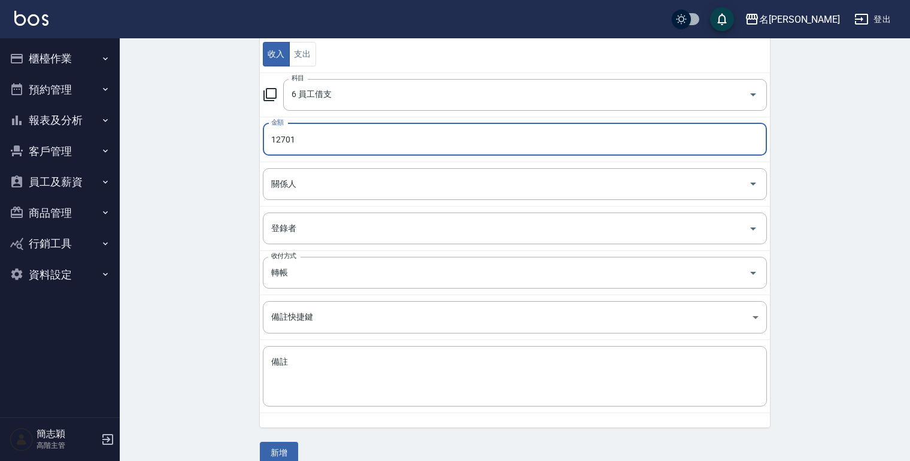
scroll to position [153, 0]
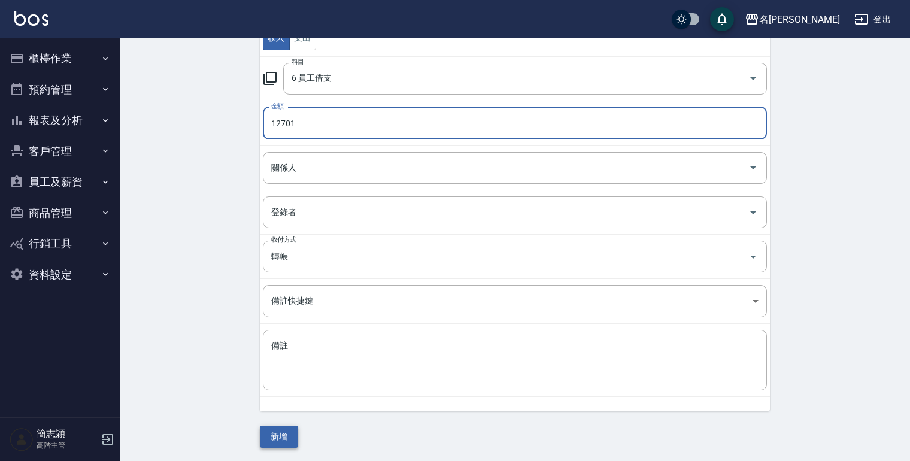
type input "12701"
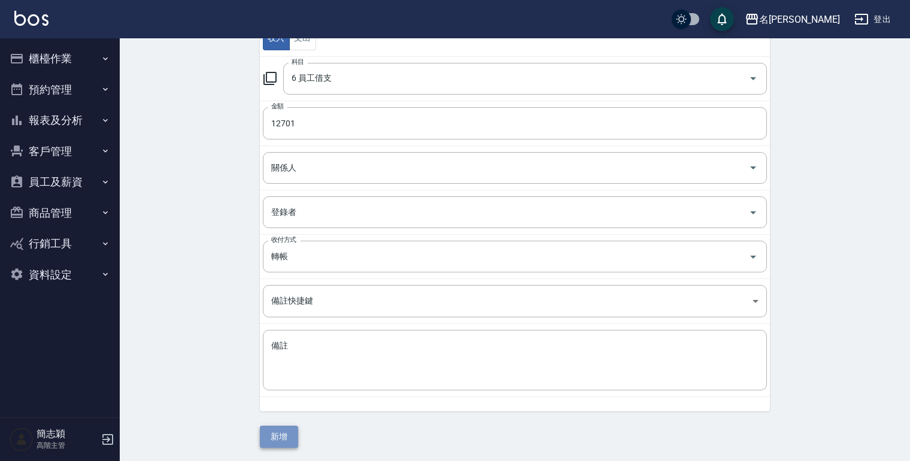
click at [263, 435] on button "新增" at bounding box center [279, 437] width 38 height 22
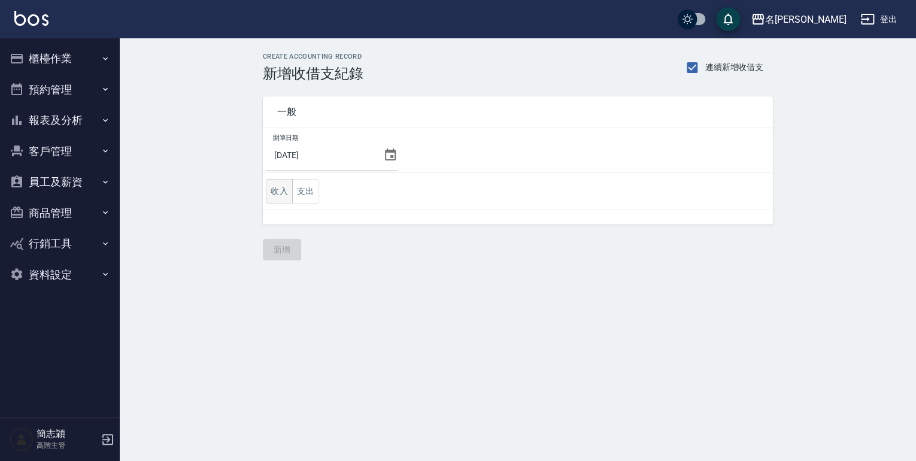
click at [275, 187] on button "收入" at bounding box center [279, 191] width 27 height 25
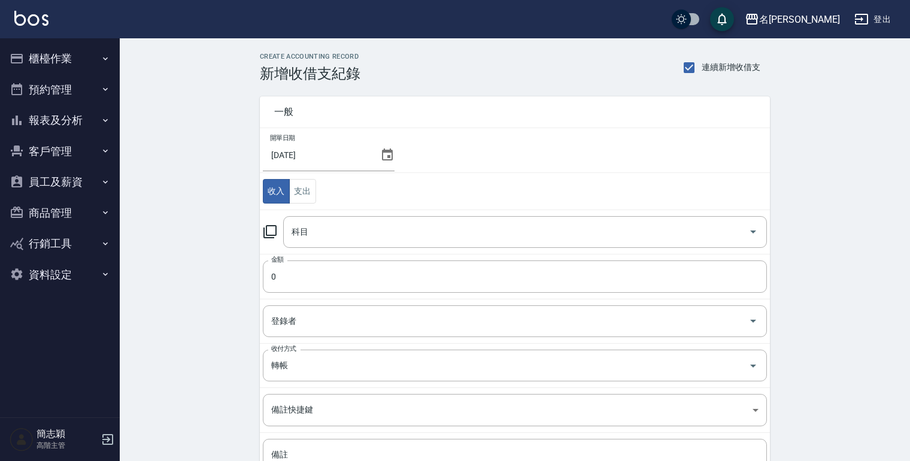
click at [271, 227] on icon at bounding box center [270, 231] width 14 height 14
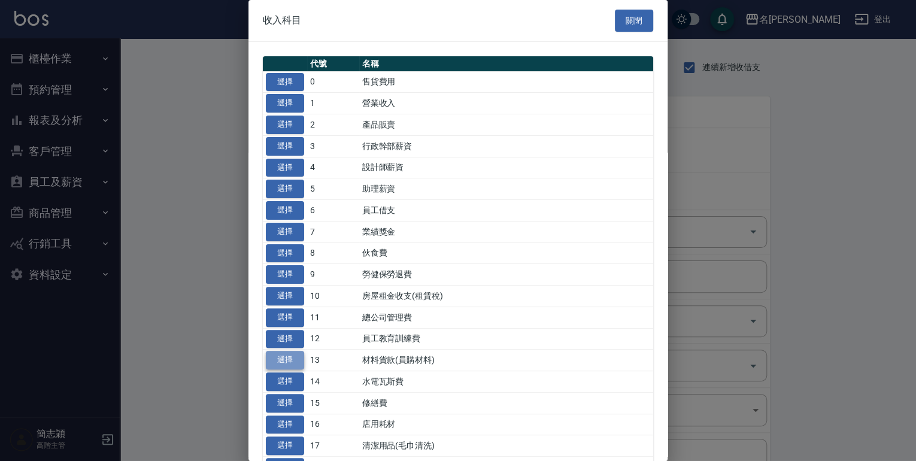
click at [280, 359] on button "選擇" at bounding box center [285, 360] width 38 height 19
type input "13 材料貨款(員購材料)"
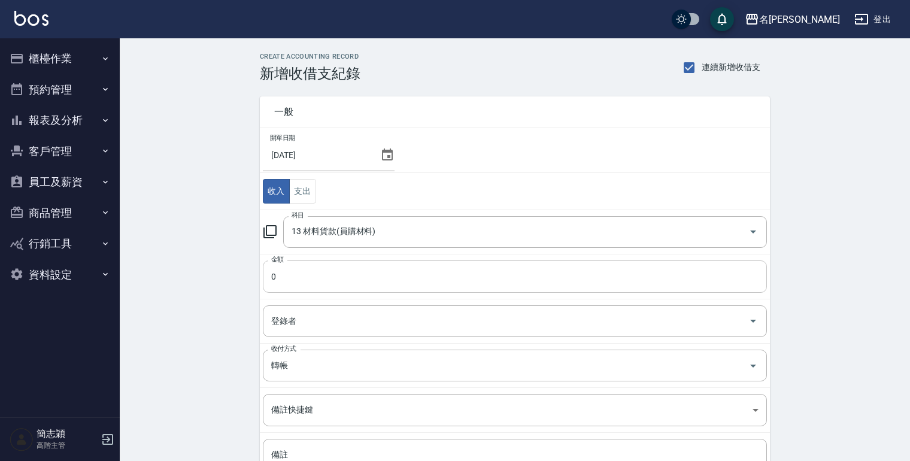
click at [269, 278] on input "0" at bounding box center [515, 276] width 504 height 32
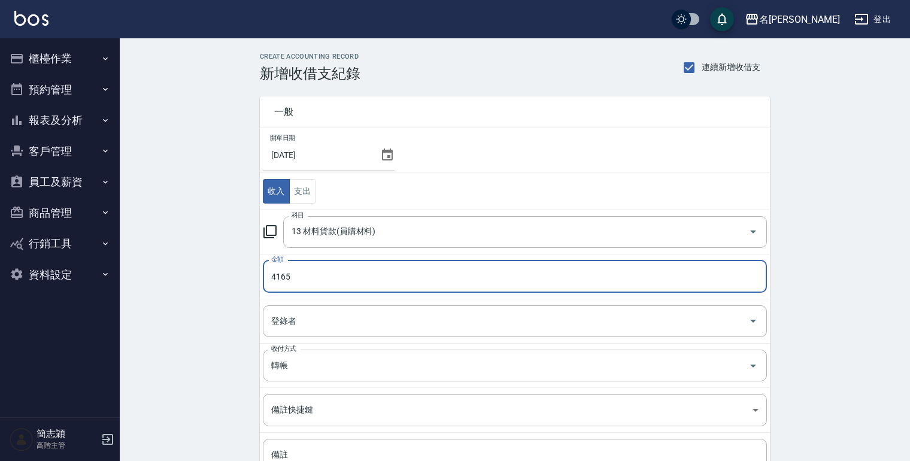
drag, startPoint x: 271, startPoint y: 275, endPoint x: 438, endPoint y: 295, distance: 168.1
click at [377, 294] on td "金額 4165 金額" at bounding box center [515, 276] width 510 height 45
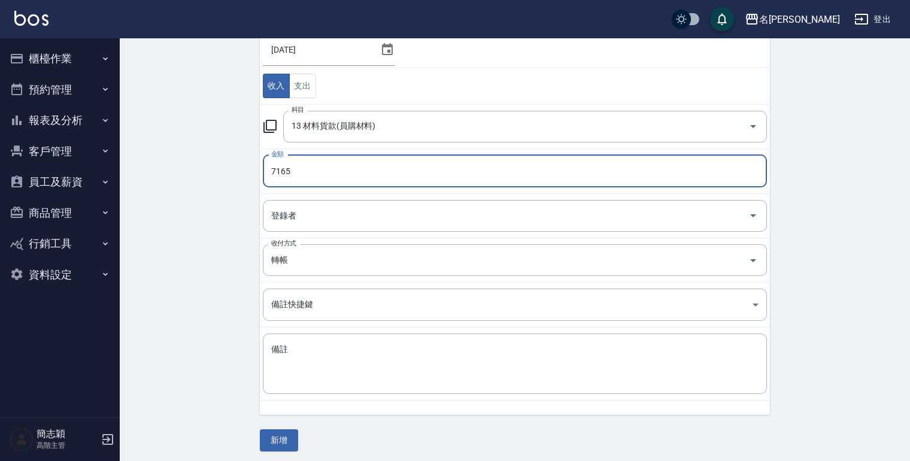
scroll to position [108, 0]
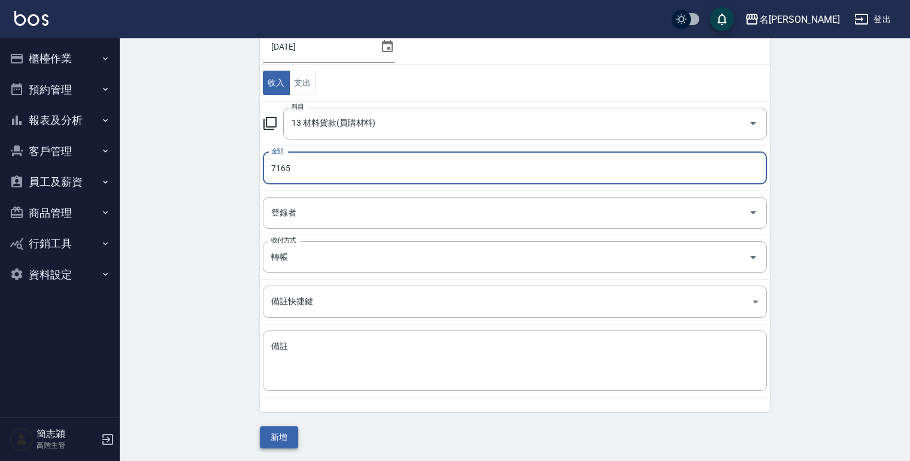
type input "7165"
click at [275, 433] on button "新增" at bounding box center [279, 437] width 38 height 22
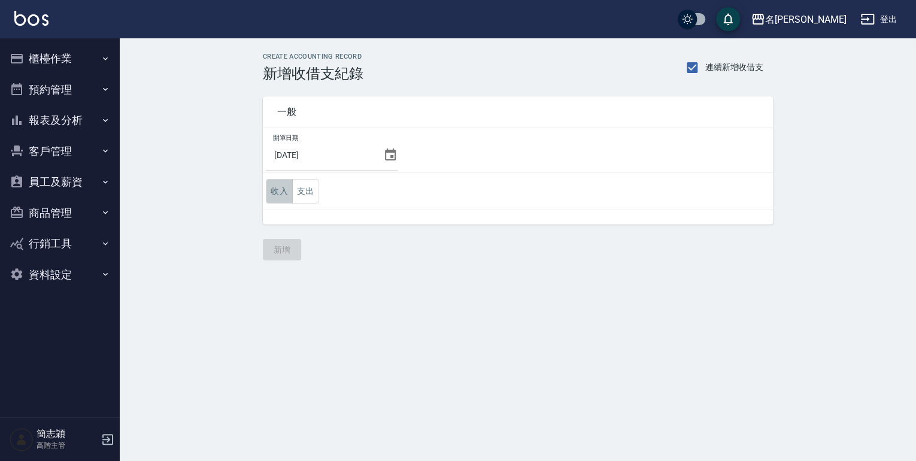
click at [285, 187] on button "收入" at bounding box center [279, 191] width 27 height 25
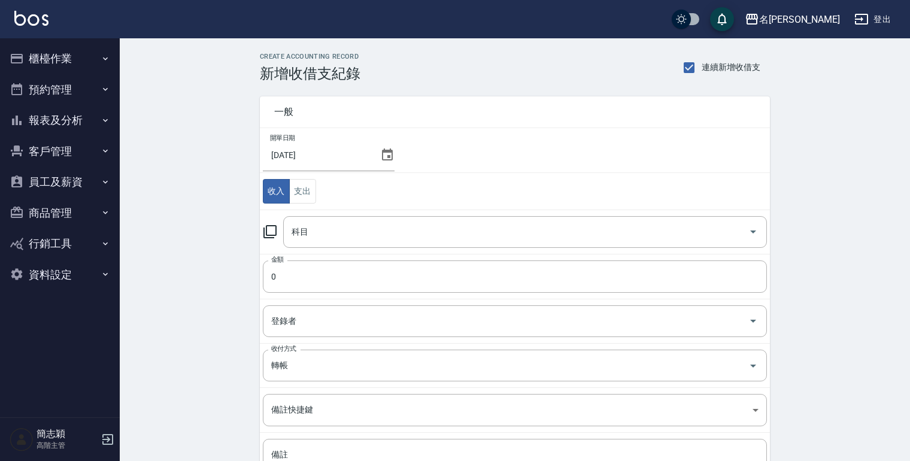
click at [272, 232] on icon at bounding box center [270, 231] width 14 height 14
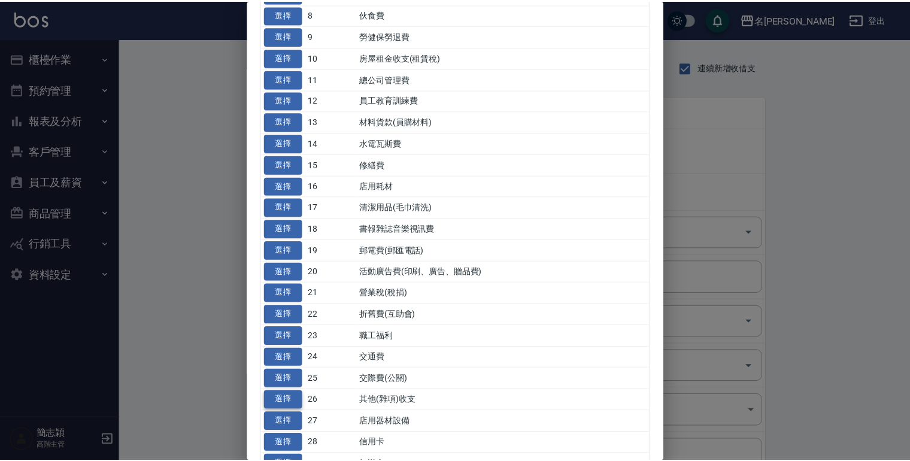
scroll to position [239, 0]
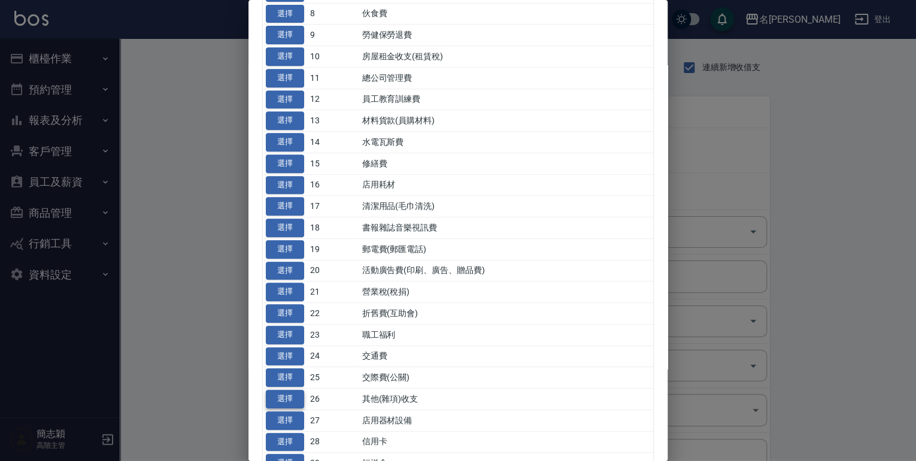
click at [280, 395] on button "選擇" at bounding box center [285, 399] width 38 height 19
type input "26 其他(雜項)收支"
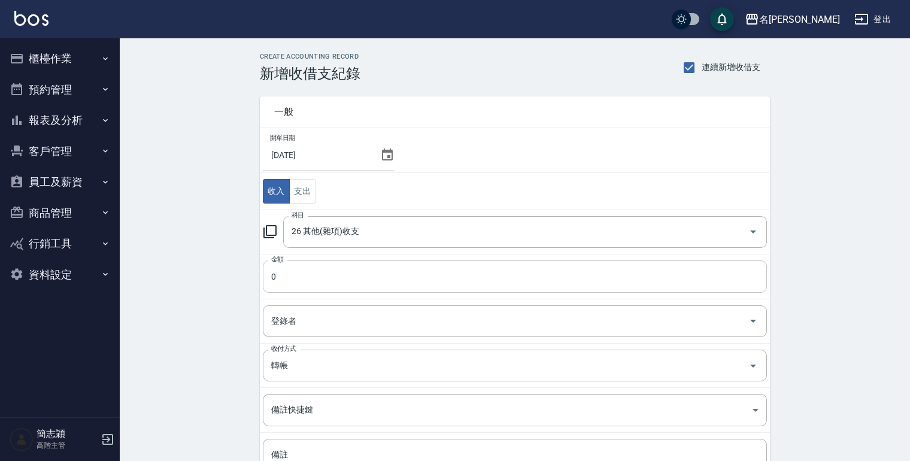
click at [271, 274] on input "0" at bounding box center [515, 276] width 504 height 32
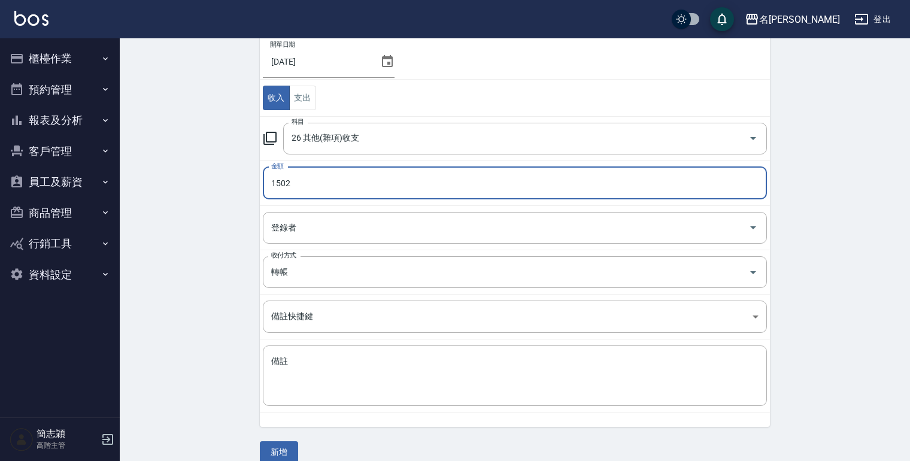
scroll to position [108, 0]
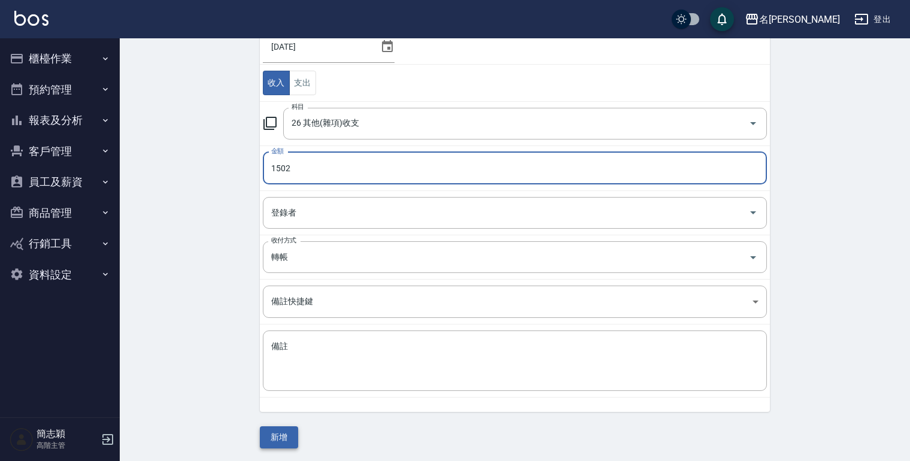
type input "1502"
click at [269, 433] on button "新增" at bounding box center [279, 437] width 38 height 22
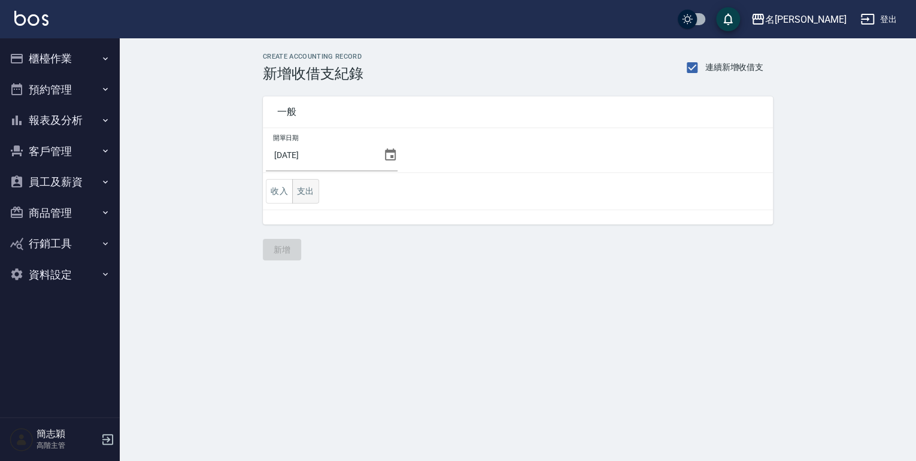
click at [308, 193] on button "支出" at bounding box center [305, 191] width 27 height 25
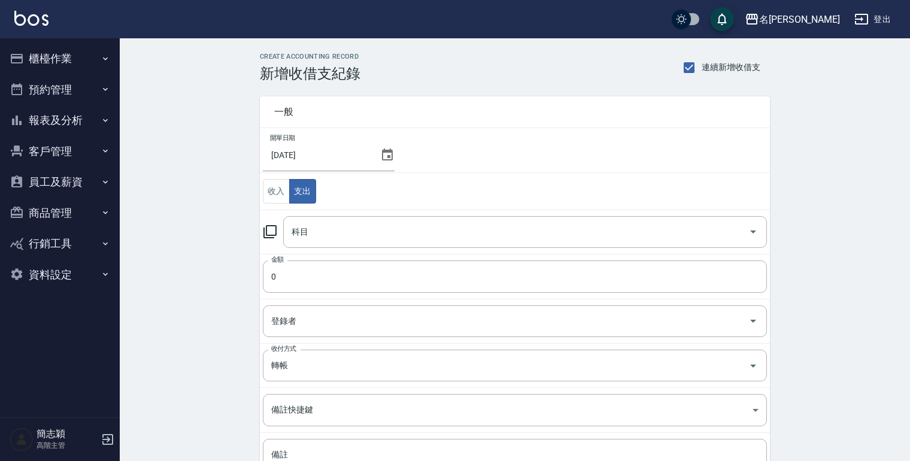
click at [265, 233] on icon at bounding box center [270, 231] width 14 height 14
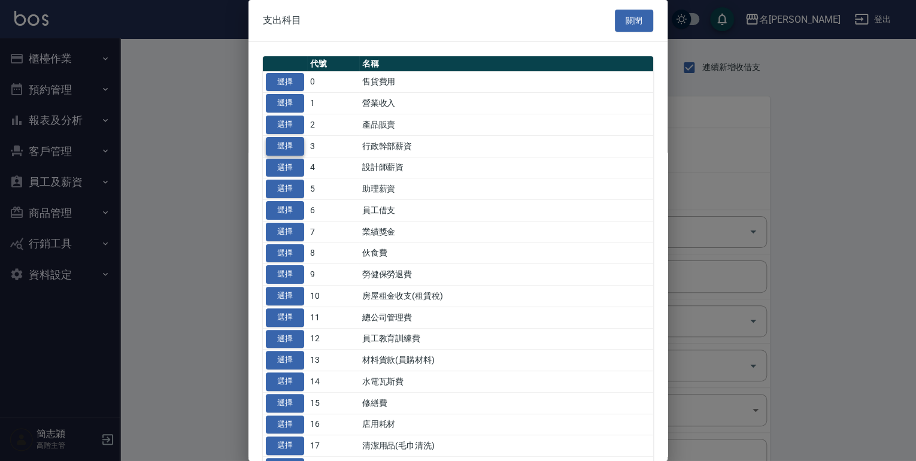
click at [287, 148] on button "選擇" at bounding box center [285, 146] width 38 height 19
type input "3 行政幹部薪資"
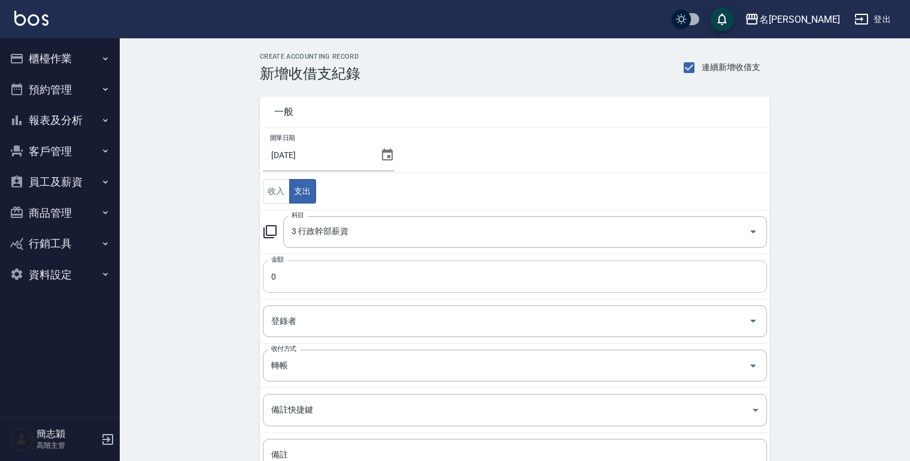
click at [271, 277] on input "0" at bounding box center [515, 276] width 504 height 32
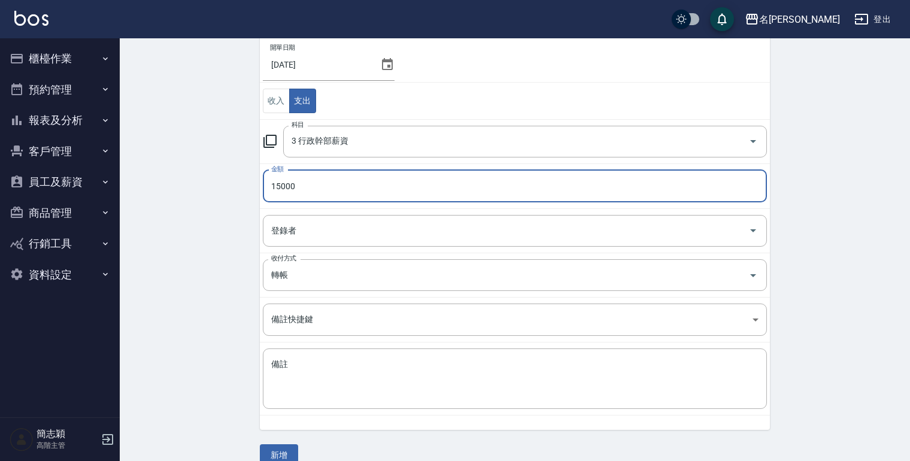
scroll to position [108, 0]
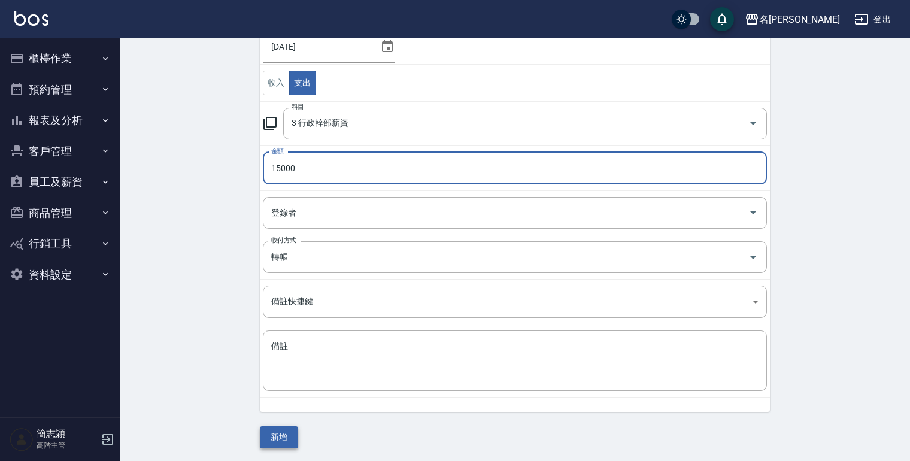
type input "15000"
click at [273, 433] on button "新增" at bounding box center [279, 437] width 38 height 22
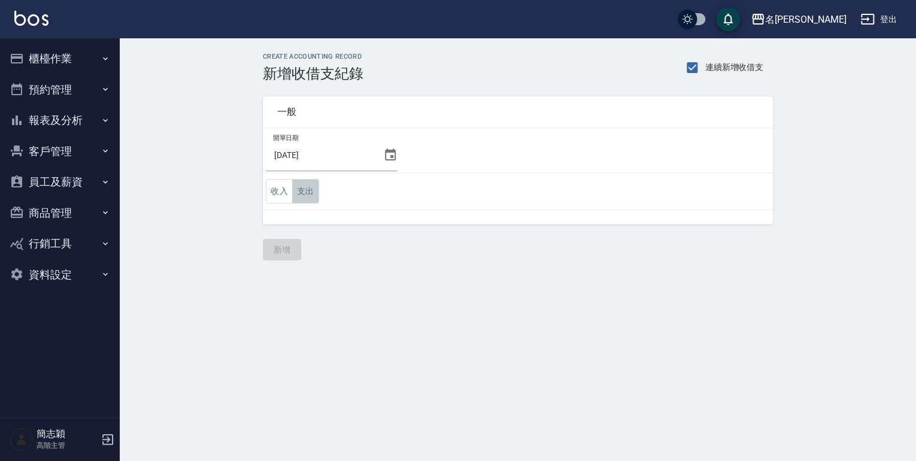
click at [306, 196] on button "支出" at bounding box center [305, 191] width 27 height 25
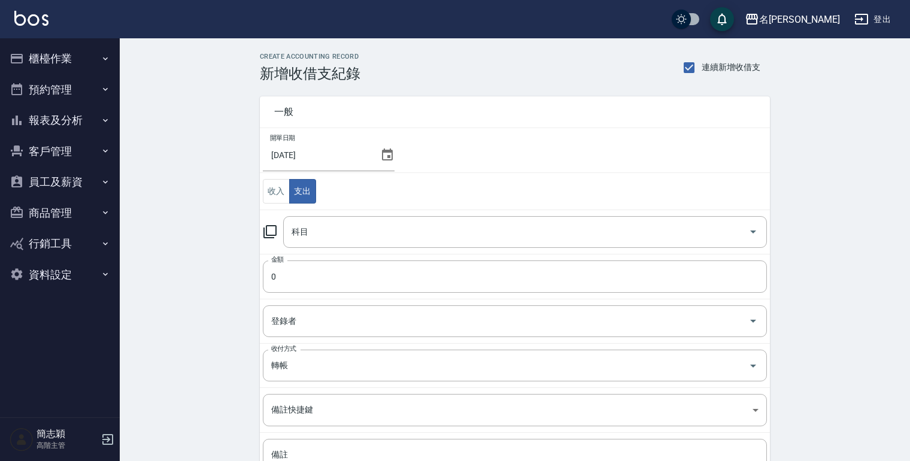
click at [265, 231] on icon at bounding box center [270, 231] width 14 height 14
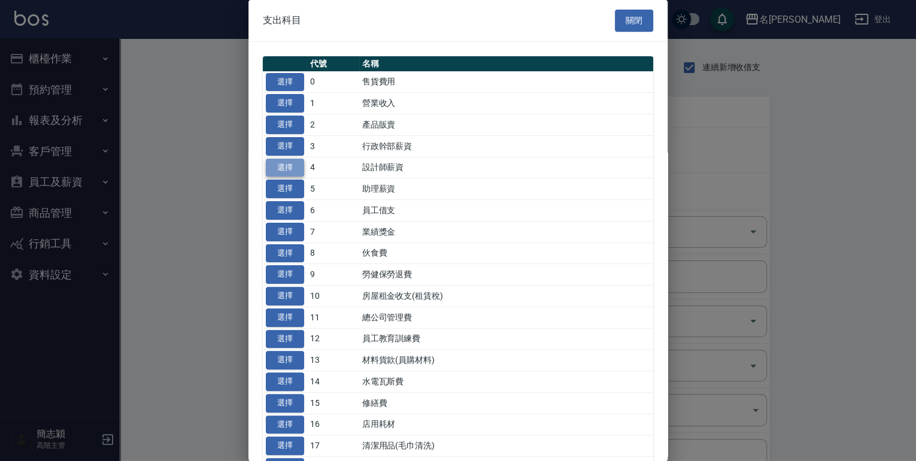
click at [276, 168] on button "選擇" at bounding box center [285, 168] width 38 height 19
type input "4 設計師薪資"
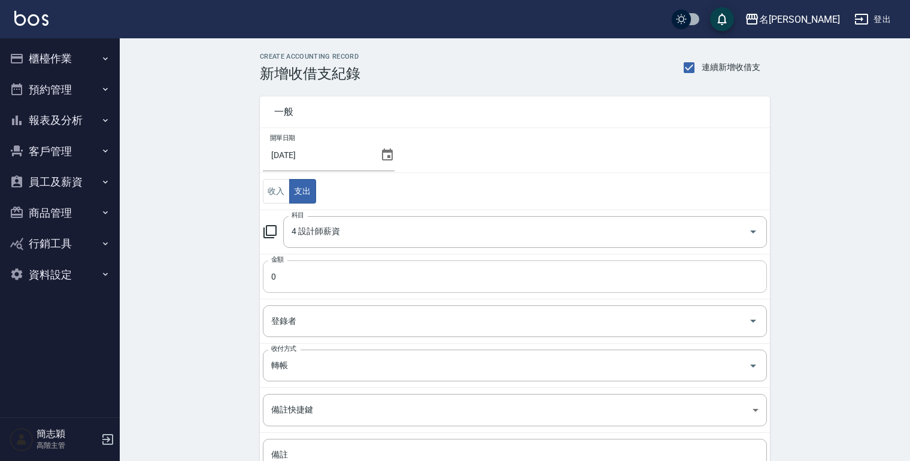
click at [271, 275] on input "0" at bounding box center [515, 276] width 504 height 32
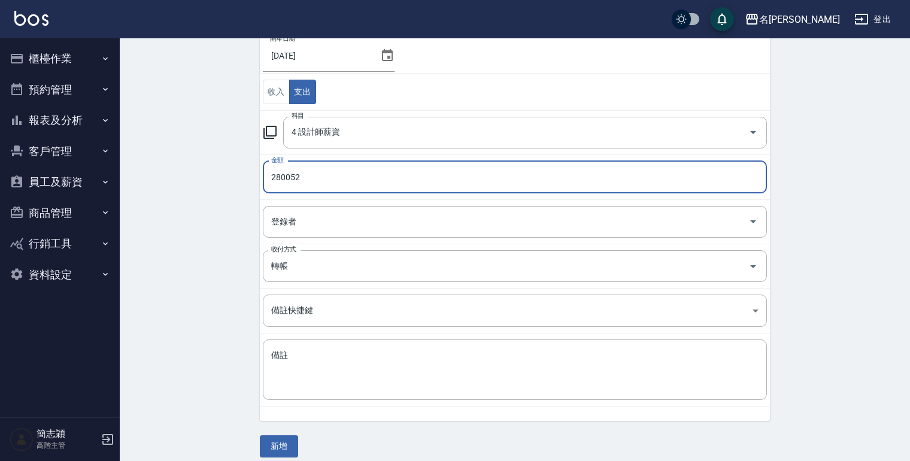
scroll to position [108, 0]
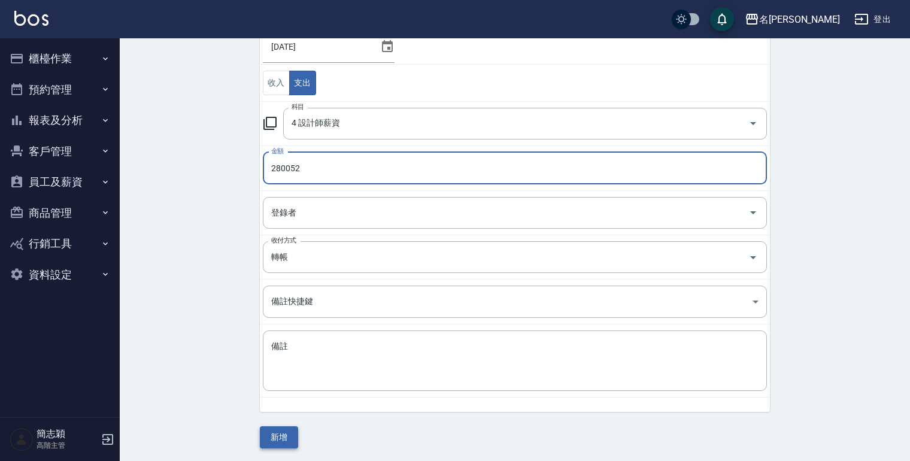
type input "280052"
click at [285, 435] on button "新增" at bounding box center [279, 437] width 38 height 22
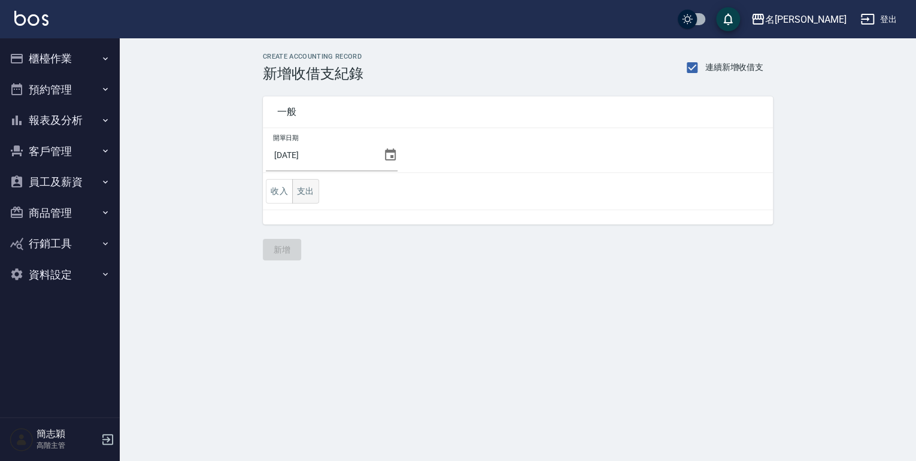
click at [302, 190] on button "支出" at bounding box center [305, 191] width 27 height 25
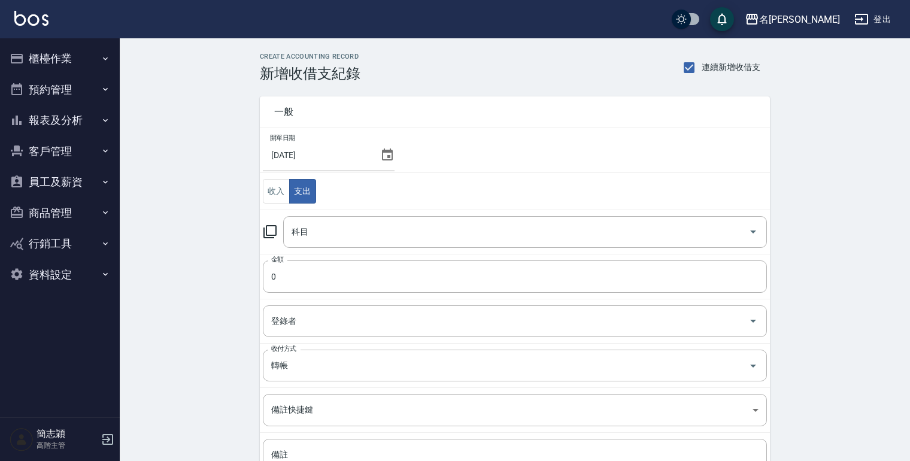
click at [268, 227] on icon at bounding box center [270, 231] width 14 height 14
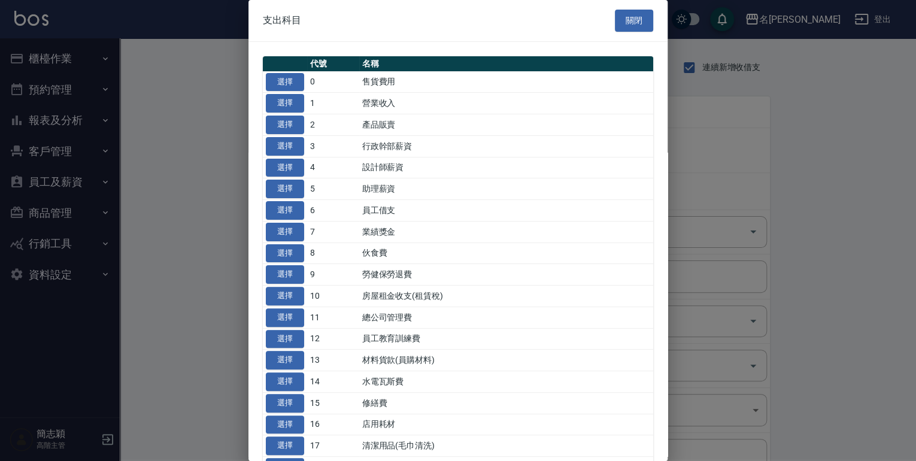
click at [305, 188] on td "選擇" at bounding box center [285, 189] width 44 height 22
click at [285, 190] on button "選擇" at bounding box center [285, 189] width 38 height 19
type input "5 助理薪資"
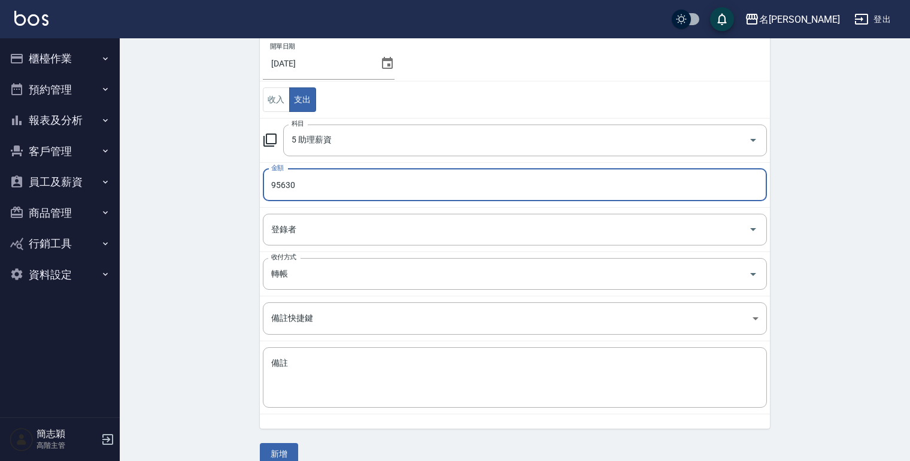
scroll to position [96, 0]
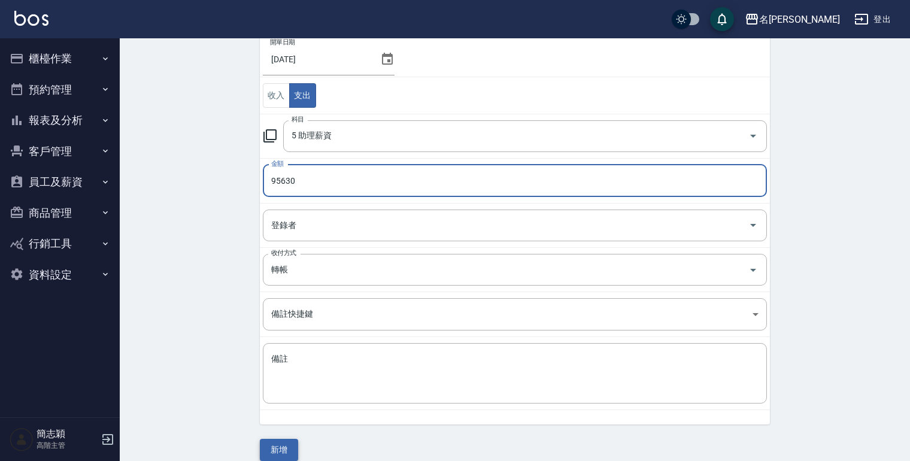
type input "95630"
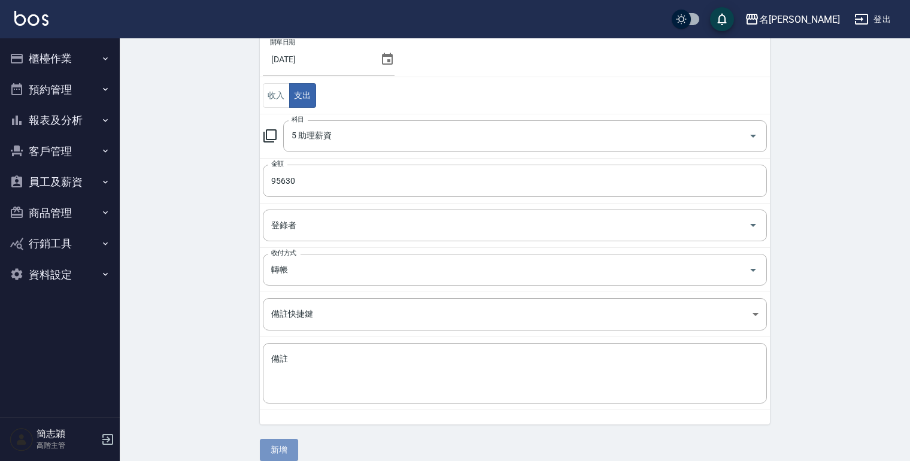
click at [266, 451] on button "新增" at bounding box center [279, 450] width 38 height 22
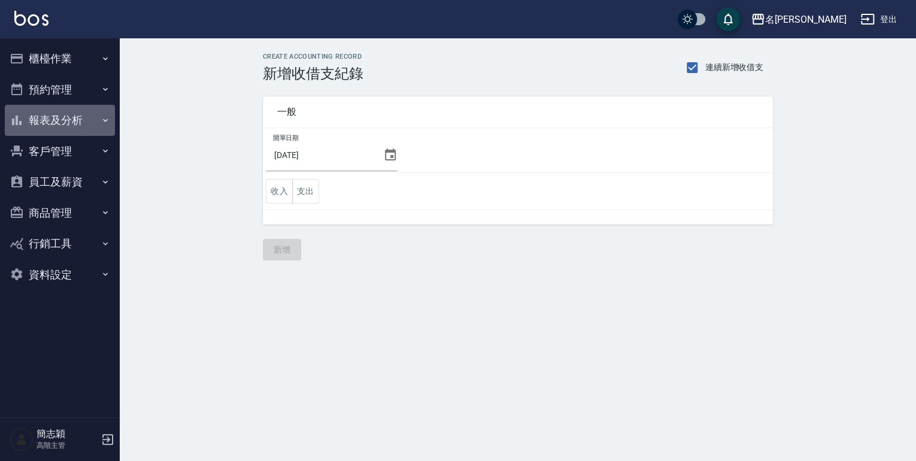
click at [105, 124] on icon "button" at bounding box center [106, 121] width 10 height 10
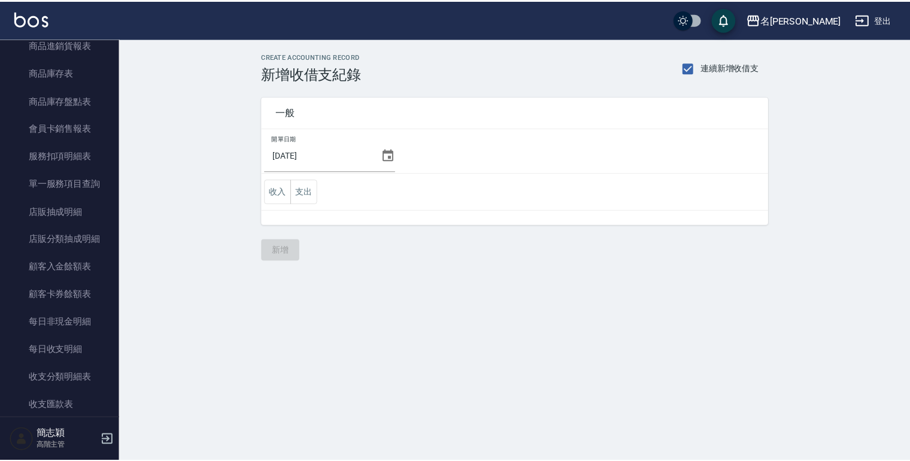
scroll to position [814, 0]
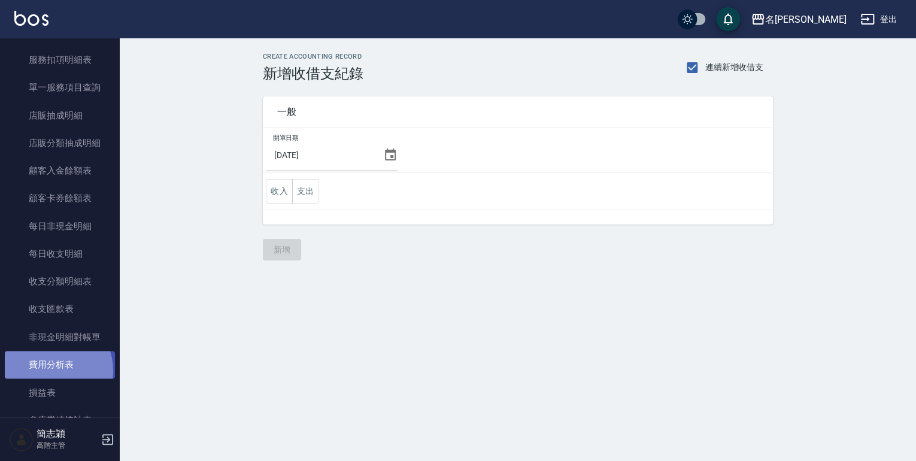
click at [48, 370] on link "費用分析表" at bounding box center [60, 365] width 110 height 28
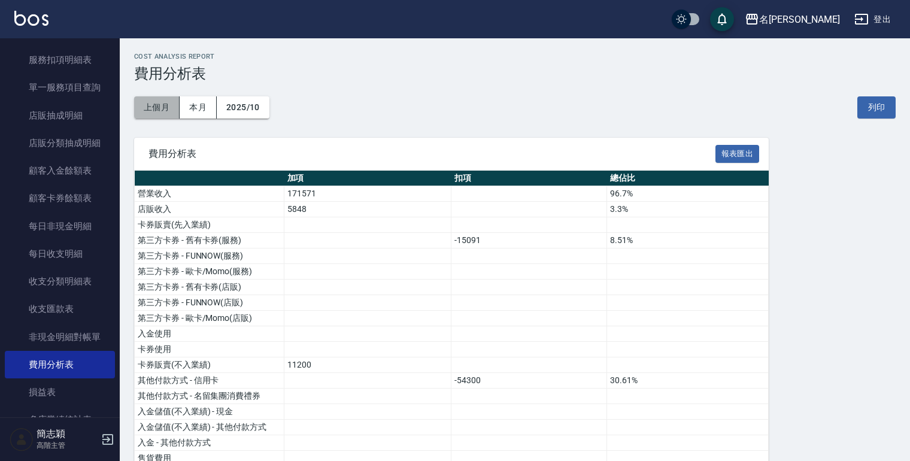
click at [156, 110] on button "上個月" at bounding box center [156, 107] width 45 height 22
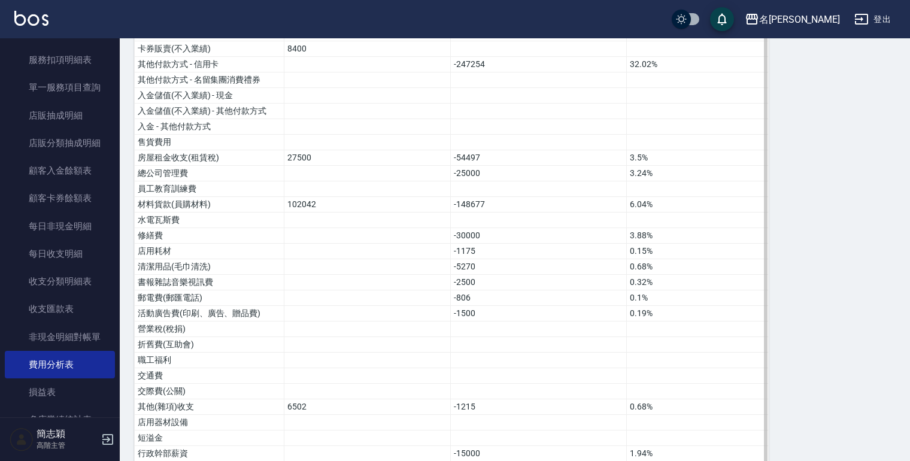
scroll to position [77, 0]
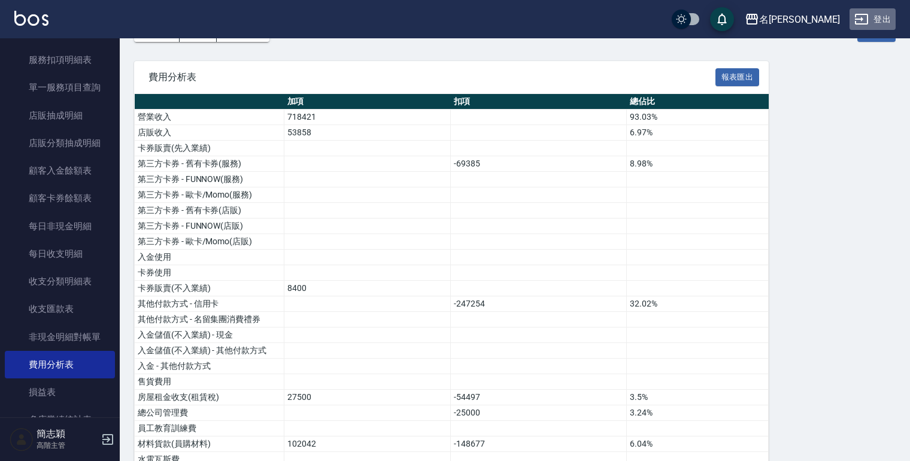
click at [878, 22] on button "登出" at bounding box center [872, 19] width 46 height 22
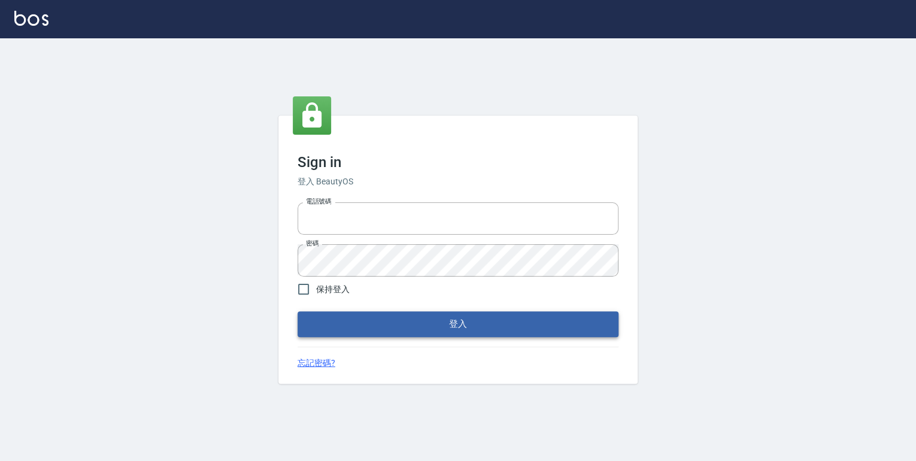
type input "0952331713"
click at [429, 326] on button "登入" at bounding box center [457, 323] width 321 height 25
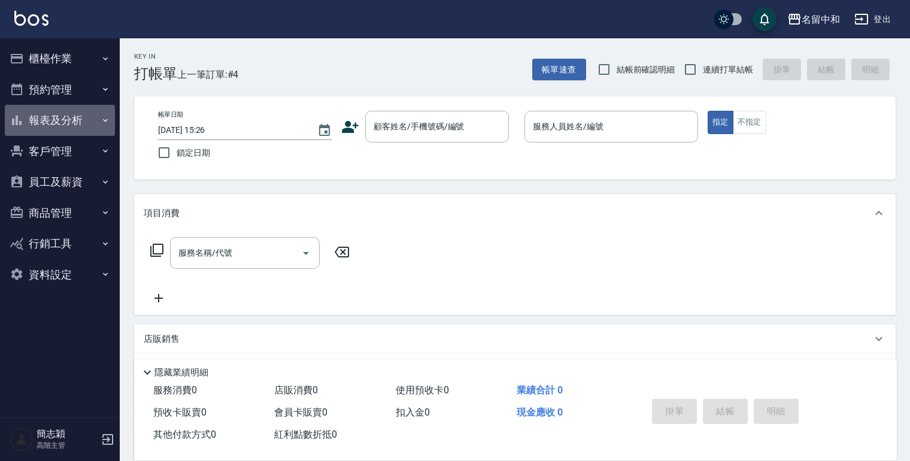
click at [105, 119] on icon "button" at bounding box center [106, 121] width 10 height 10
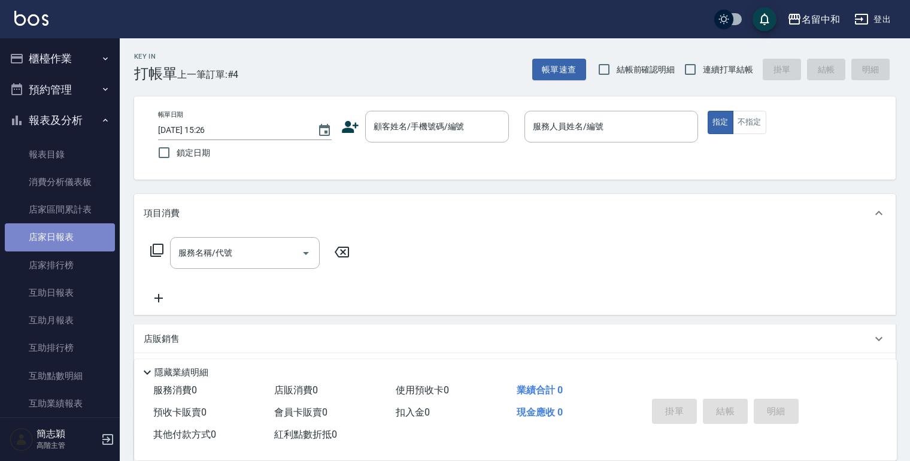
click at [66, 235] on link "店家日報表" at bounding box center [60, 237] width 110 height 28
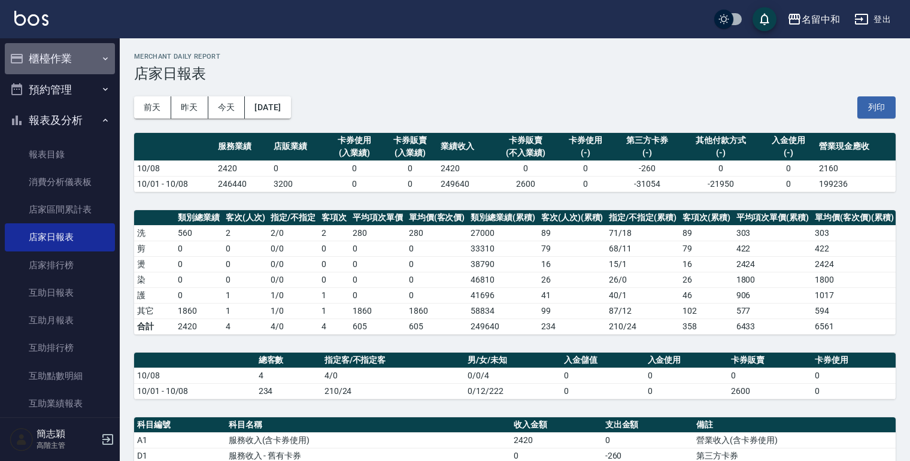
click at [101, 57] on icon "button" at bounding box center [106, 59] width 10 height 10
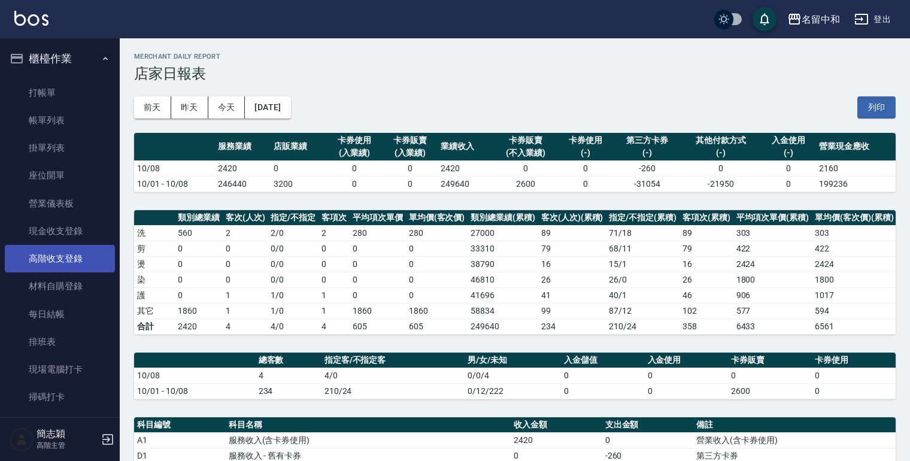
click at [56, 258] on link "高階收支登錄" at bounding box center [60, 259] width 110 height 28
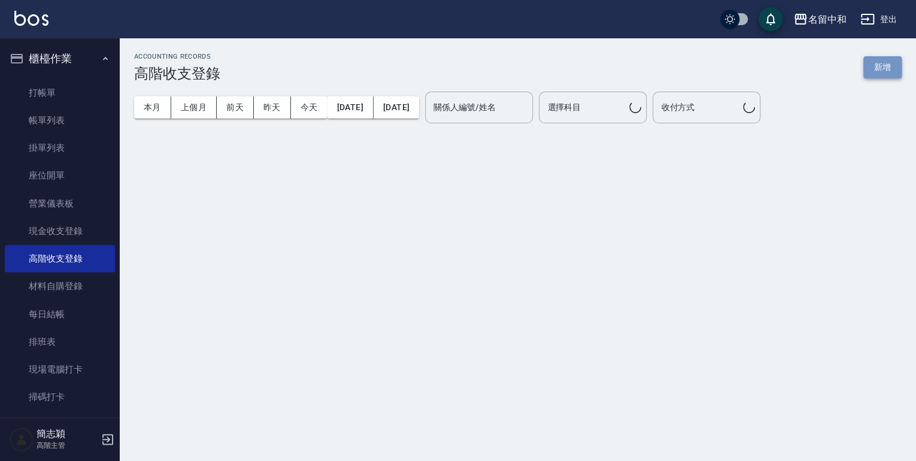
click at [874, 67] on button "新增" at bounding box center [882, 67] width 38 height 22
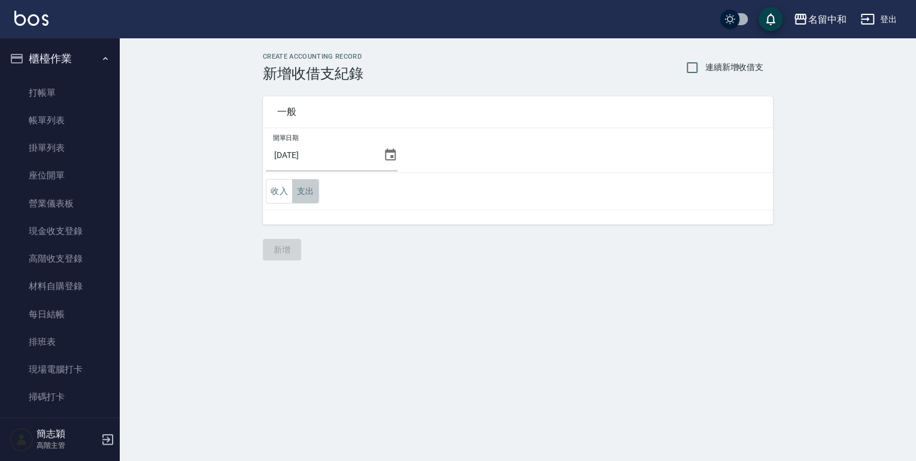
click at [309, 191] on button "支出" at bounding box center [305, 191] width 27 height 25
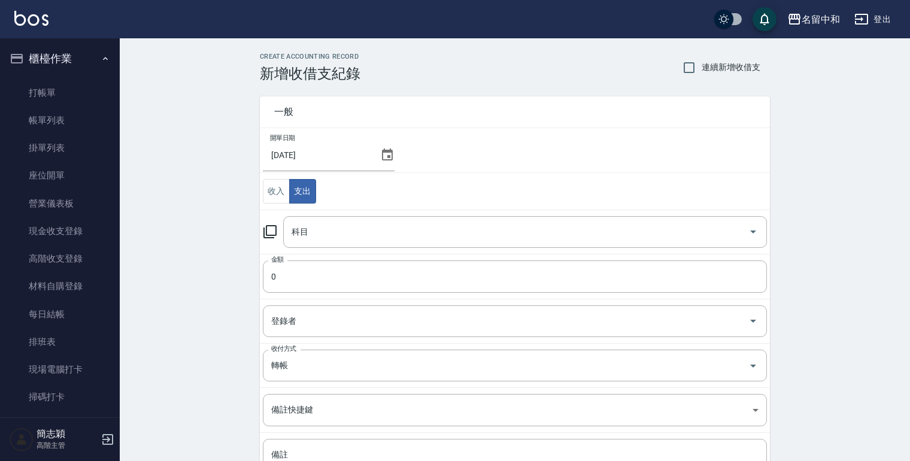
click at [271, 232] on icon at bounding box center [270, 231] width 14 height 14
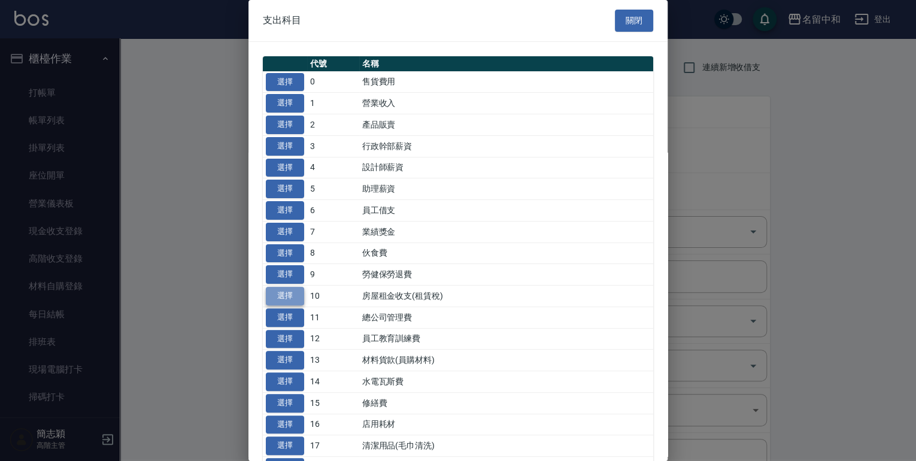
click at [276, 290] on button "選擇" at bounding box center [285, 296] width 38 height 19
type input "10 房屋租金收支(租賃稅)"
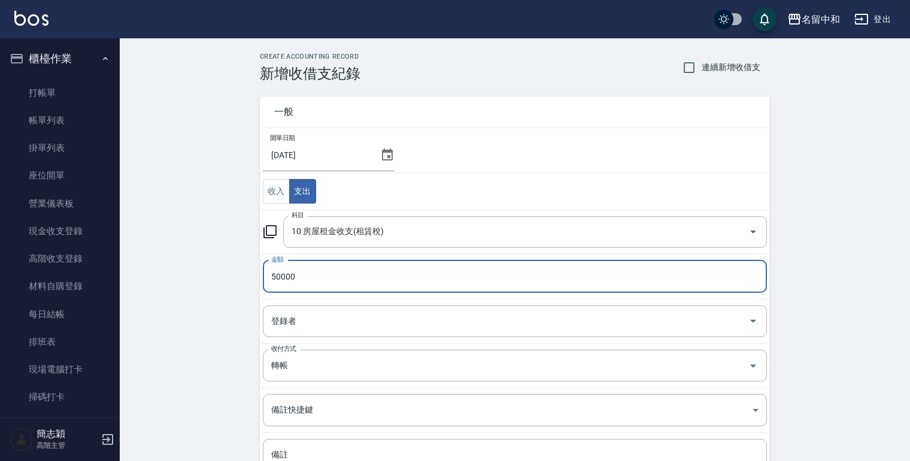
type input "50000"
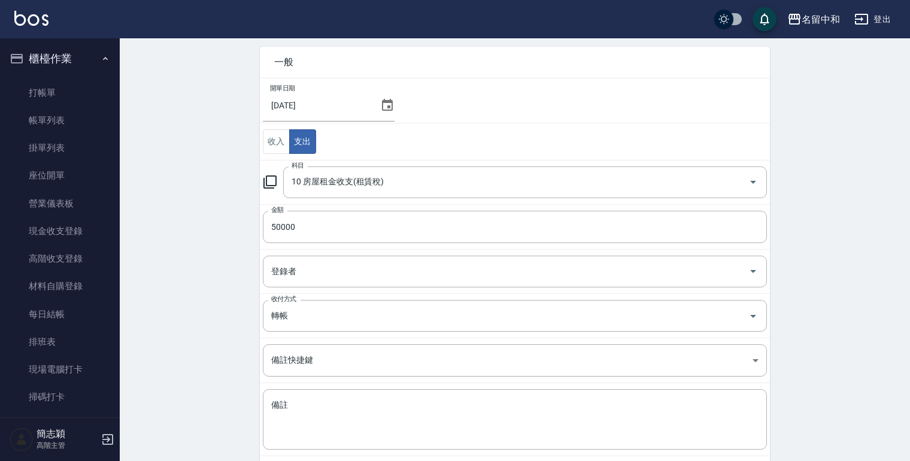
scroll to position [108, 0]
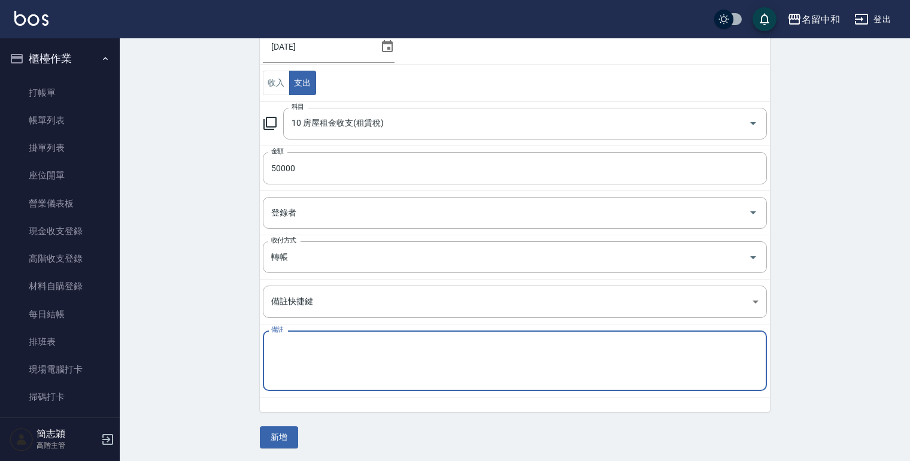
click at [278, 367] on textarea "備註" at bounding box center [514, 361] width 487 height 41
type textarea "10月份房租+教室"
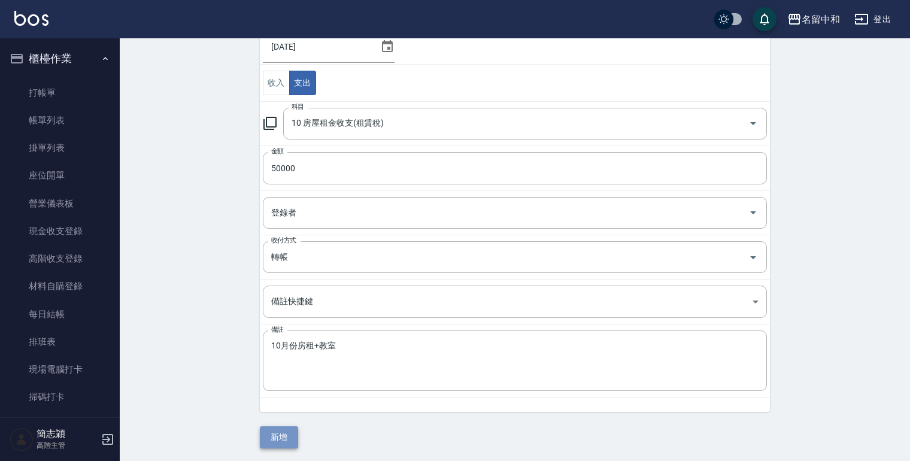
click at [284, 439] on button "新增" at bounding box center [279, 437] width 38 height 22
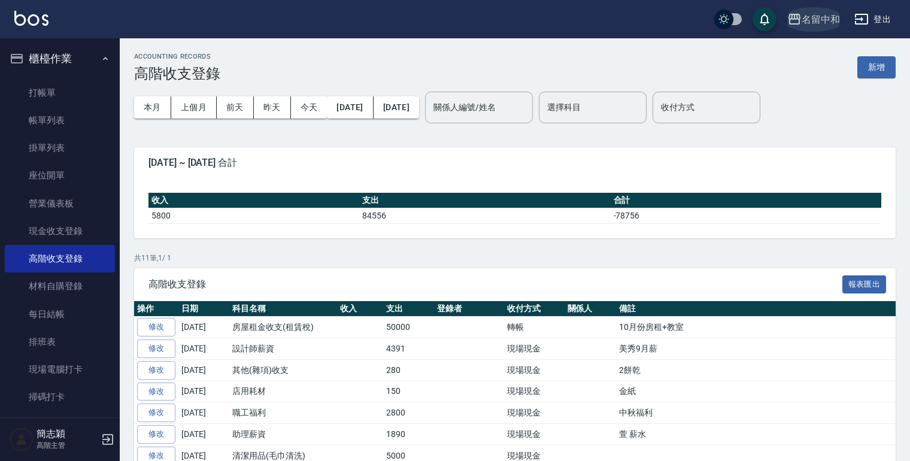
click at [794, 22] on icon "button" at bounding box center [794, 19] width 14 height 14
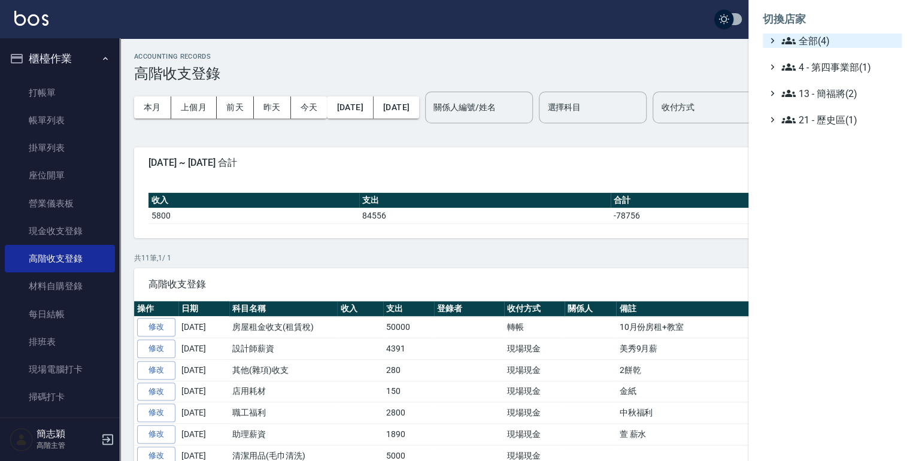
click at [807, 37] on span "全部(4)" at bounding box center [839, 41] width 116 height 14
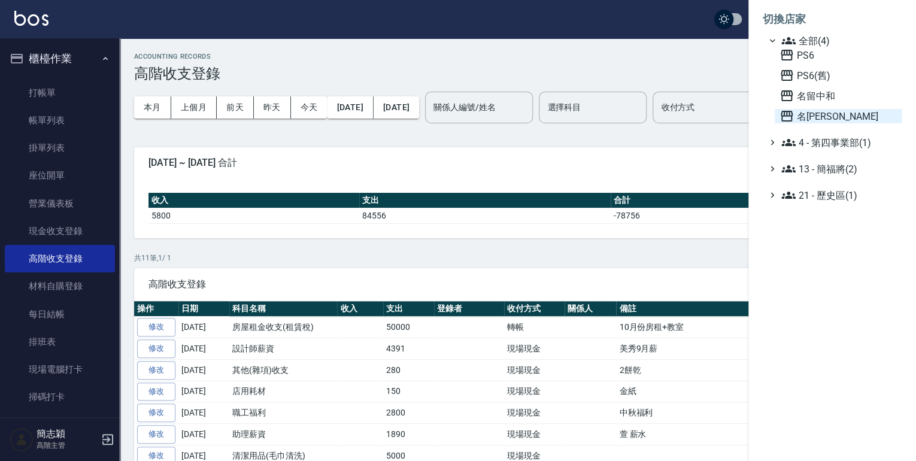
click at [786, 115] on icon at bounding box center [786, 116] width 12 height 11
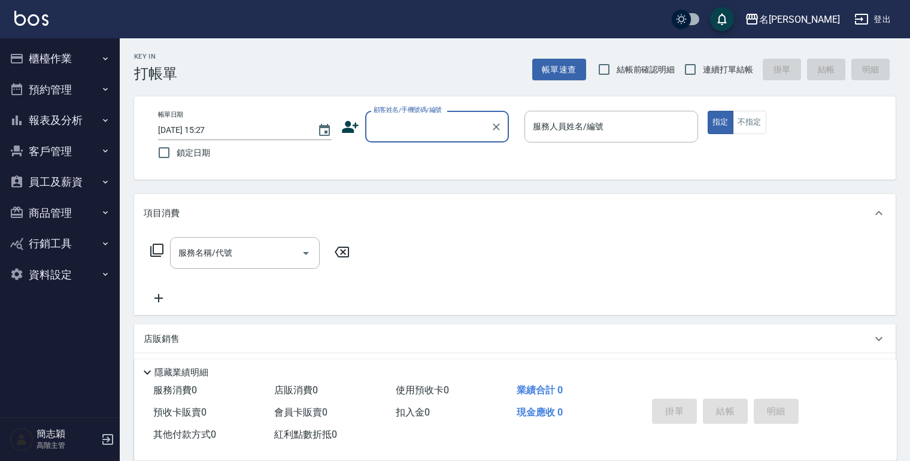
click at [105, 54] on icon "button" at bounding box center [106, 59] width 10 height 10
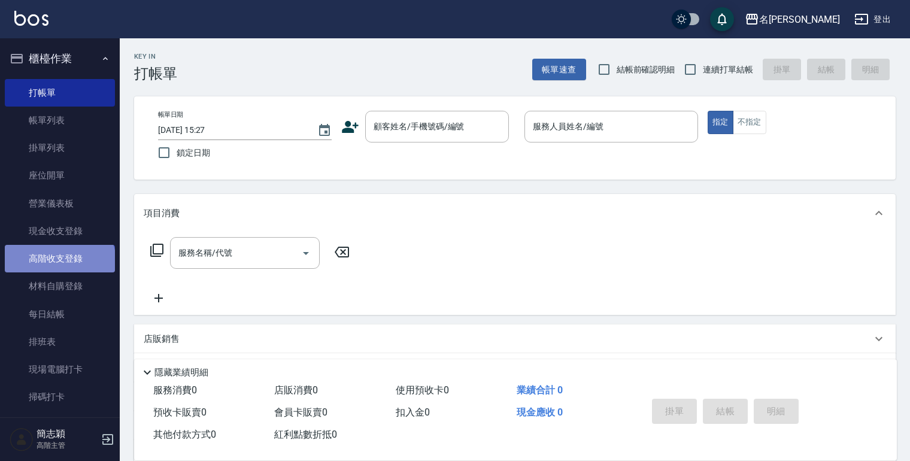
click at [59, 262] on link "高階收支登錄" at bounding box center [60, 259] width 110 height 28
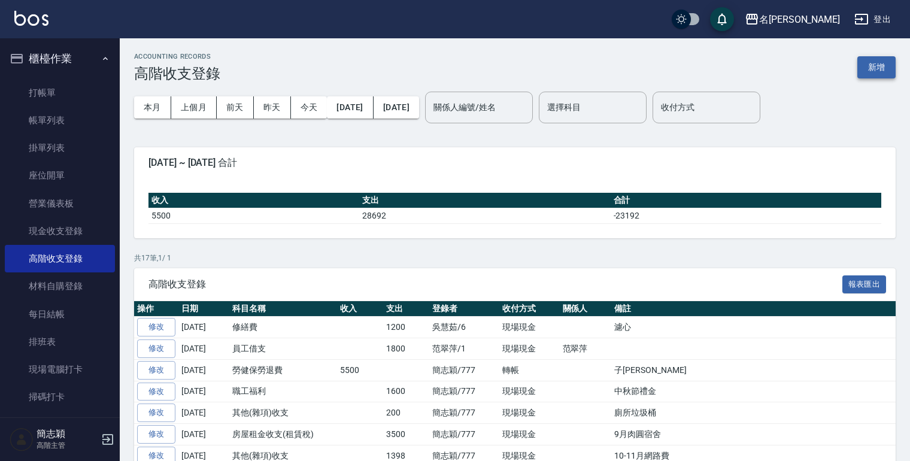
click at [865, 69] on button "新增" at bounding box center [876, 67] width 38 height 22
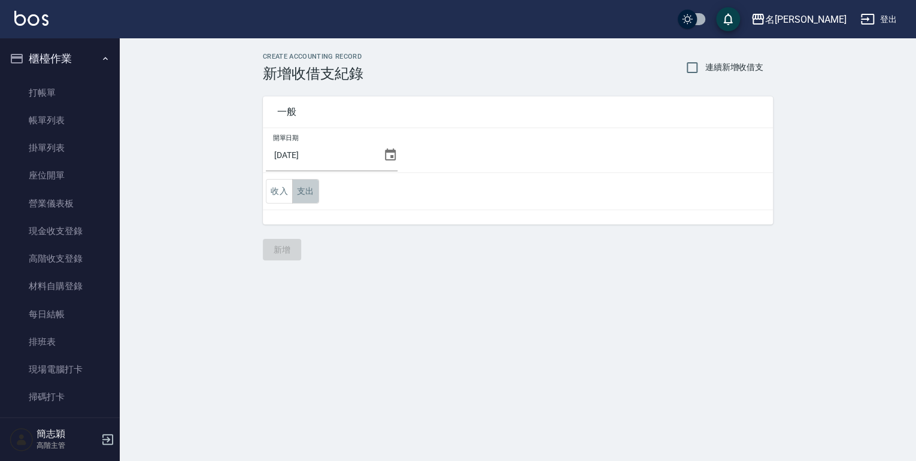
click at [308, 193] on button "支出" at bounding box center [305, 191] width 27 height 25
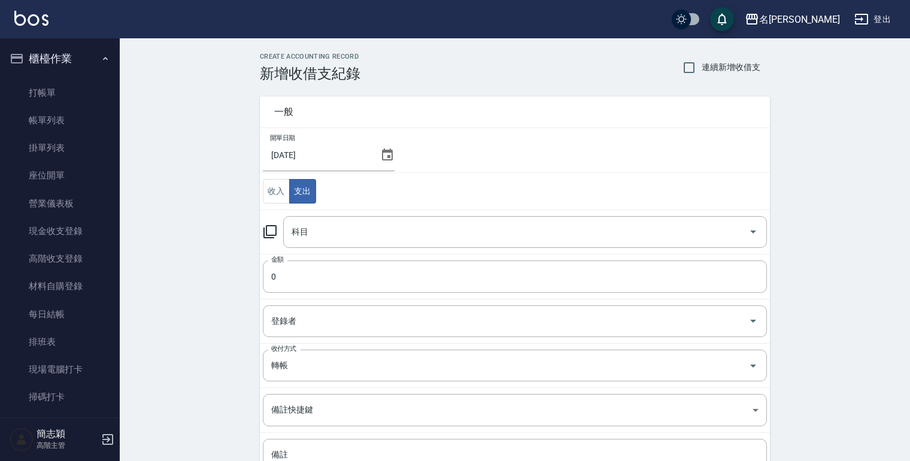
click at [271, 230] on icon at bounding box center [270, 231] width 14 height 14
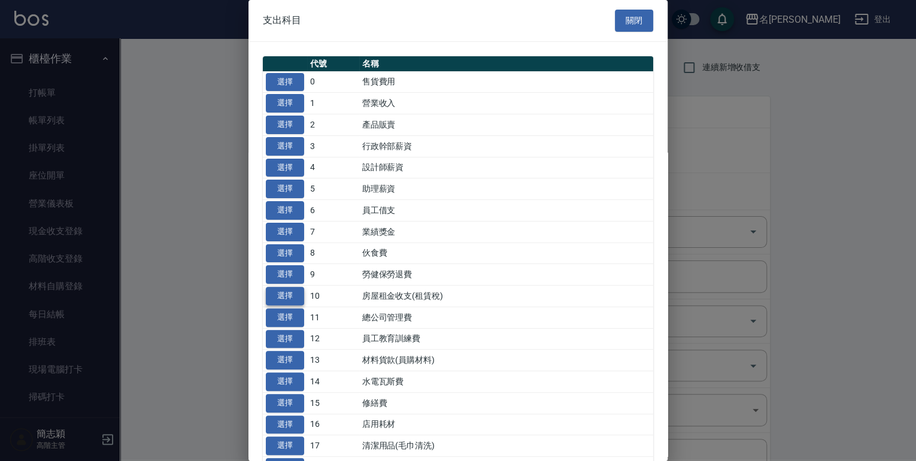
click at [282, 296] on button "選擇" at bounding box center [285, 296] width 38 height 19
type input "10 房屋租金收支(租賃稅)"
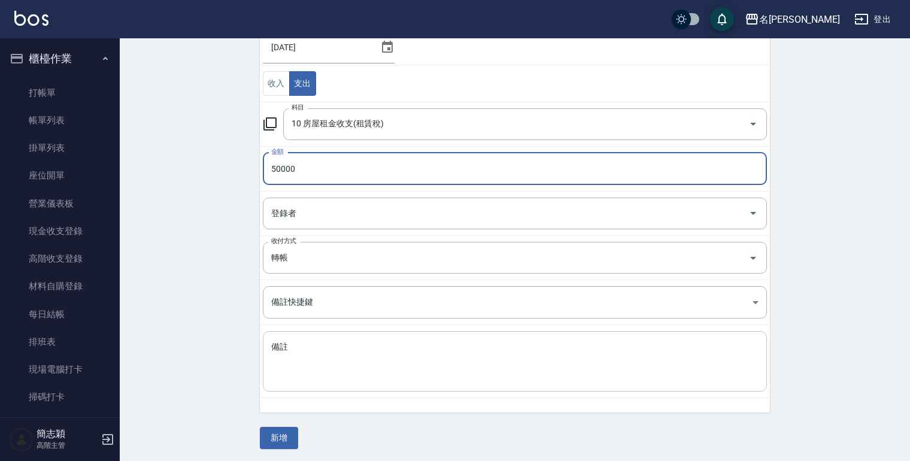
scroll to position [108, 0]
type input "50000"
click at [283, 373] on textarea "備註" at bounding box center [514, 361] width 487 height 41
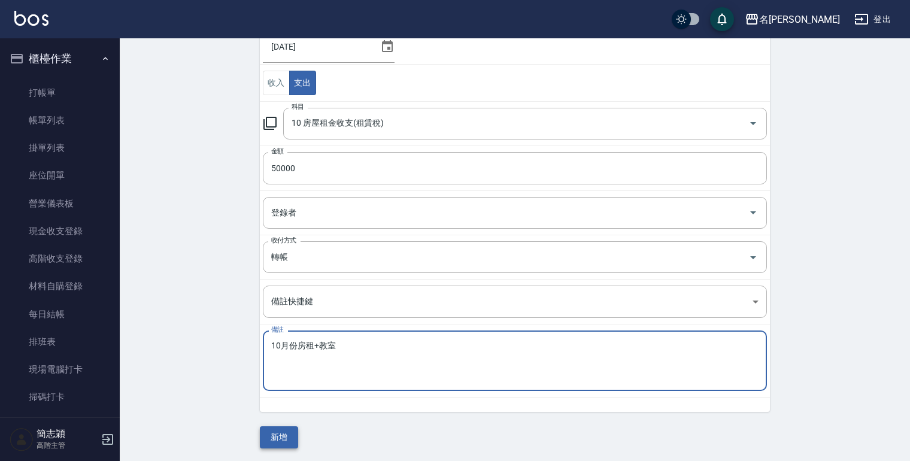
type textarea "10月份房租+教室"
click at [264, 434] on button "新增" at bounding box center [279, 437] width 38 height 22
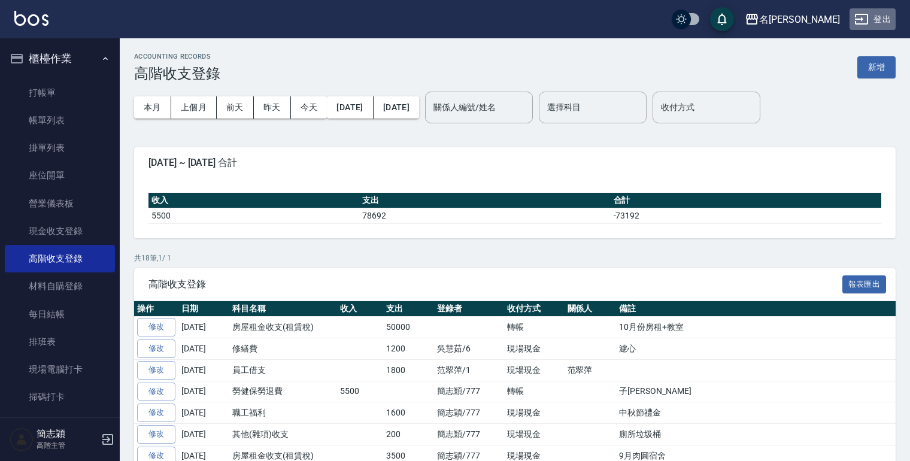
click at [885, 20] on button "登出" at bounding box center [872, 19] width 46 height 22
